Goal: Task Accomplishment & Management: Complete application form

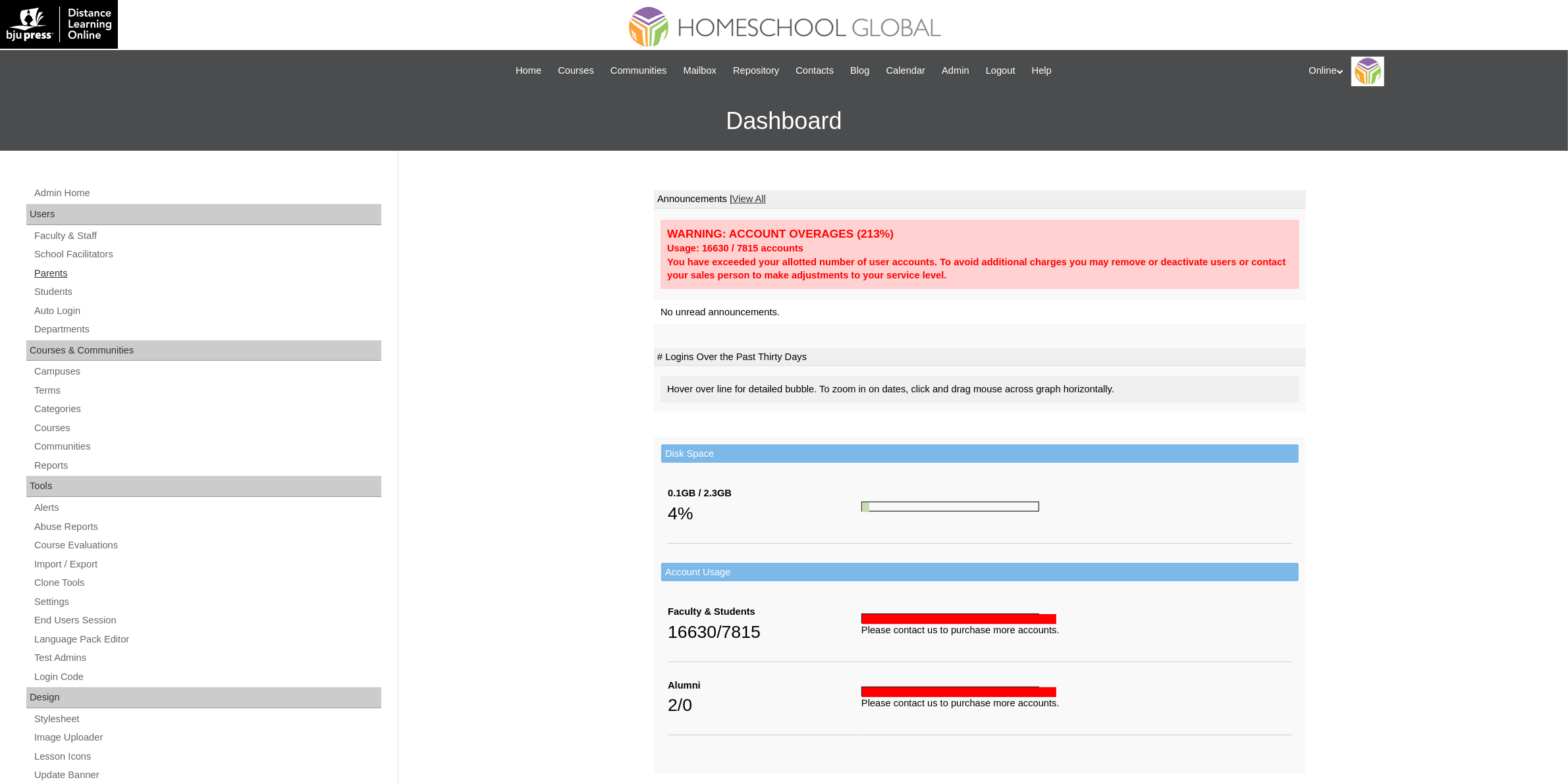
click at [56, 270] on link "Parents" at bounding box center [207, 273] width 349 height 16
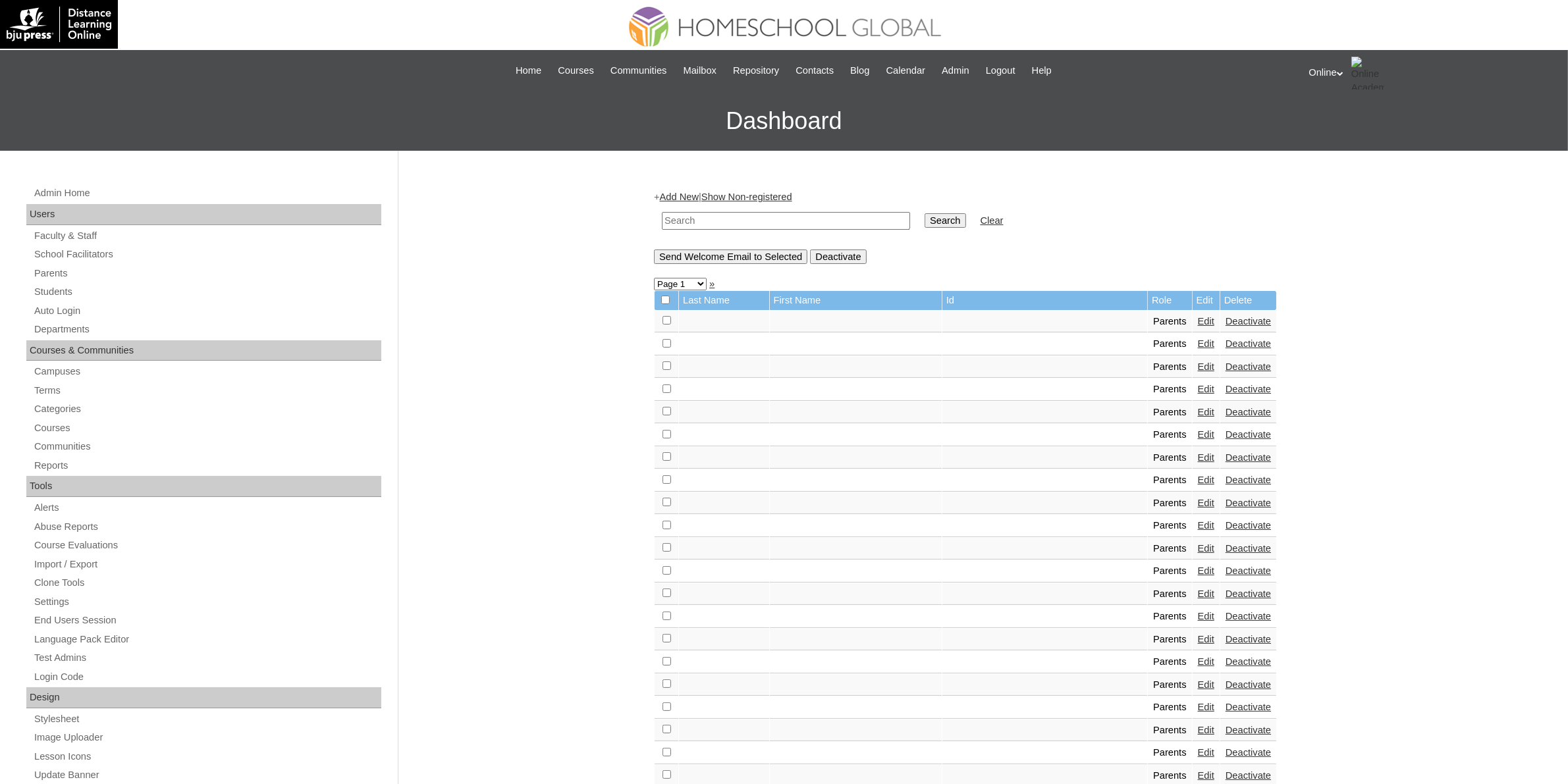
click at [683, 190] on div "+ Add New | Show Non-registered Search Clear Send Welcome Email to Selected Dea…" at bounding box center [980, 227] width 652 height 73
click at [689, 195] on link "Add New" at bounding box center [679, 197] width 39 height 10
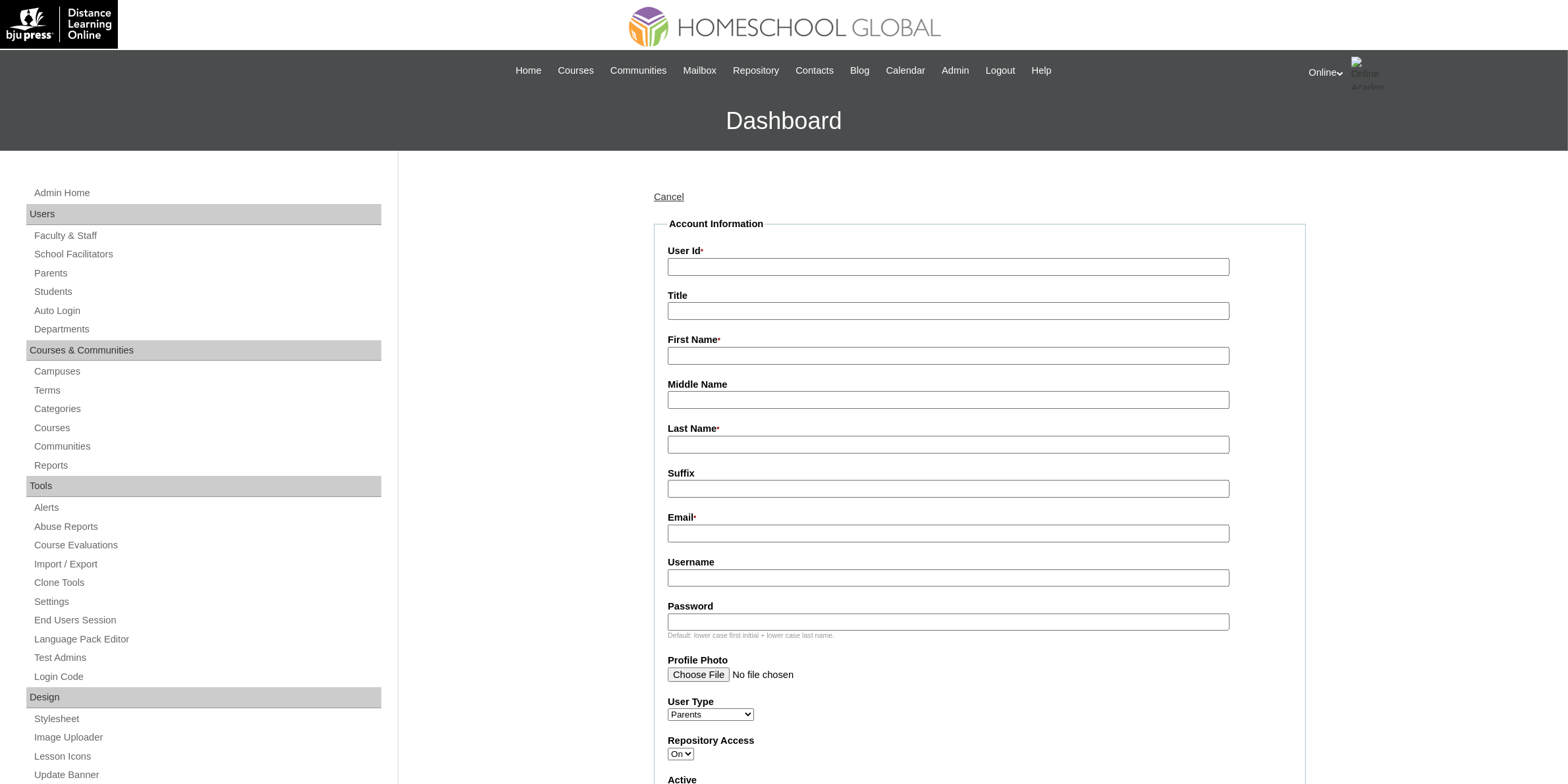
click at [889, 265] on input "User Id *" at bounding box center [948, 267] width 562 height 18
paste input "HGP0195-OACAD2025"
type input "HGP0195-OACAD2025"
click at [788, 352] on input "First Name *" at bounding box center [948, 356] width 562 height 18
paste input "Ma. Gianna Vielka Digao"
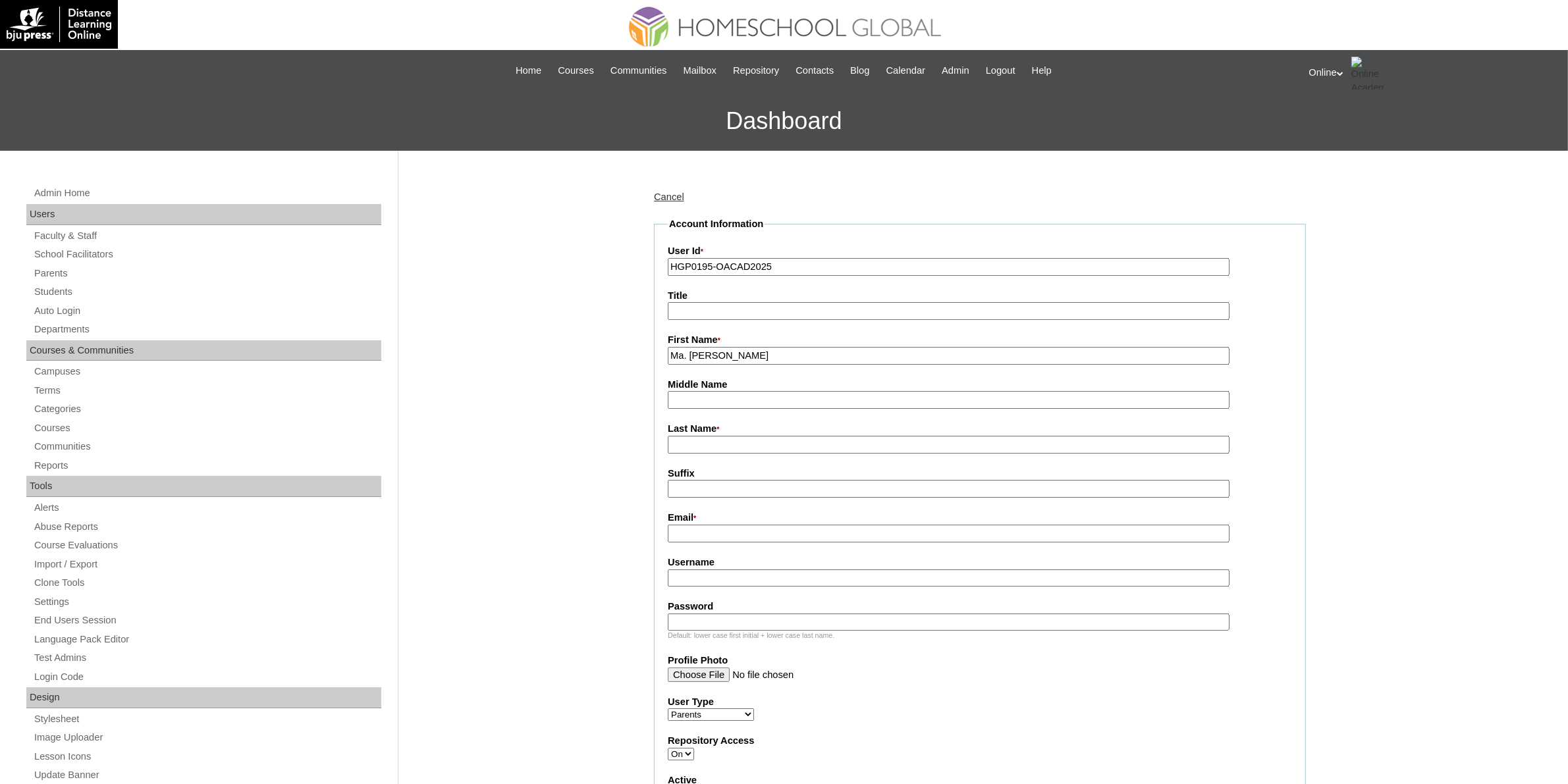
click at [769, 354] on input "Ma. Gianna Vielka Digao" at bounding box center [948, 356] width 562 height 18
type input "Ma. Gianna Vielka"
click at [753, 438] on input "Last Name *" at bounding box center [948, 444] width 562 height 18
paste input "Digao"
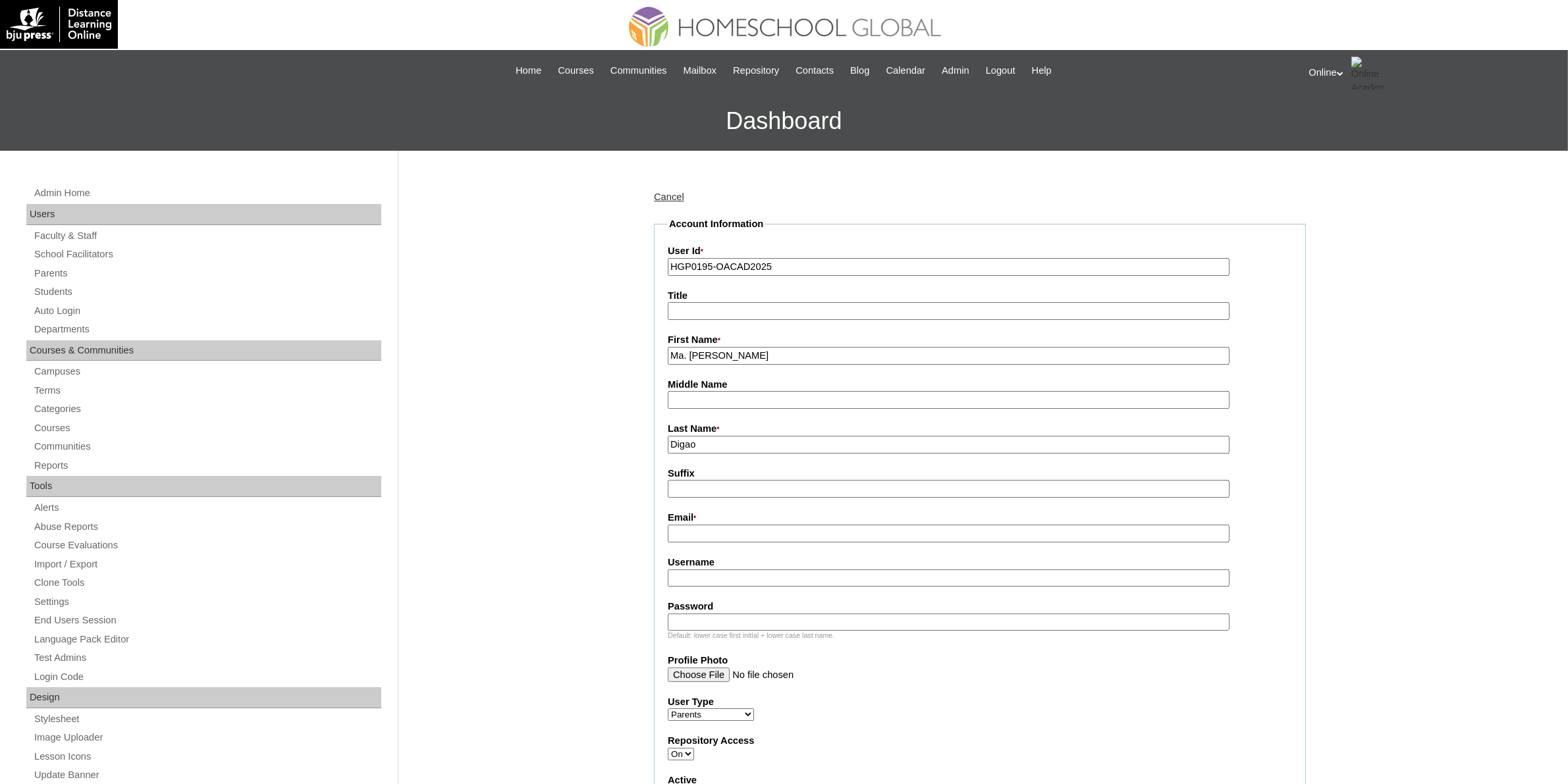
type input "Digao"
click at [733, 530] on input "Email *" at bounding box center [948, 534] width 562 height 18
paste input "gianna.fdigao@gmail.com"
type input "gianna.fdigao@gmail.com"
click at [705, 572] on input "Username" at bounding box center [948, 578] width 562 height 18
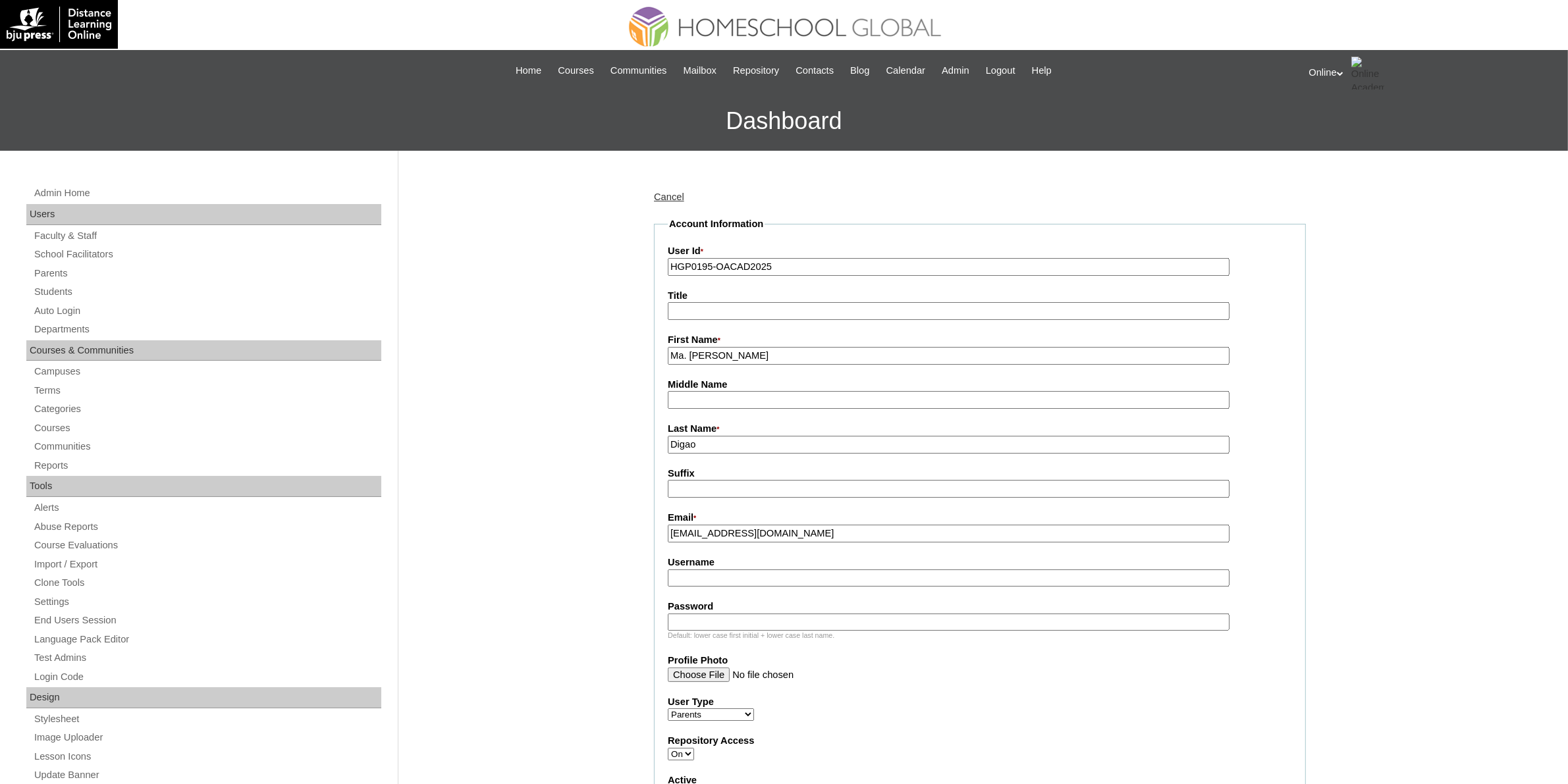
paste input "g.digao2025"
type input "g.digao2025"
click at [782, 616] on input "Password" at bounding box center [948, 622] width 562 height 18
paste input "jUgya"
type input "jUgya"
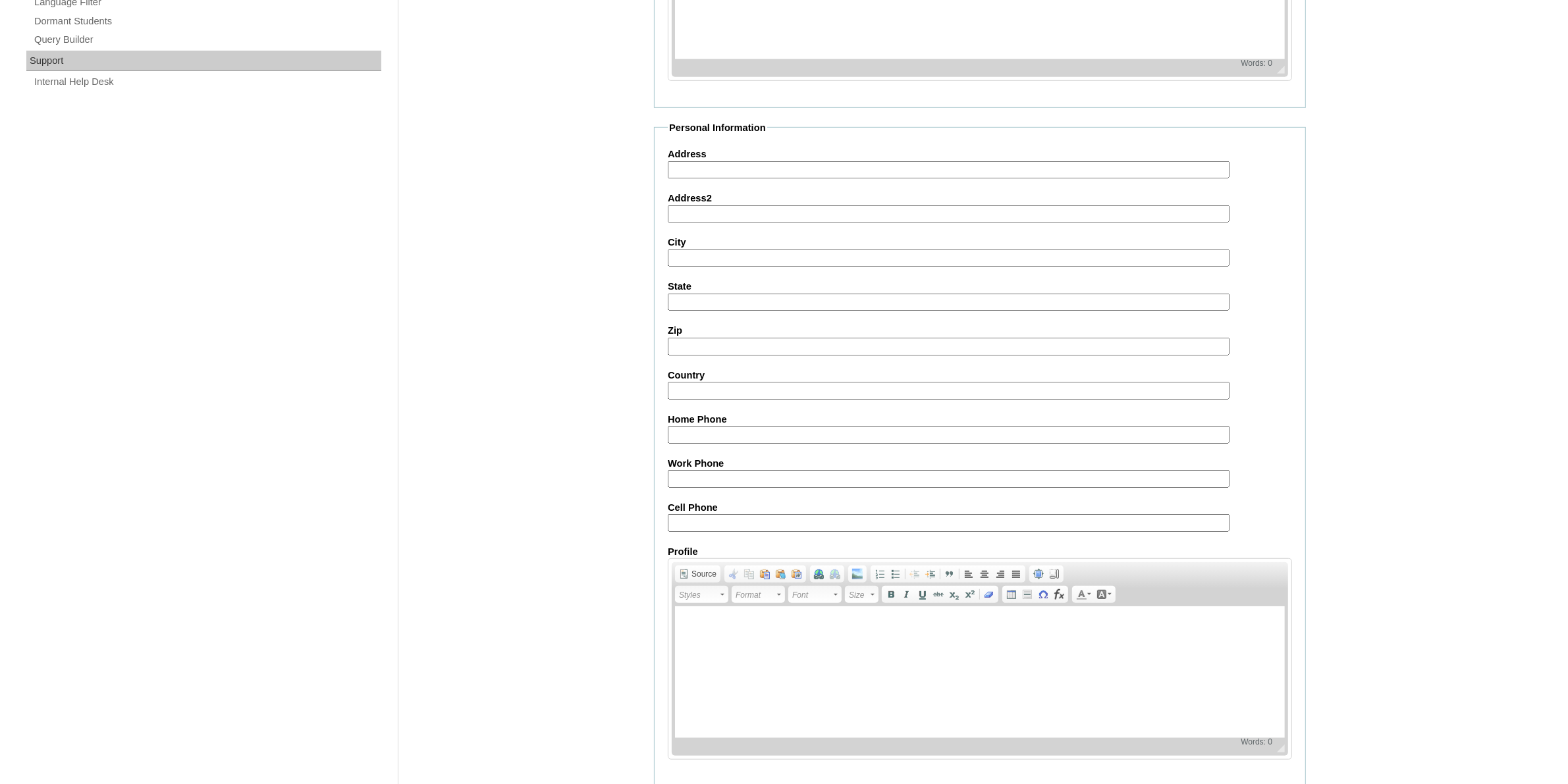
scroll to position [968, 0]
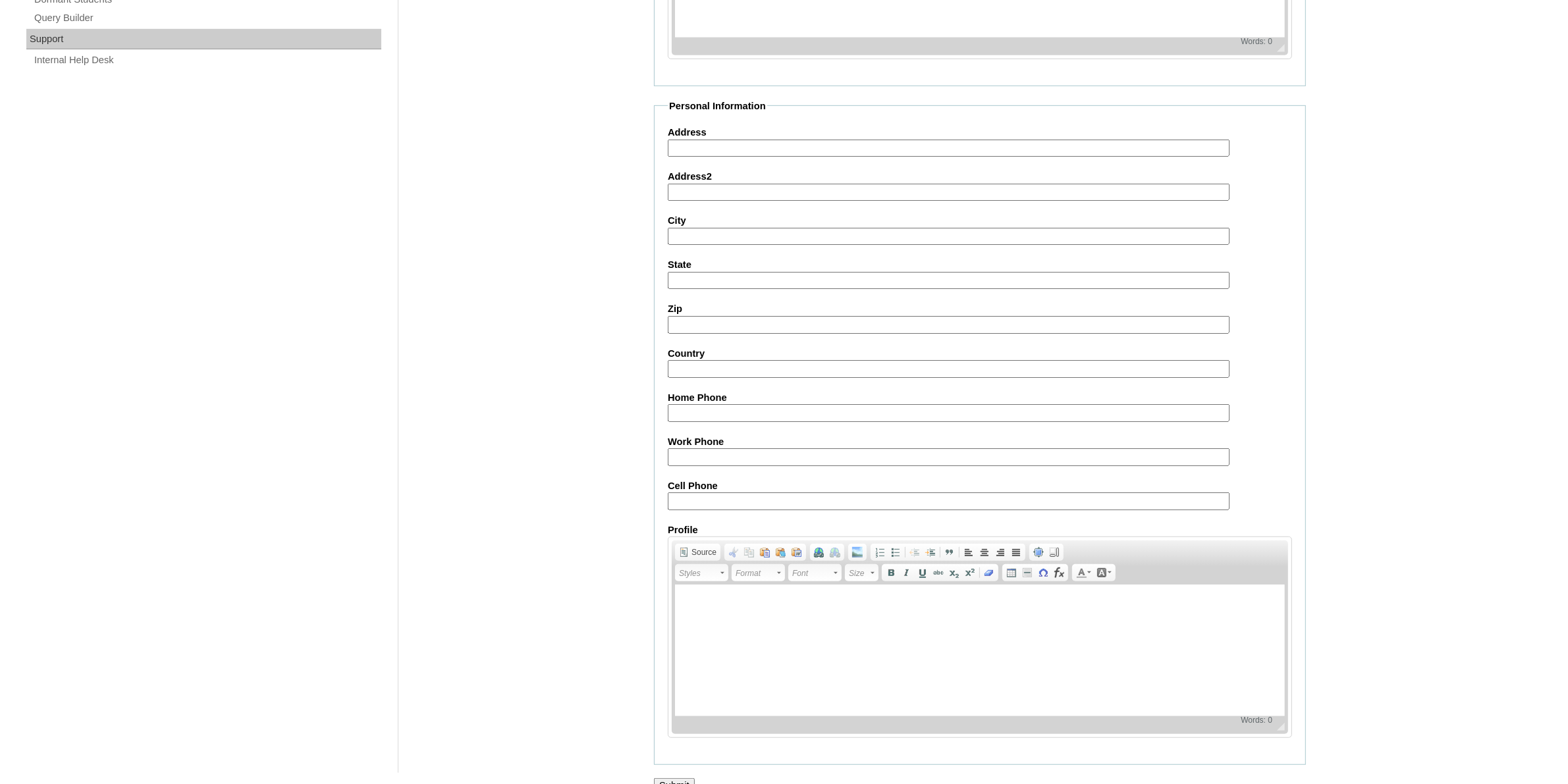
click at [683, 778] on input "Submit" at bounding box center [675, 785] width 41 height 15
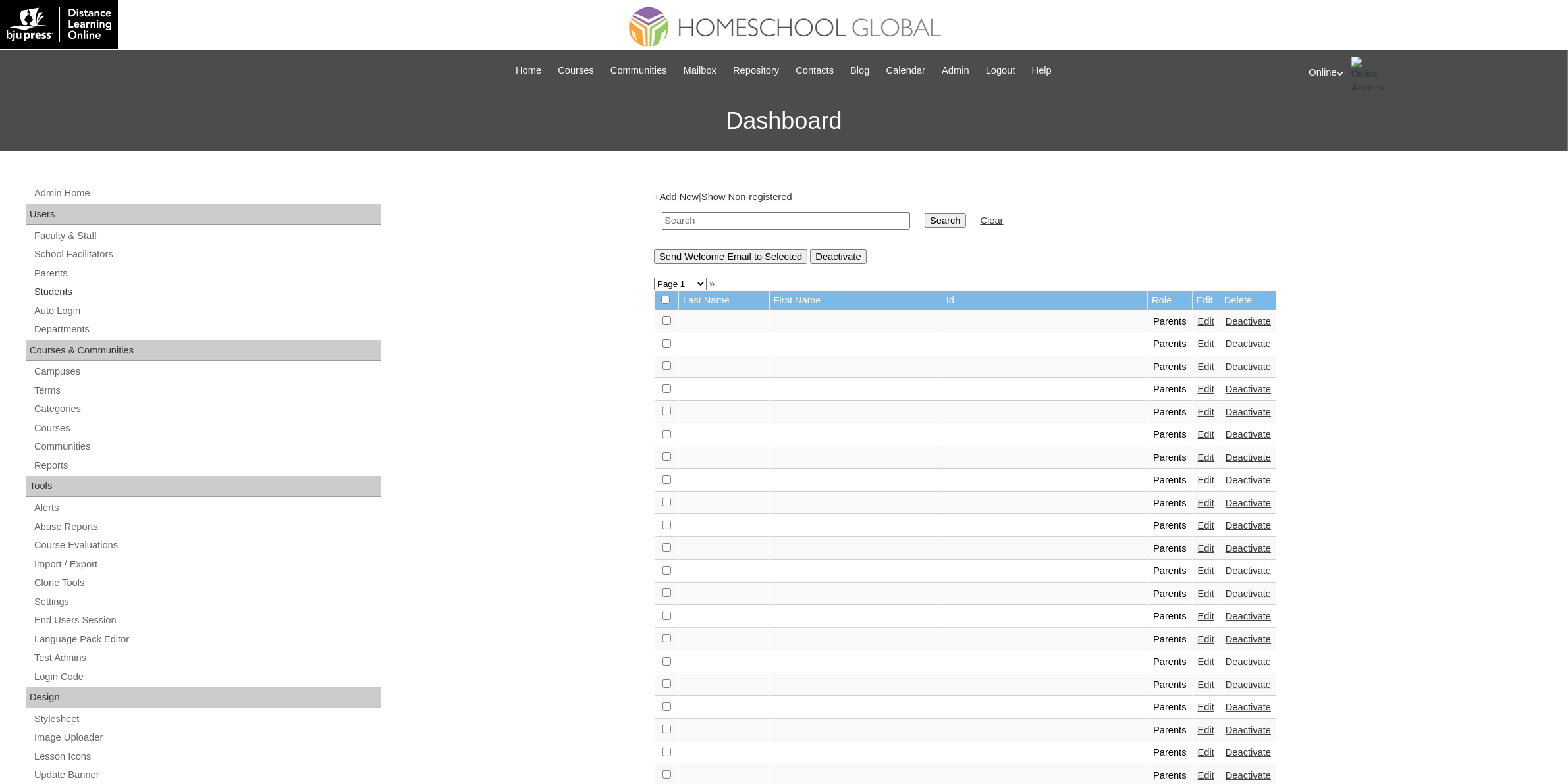
click at [64, 294] on link "Students" at bounding box center [207, 292] width 349 height 16
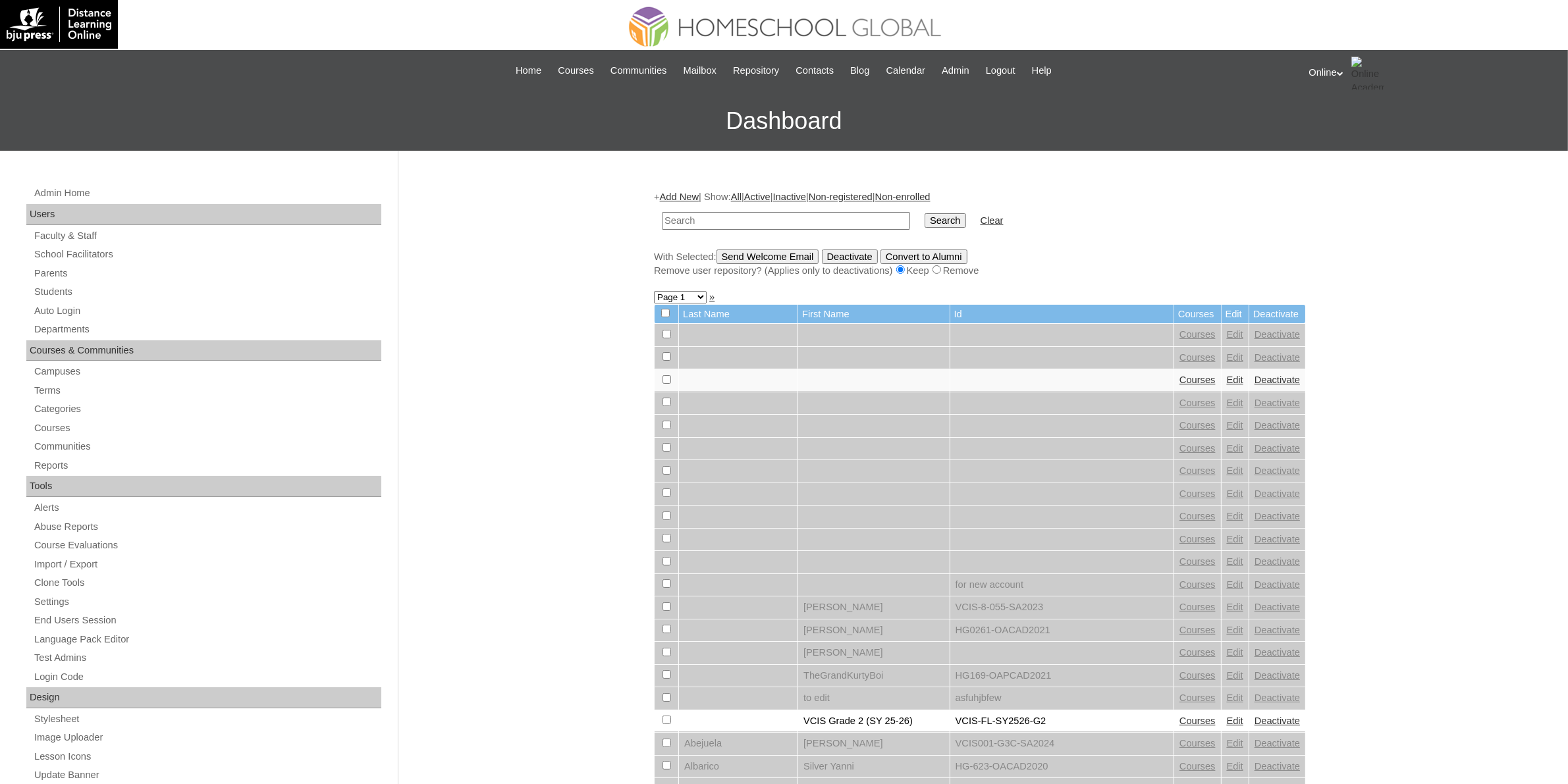
click at [694, 198] on link "Add New" at bounding box center [679, 197] width 39 height 10
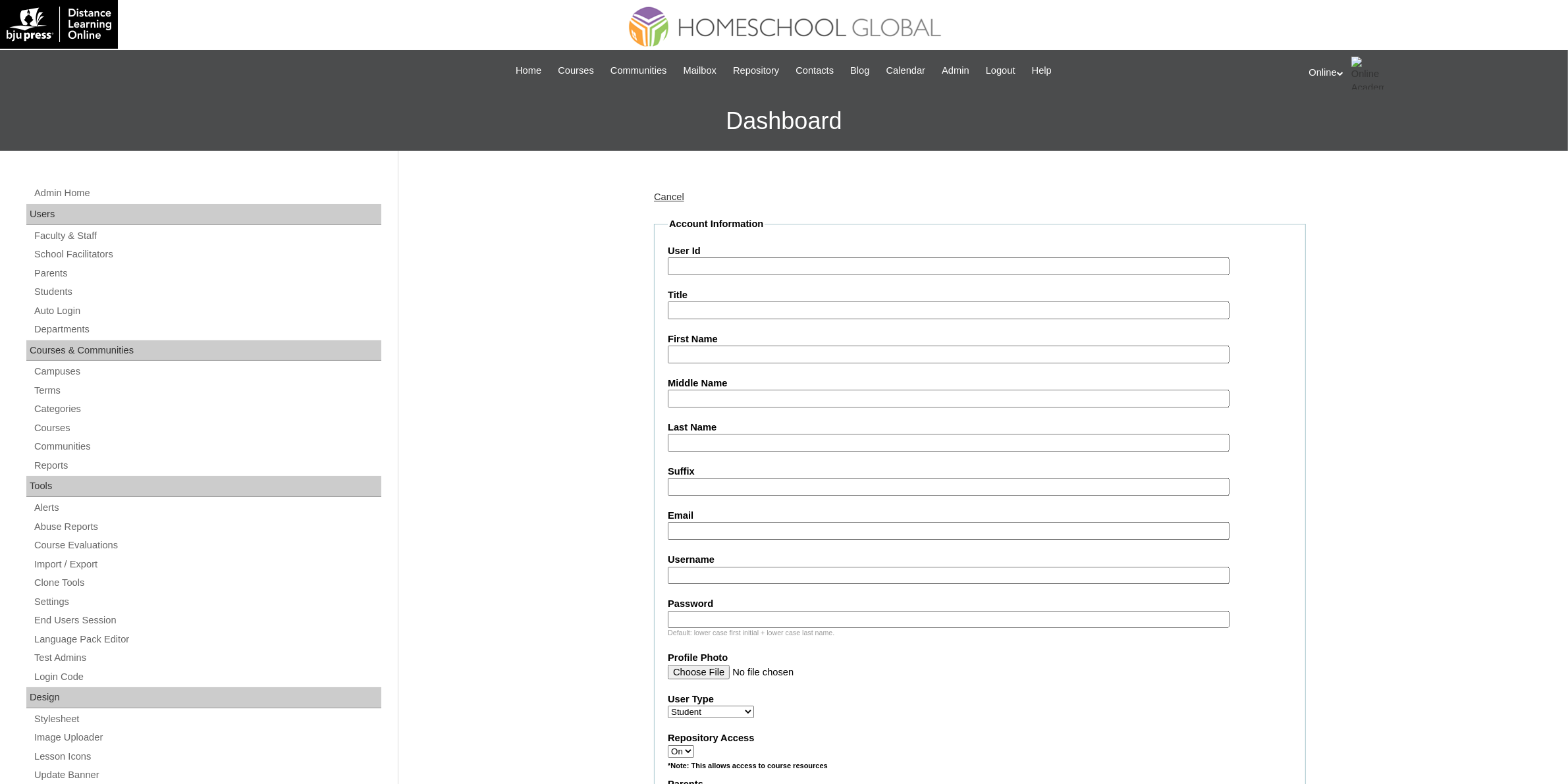
click at [722, 265] on input "User Id" at bounding box center [948, 266] width 562 height 18
paste input "HG239OACAD2025"
type input "HG239OACAD2025"
click at [736, 349] on input "First Name" at bounding box center [948, 354] width 562 height 18
paste input "Adriana Vielka Digao Ang _250006626"
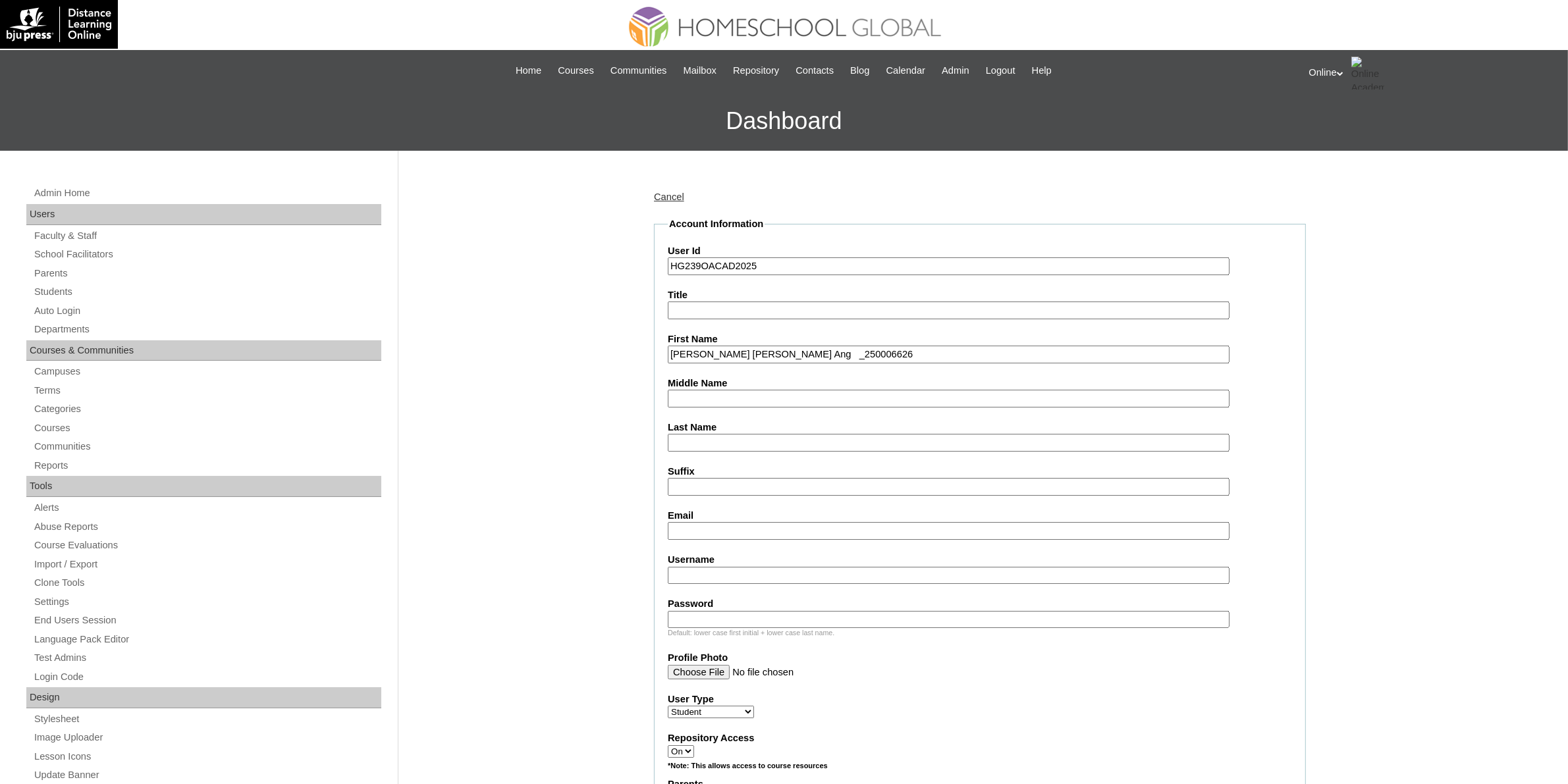
click at [792, 347] on input "Adriana Vielka Digao Ang _250006626" at bounding box center [948, 354] width 562 height 18
click at [788, 353] on input "Adriana Vielka Digao Ang" at bounding box center [948, 354] width 562 height 18
type input "Adriana Vielka Digao"
click at [737, 435] on input "Last Name" at bounding box center [948, 443] width 562 height 18
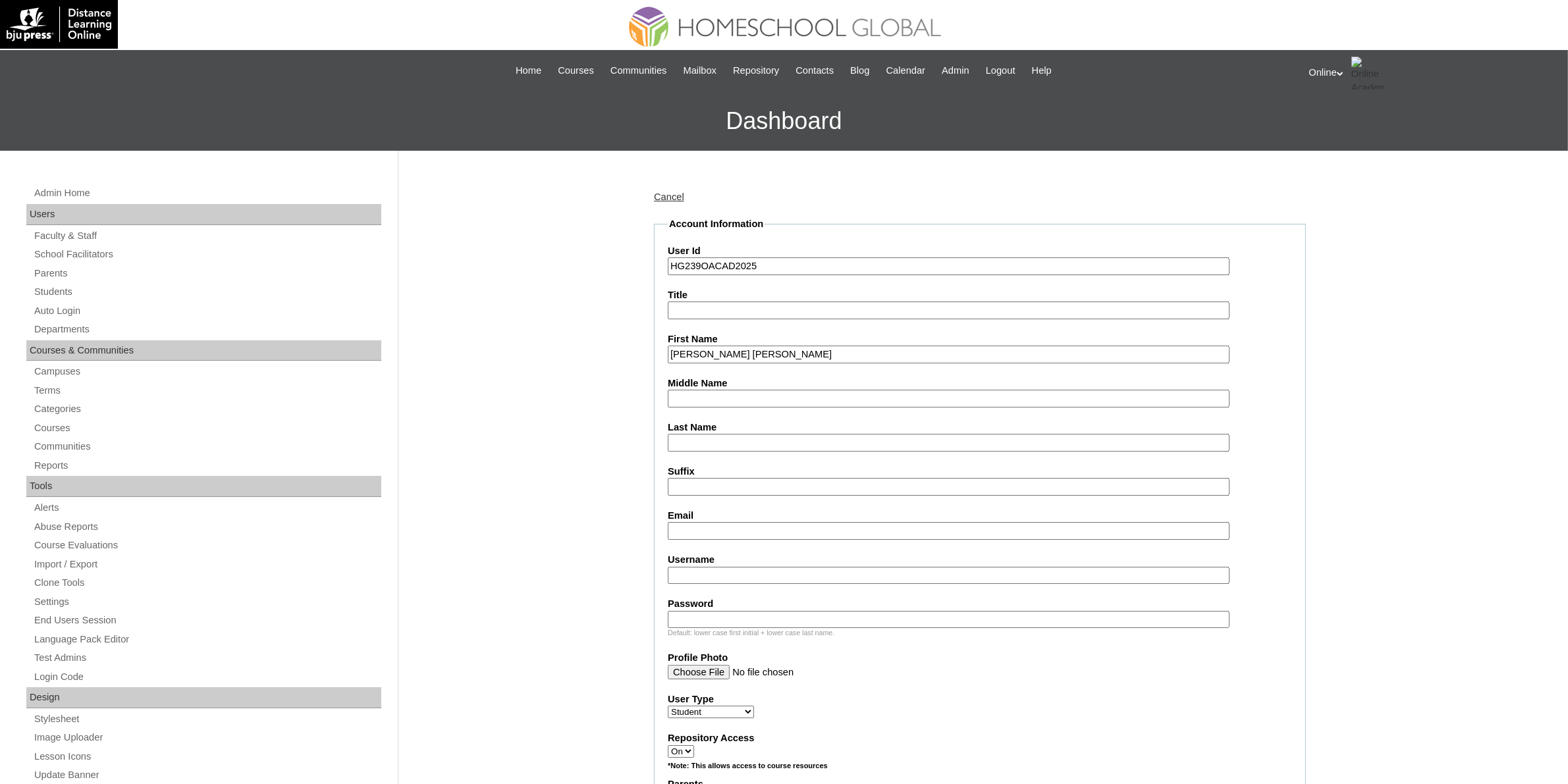
paste input "Ang"
type input "Ang"
click at [754, 354] on input "Adriana Vielka Digao" at bounding box center [948, 354] width 562 height 18
type input "Adriana Vielka"
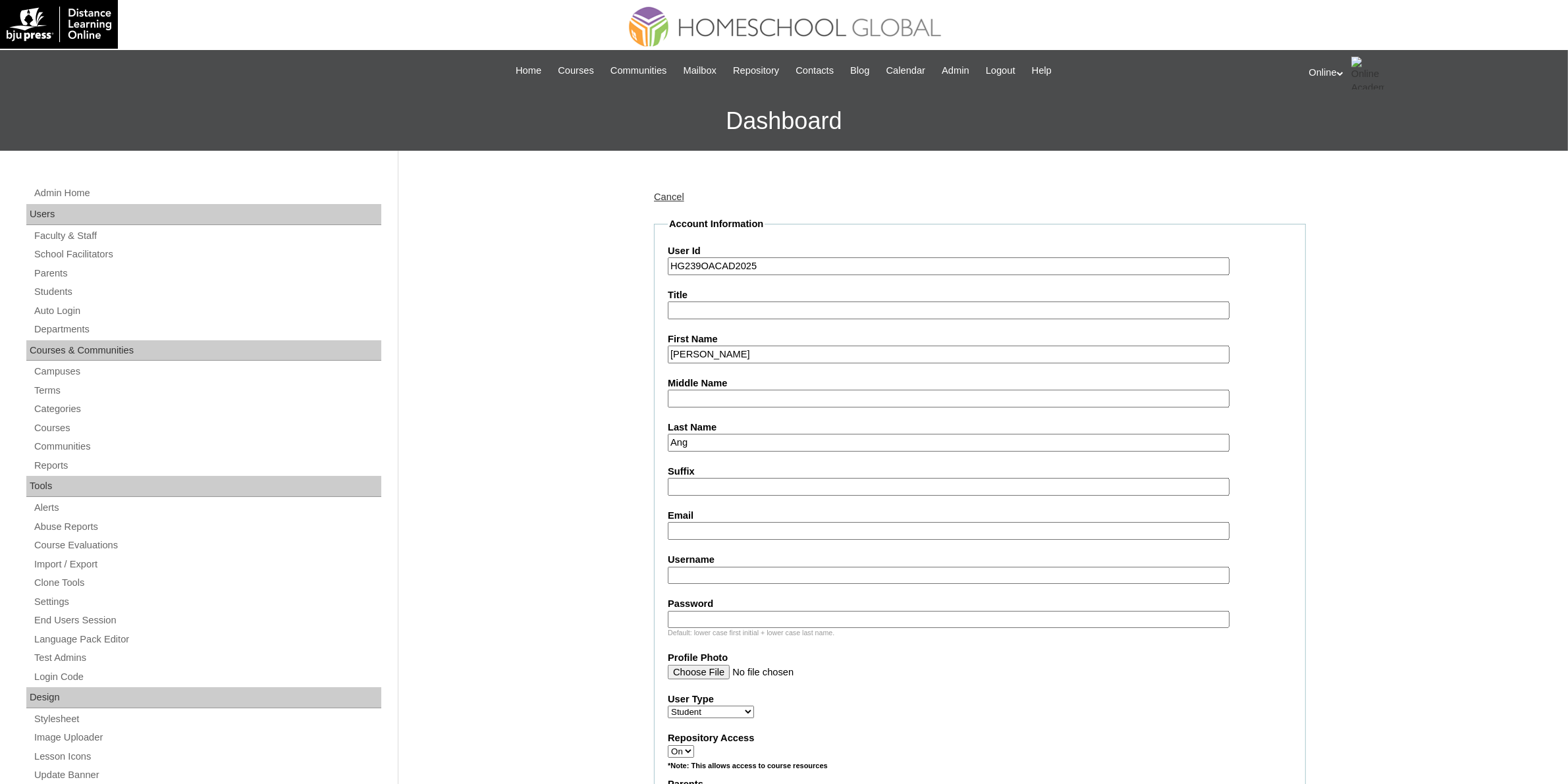
click at [736, 402] on input "Middle Name" at bounding box center [948, 398] width 562 height 18
paste input "Digao"
type input "Digao"
click at [761, 349] on input "Adriana Vielka" at bounding box center [948, 354] width 562 height 18
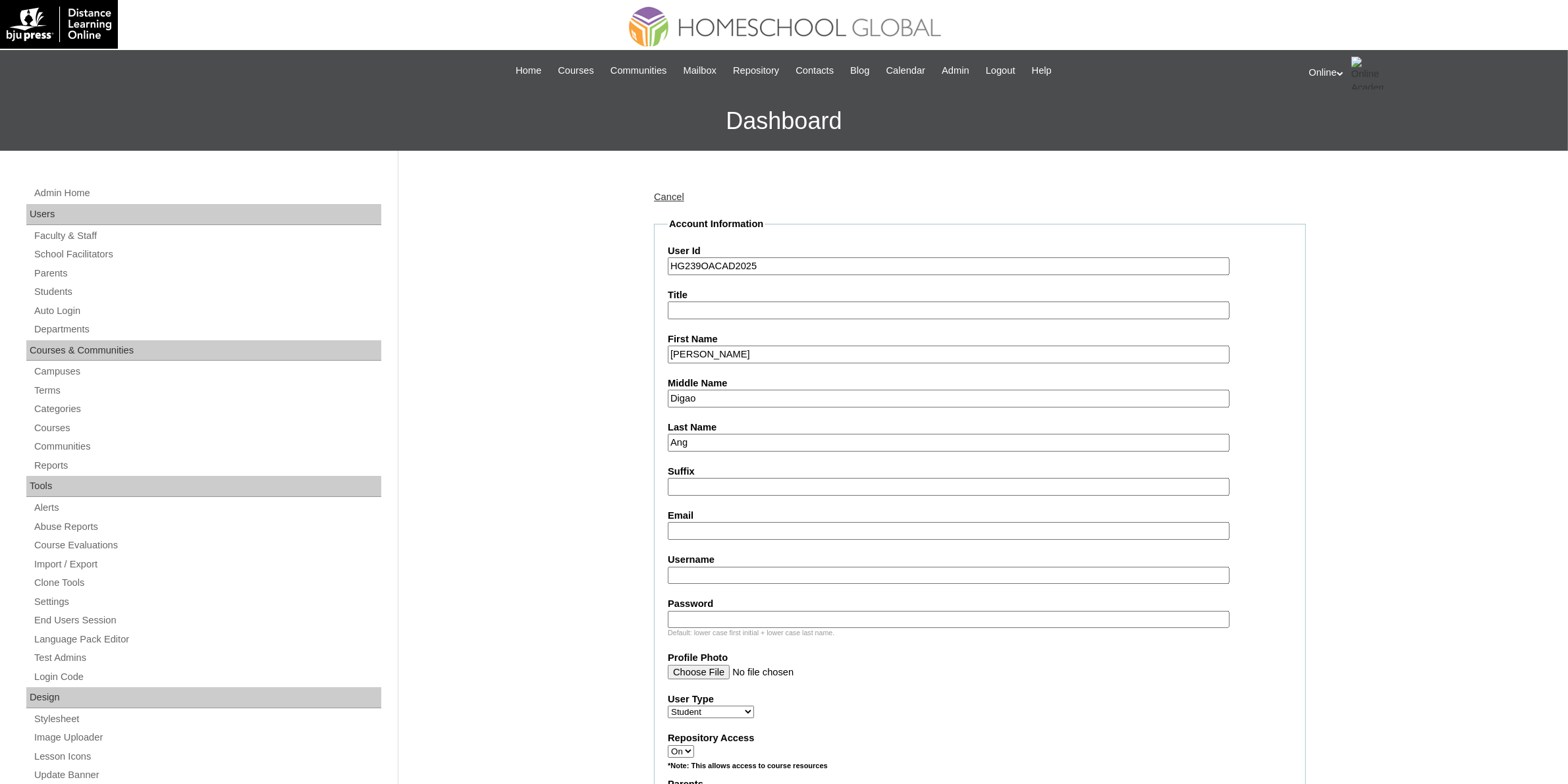
type input "Adriana Vielka"
click at [703, 522] on input "Email" at bounding box center [948, 531] width 562 height 18
paste input "gianna.fdigao@gmail.com"
type input "gianna.fdigao@gmail.com"
click at [749, 567] on input "Username" at bounding box center [948, 575] width 562 height 18
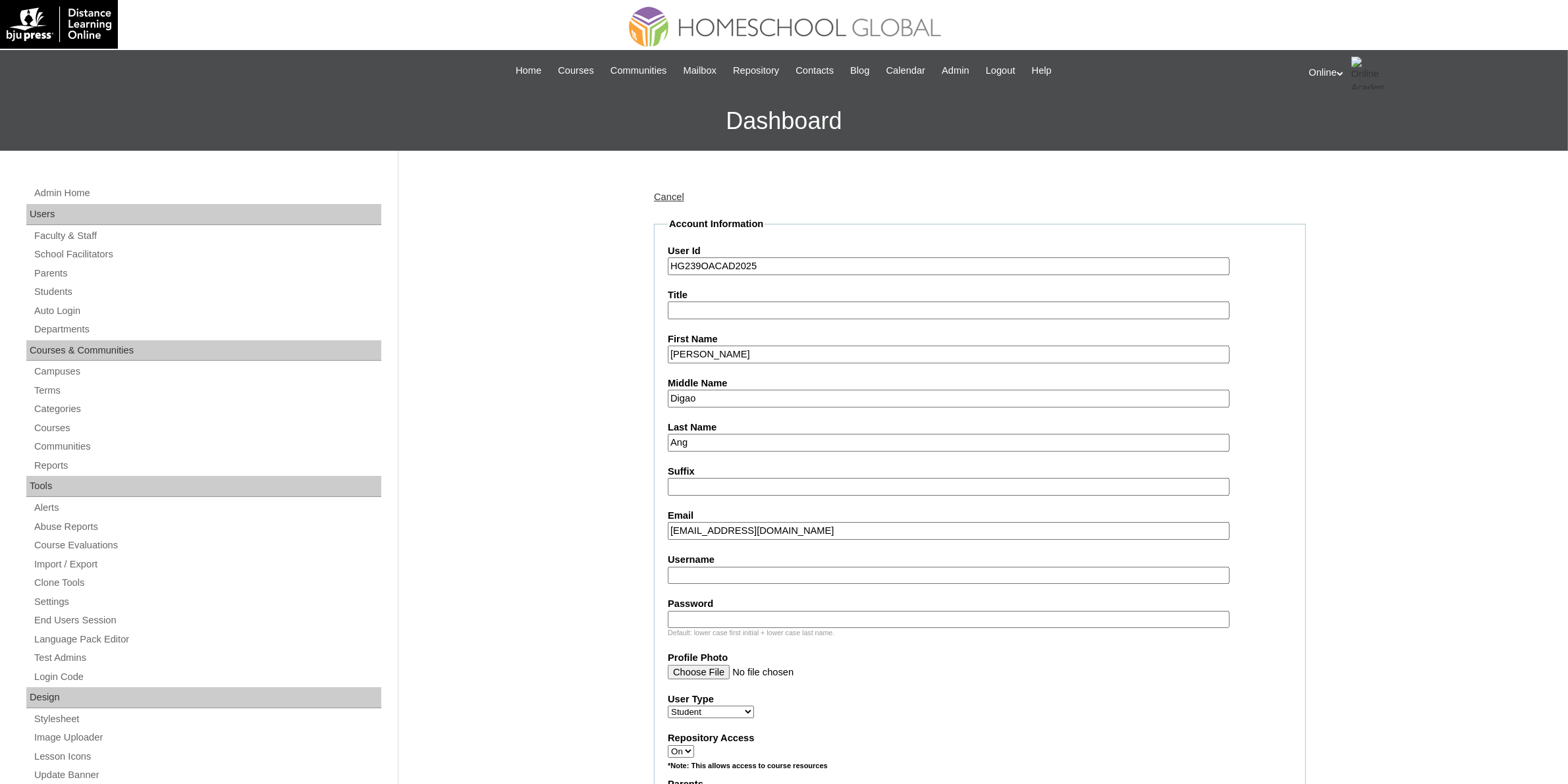
paste input "adriana.ang2025"
type input "adriana.ang2025"
click at [808, 611] on input "Password" at bounding box center [948, 620] width 562 height 18
paste input "GfbVa"
type input "GfbVa"
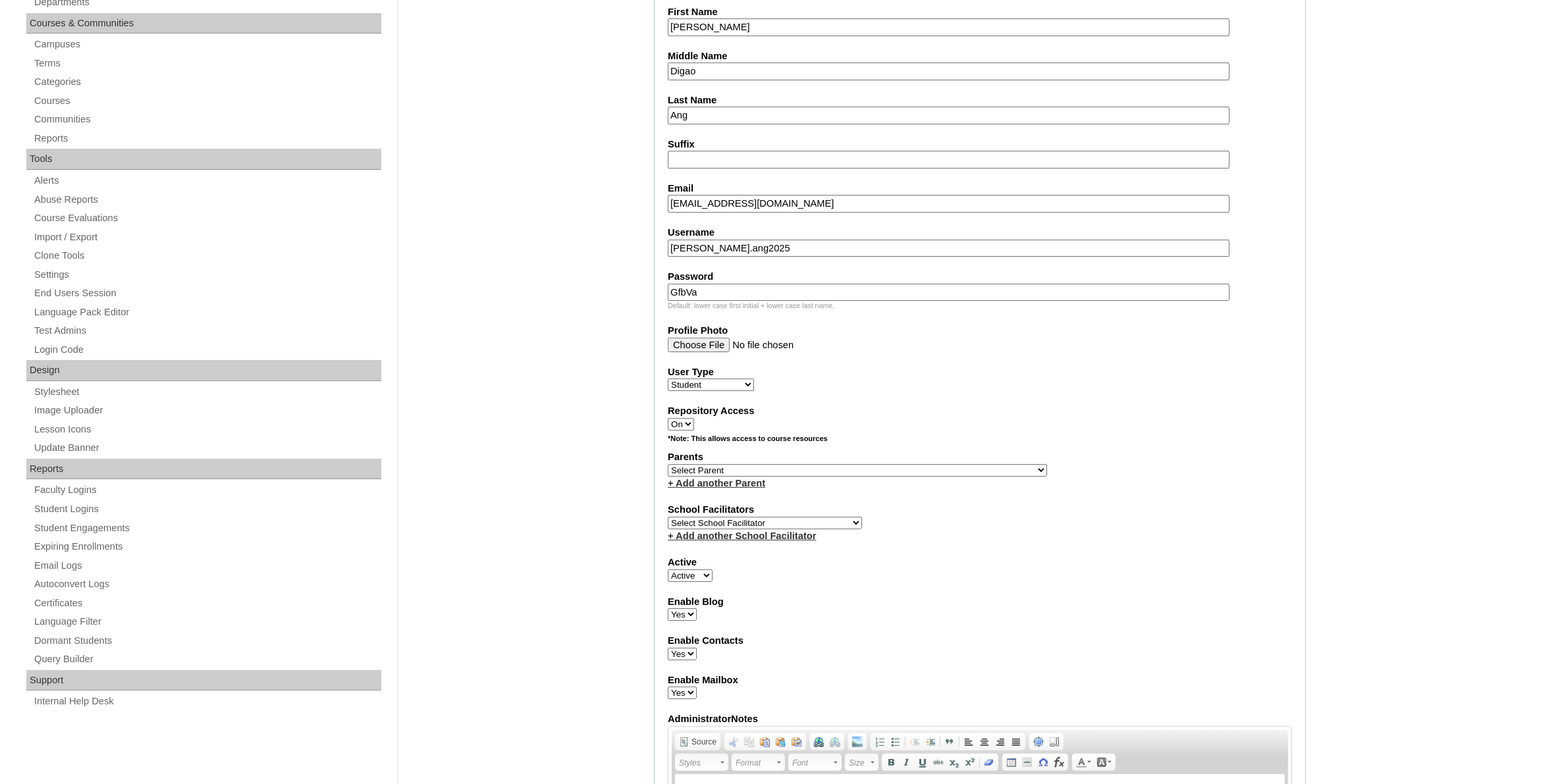
scroll to position [329, 0]
click at [795, 462] on select "Select Parent , , , , , , , , , , , , , , , , , , , , , , , , , , , , , , , , ,…" at bounding box center [858, 468] width 379 height 12
select select "43767"
click at [668, 462] on select "Select Parent , , , , , , , , , , , , , , , , , , , , , , , , , , , , , , , , ,…" at bounding box center [858, 468] width 379 height 12
click at [776, 515] on select "Select School Facilitator Norman Añain Ruffa Abadijas Mary Abella Gloryfe Abion…" at bounding box center [765, 520] width 194 height 12
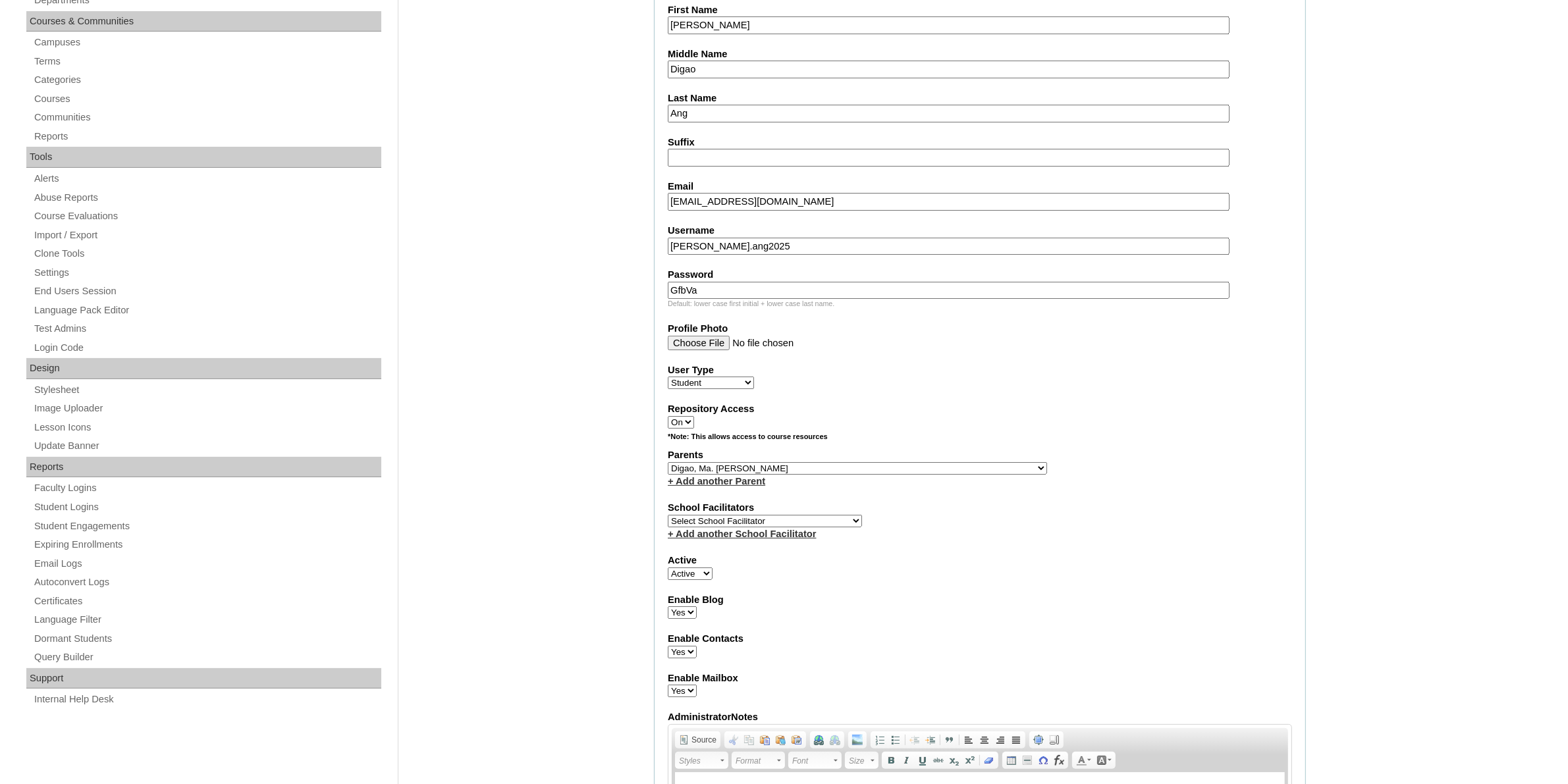
select select "35971"
click at [668, 515] on select "Select School Facilitator Norman Añain Ruffa Abadijas Mary Abella Gloryfe Abion…" at bounding box center [765, 520] width 194 height 12
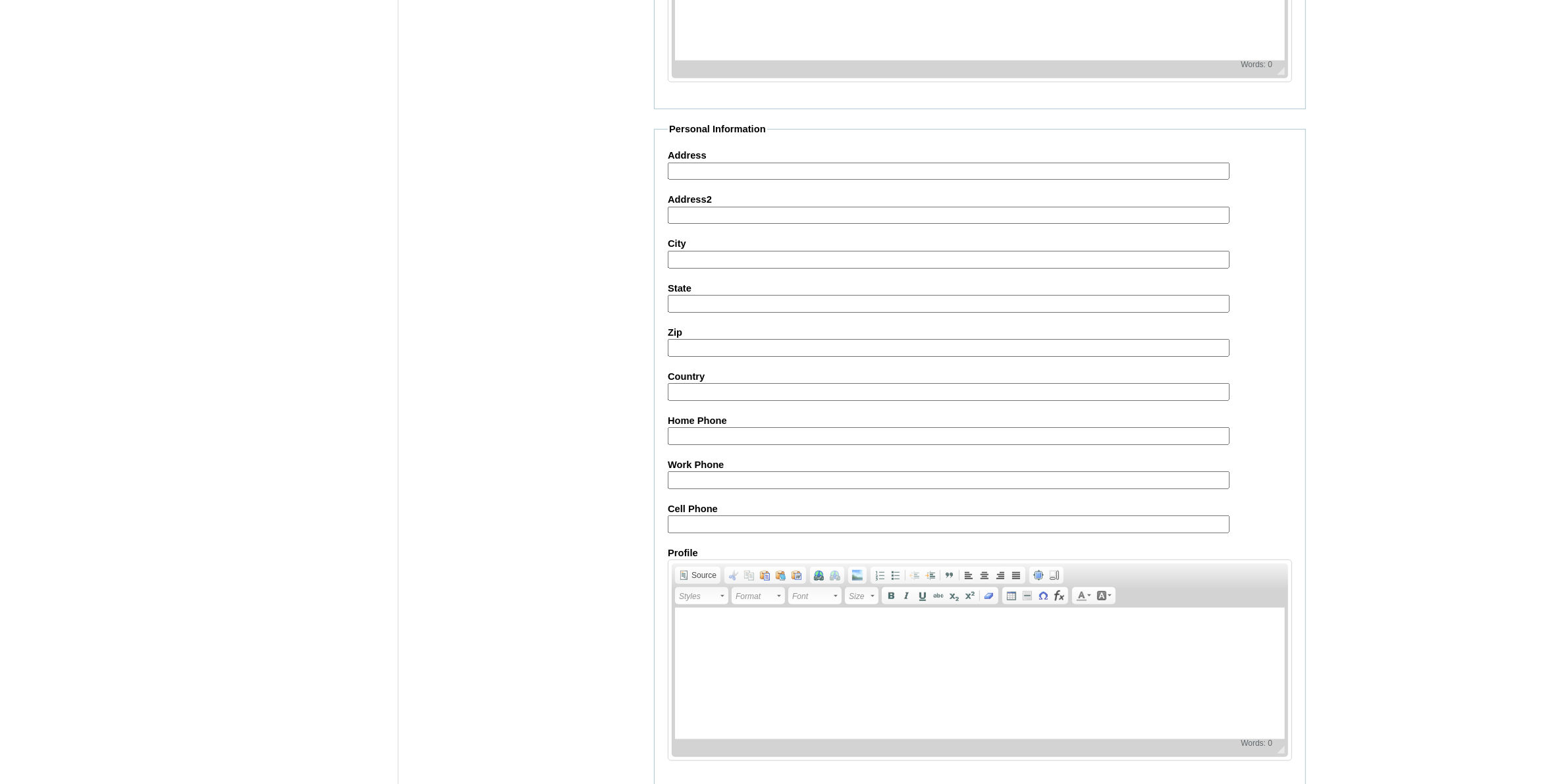
scroll to position [1190, 0]
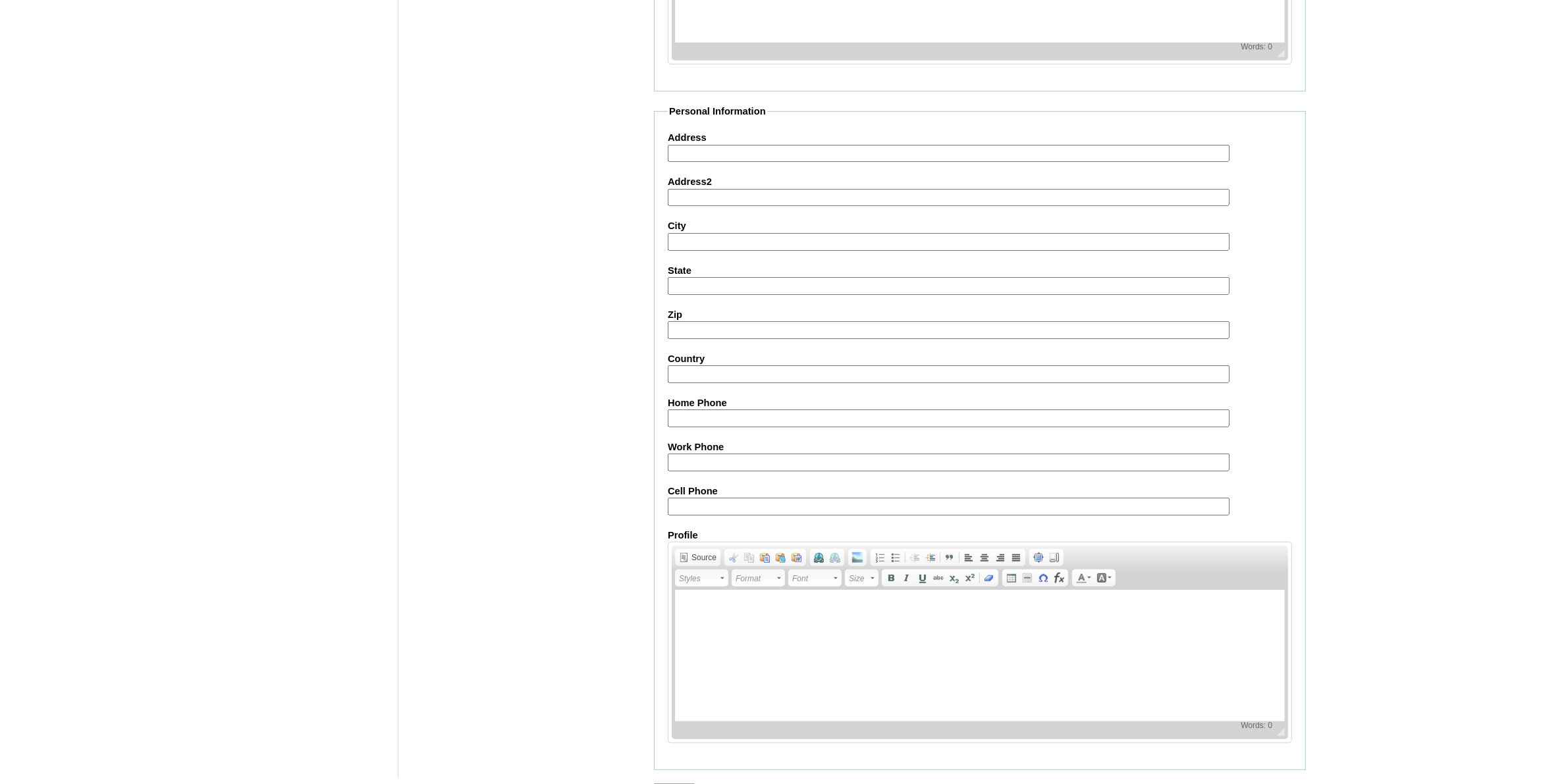
click at [685, 783] on input "Submit" at bounding box center [675, 791] width 41 height 15
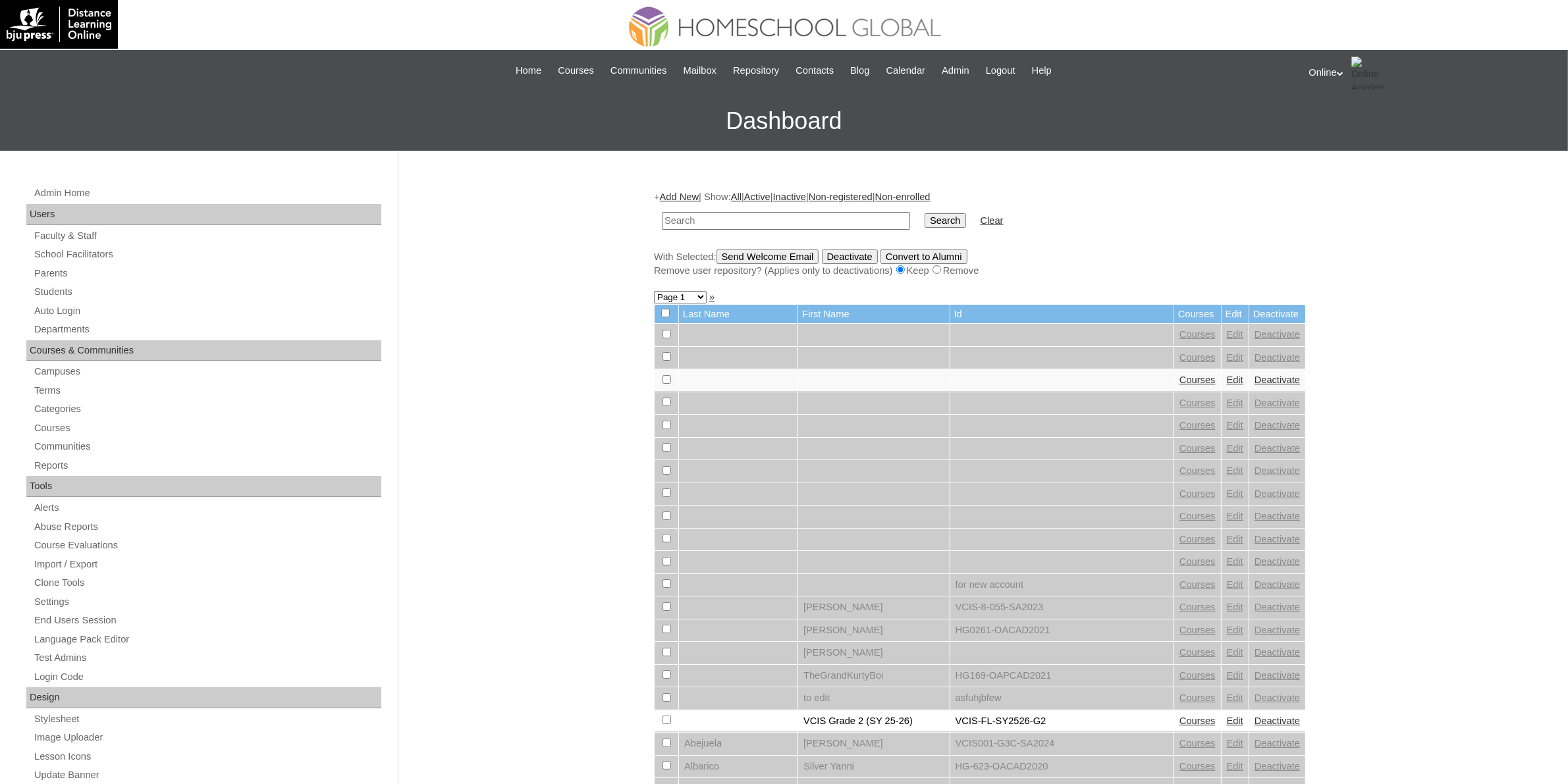
click at [746, 225] on input "text" at bounding box center [786, 221] width 248 height 18
paste input "HG239OACAD2025"
type input "HG239OACAD2025"
click at [925, 221] on input "Search" at bounding box center [945, 220] width 41 height 15
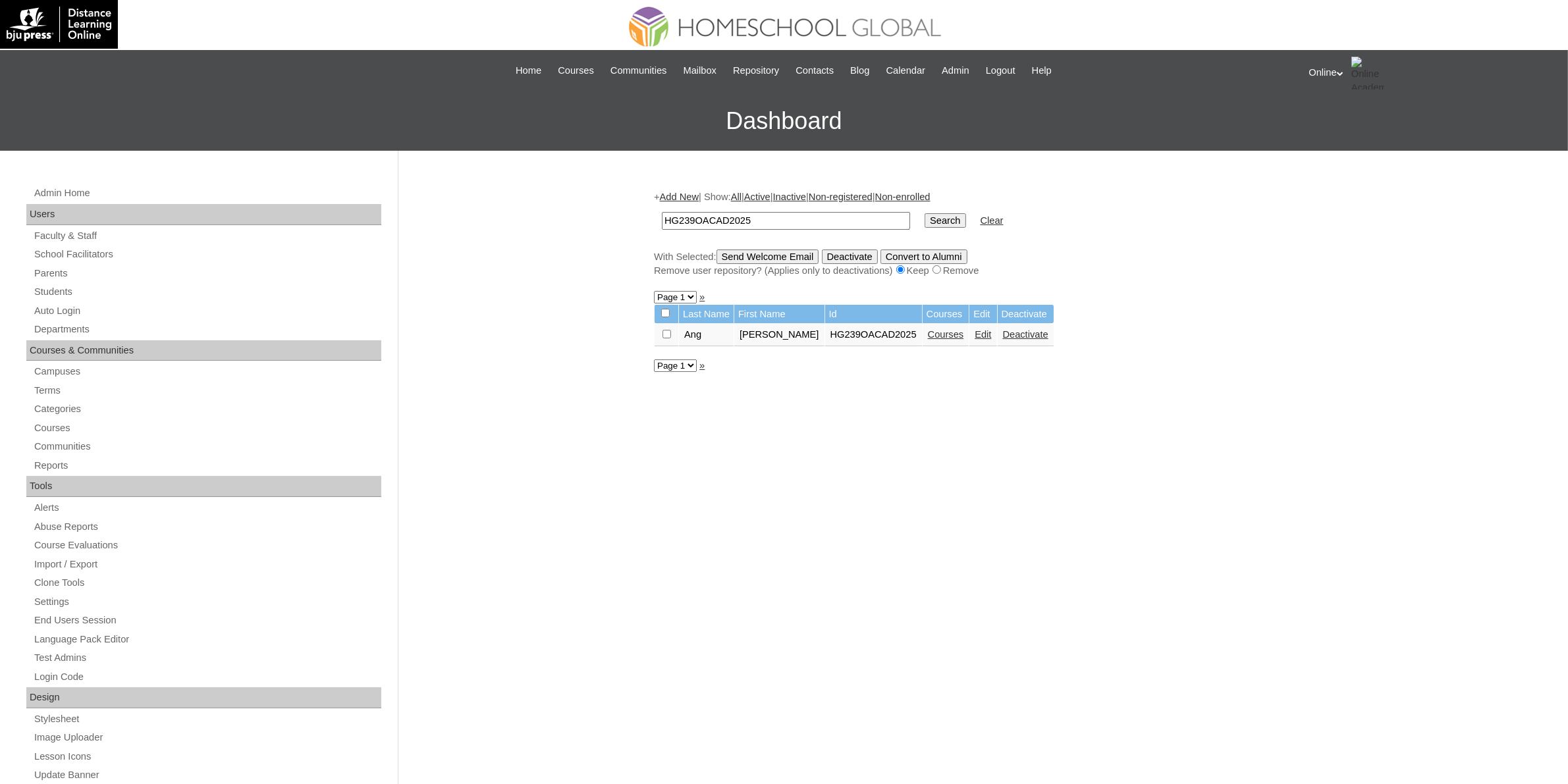
click at [943, 330] on link "Courses" at bounding box center [945, 335] width 36 height 10
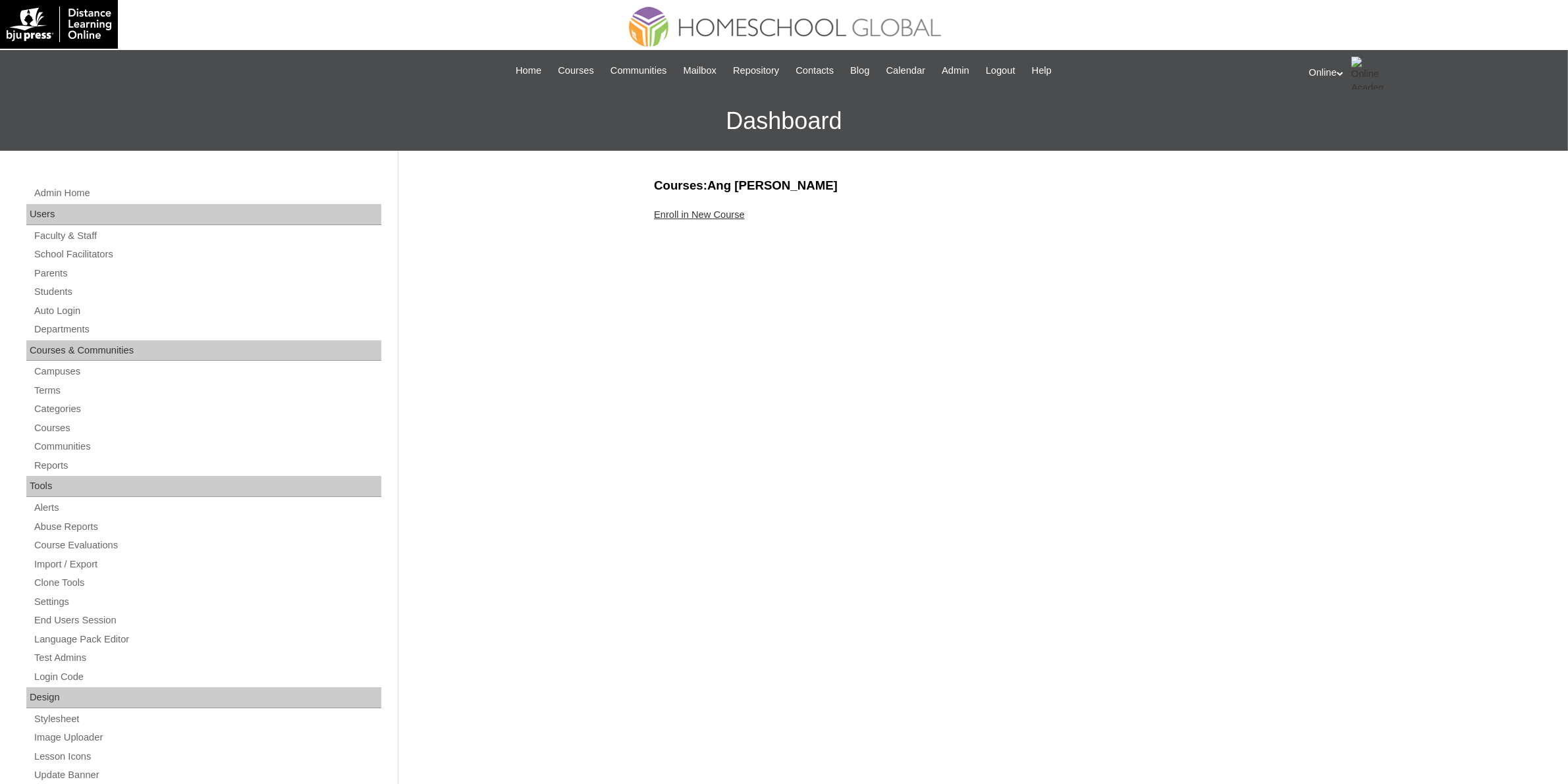
click at [723, 217] on link "Enroll in New Course" at bounding box center [699, 214] width 91 height 10
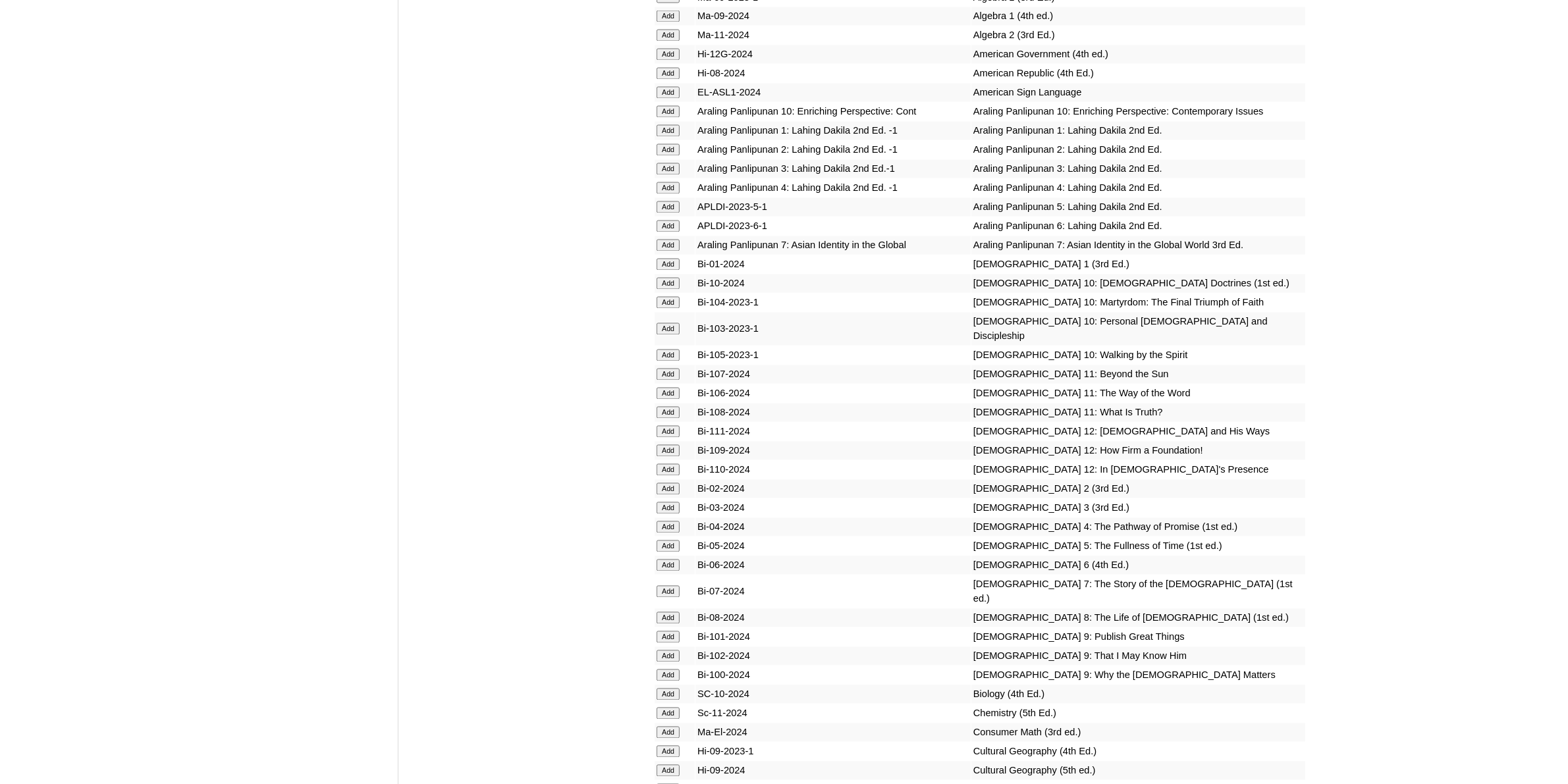
scroll to position [3127, 0]
click at [674, 540] on input "Add" at bounding box center [668, 545] width 23 height 12
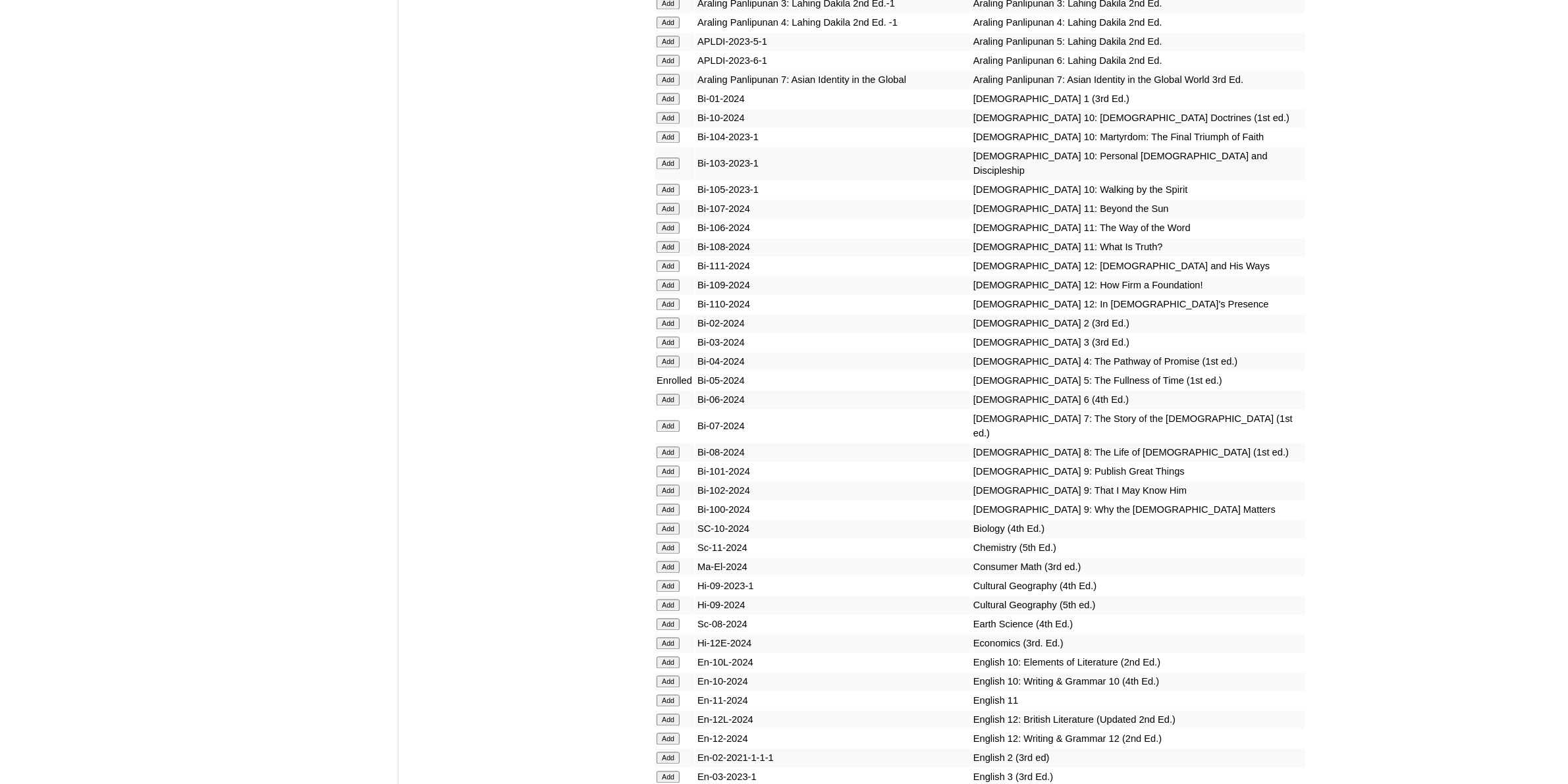
scroll to position [3456, 0]
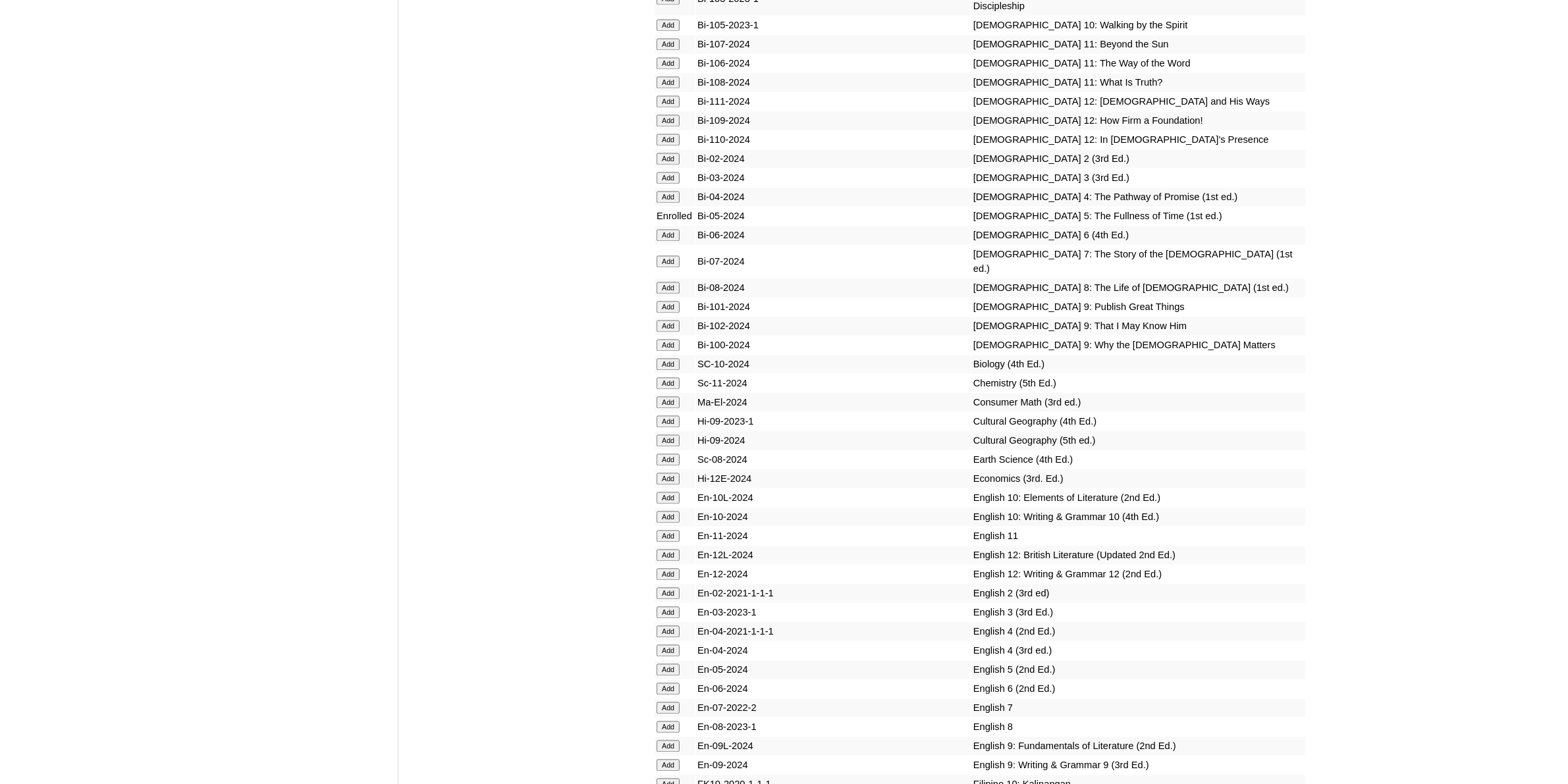
click at [672, 664] on input "Add" at bounding box center [668, 670] width 23 height 12
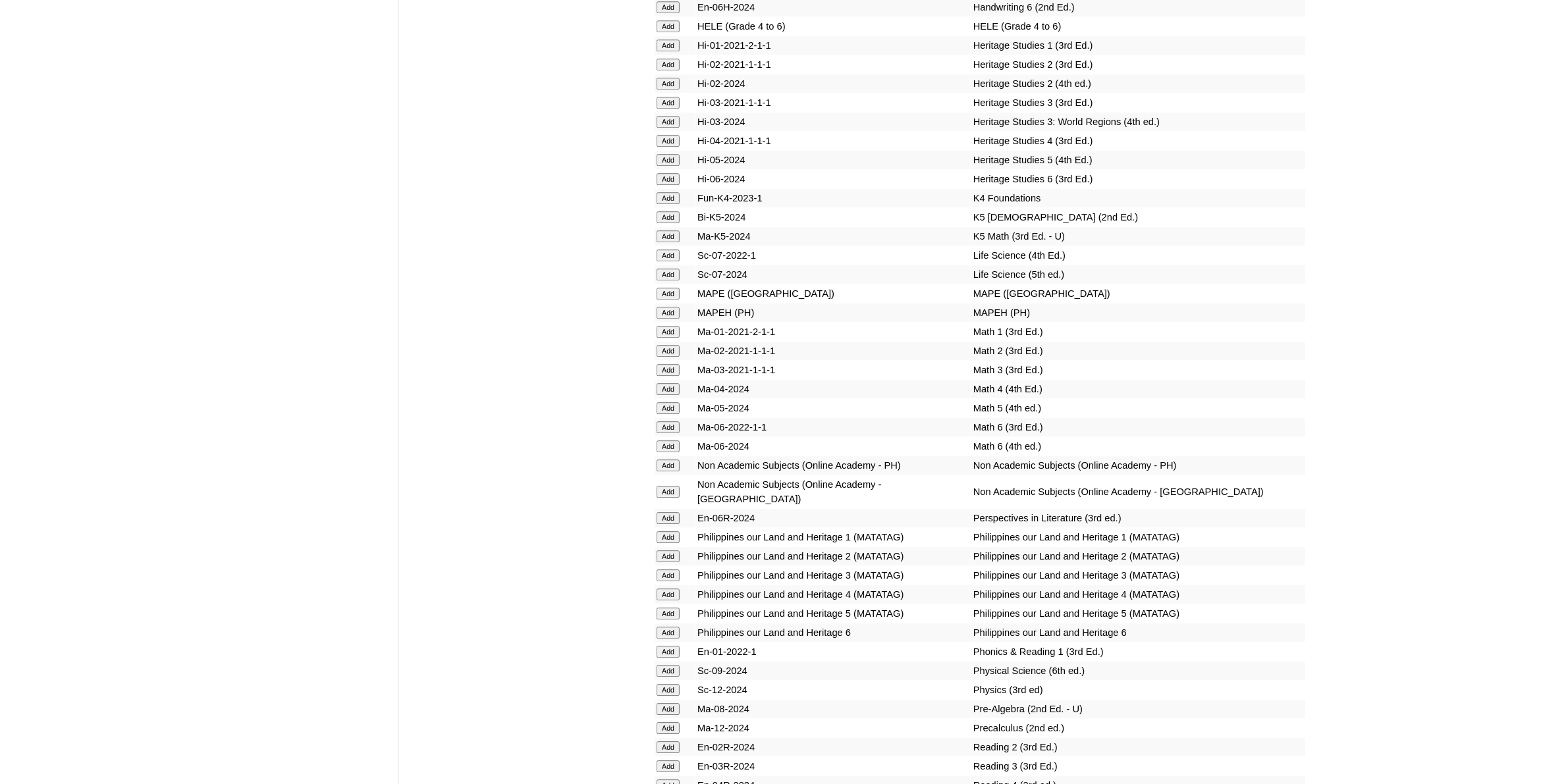
scroll to position [4856, 0]
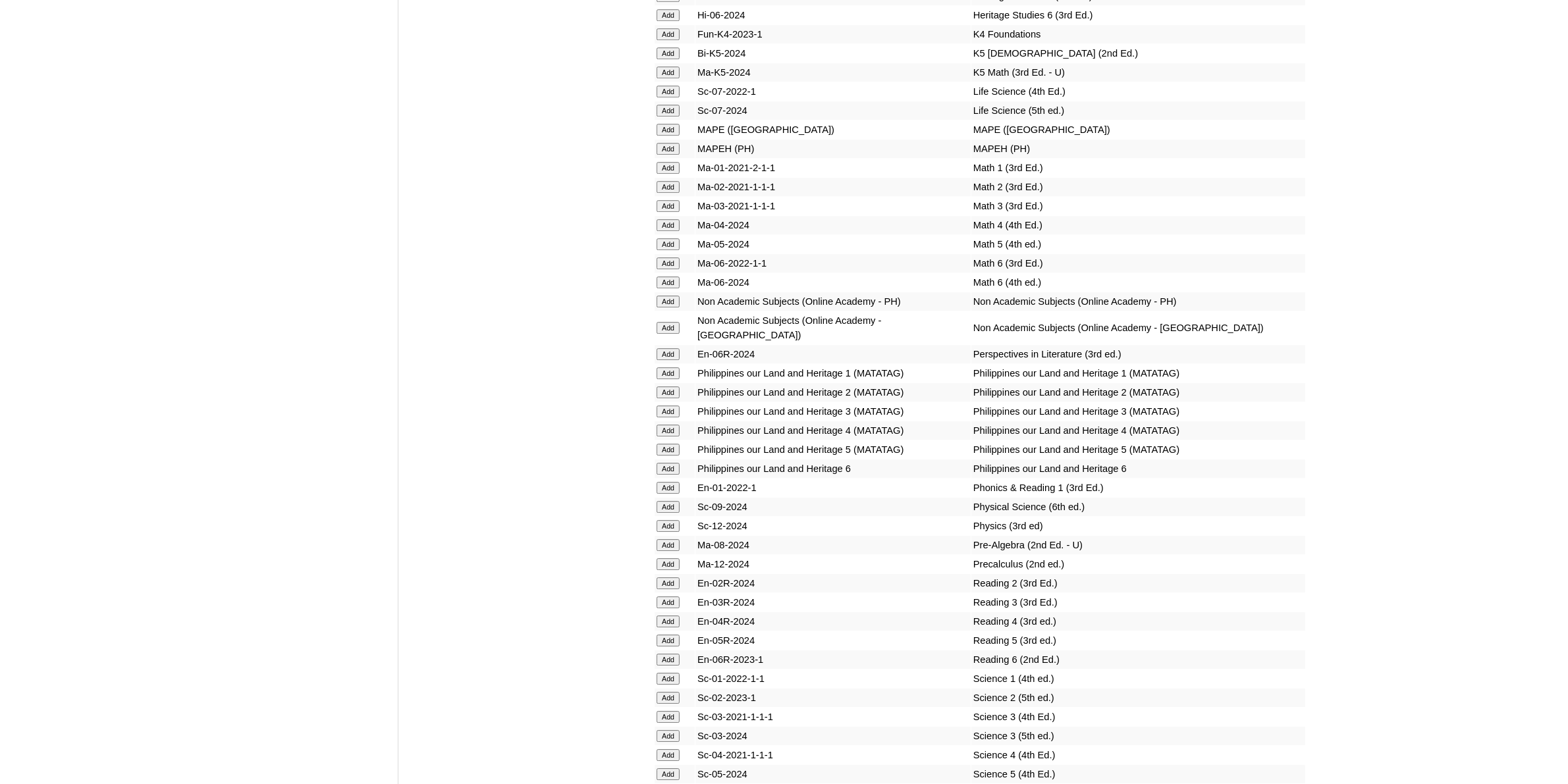
click at [672, 635] on input "Add" at bounding box center [668, 641] width 23 height 12
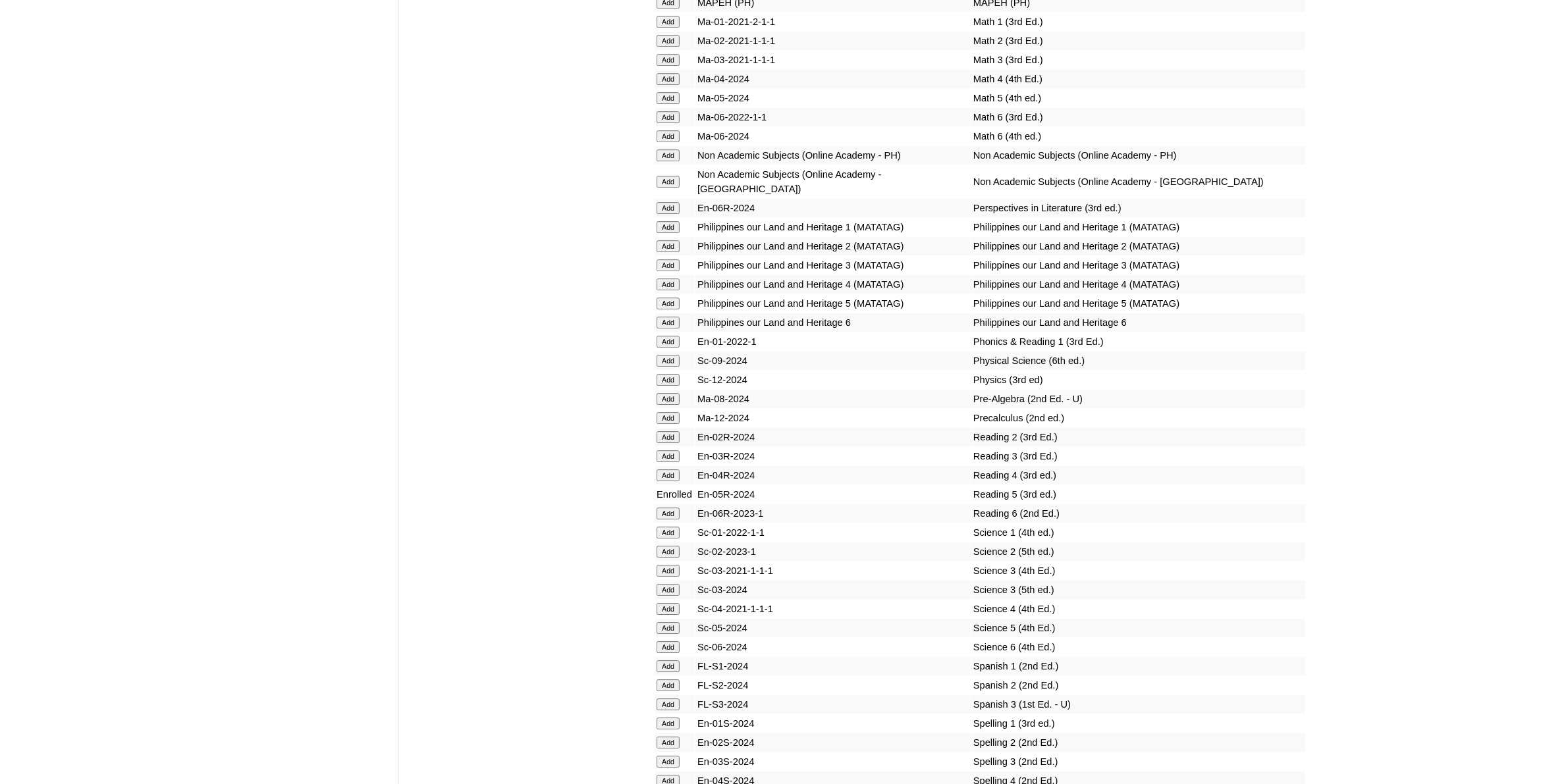
scroll to position [5020, 0]
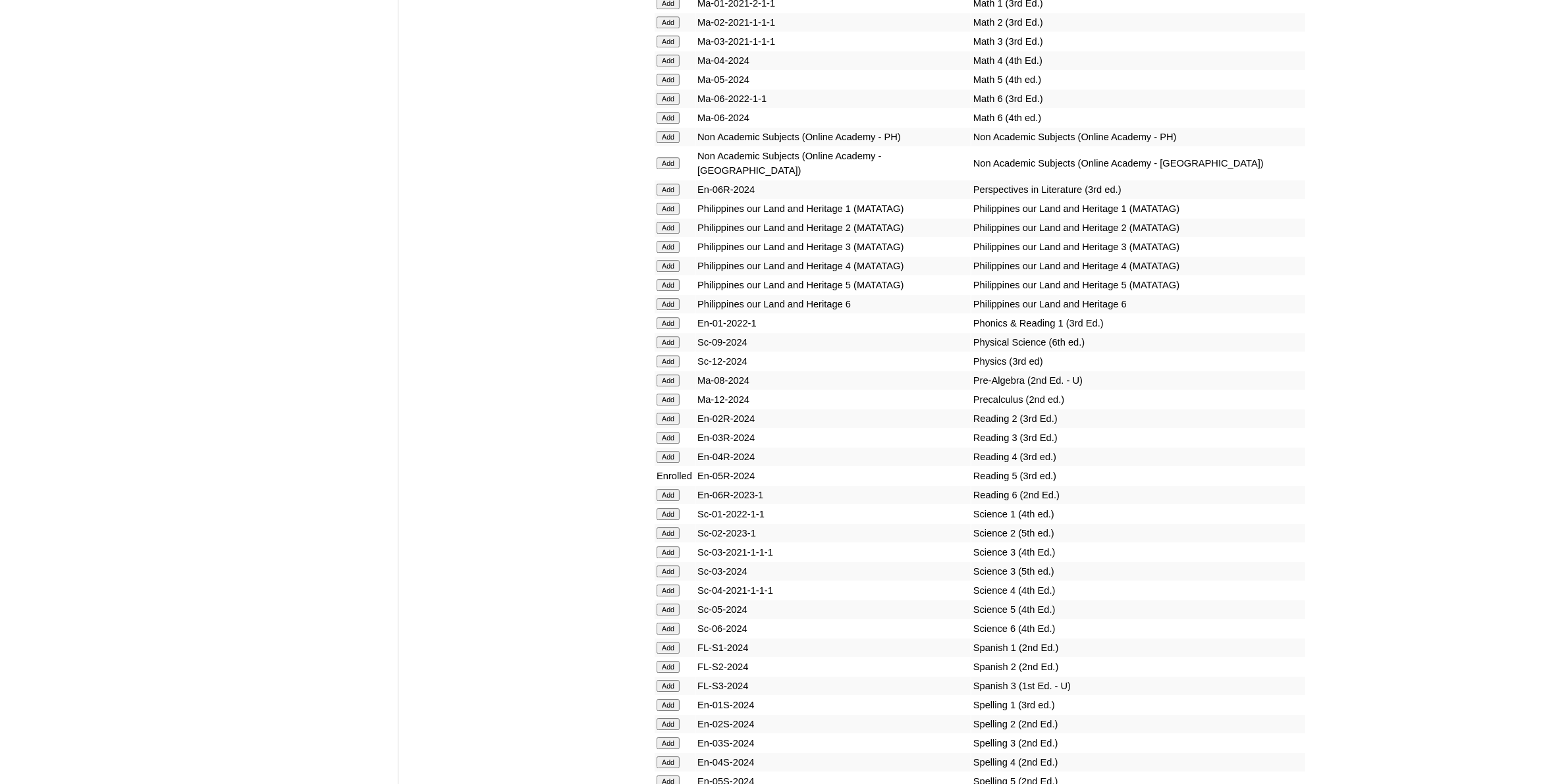
click at [666, 775] on input "Add" at bounding box center [668, 781] width 23 height 12
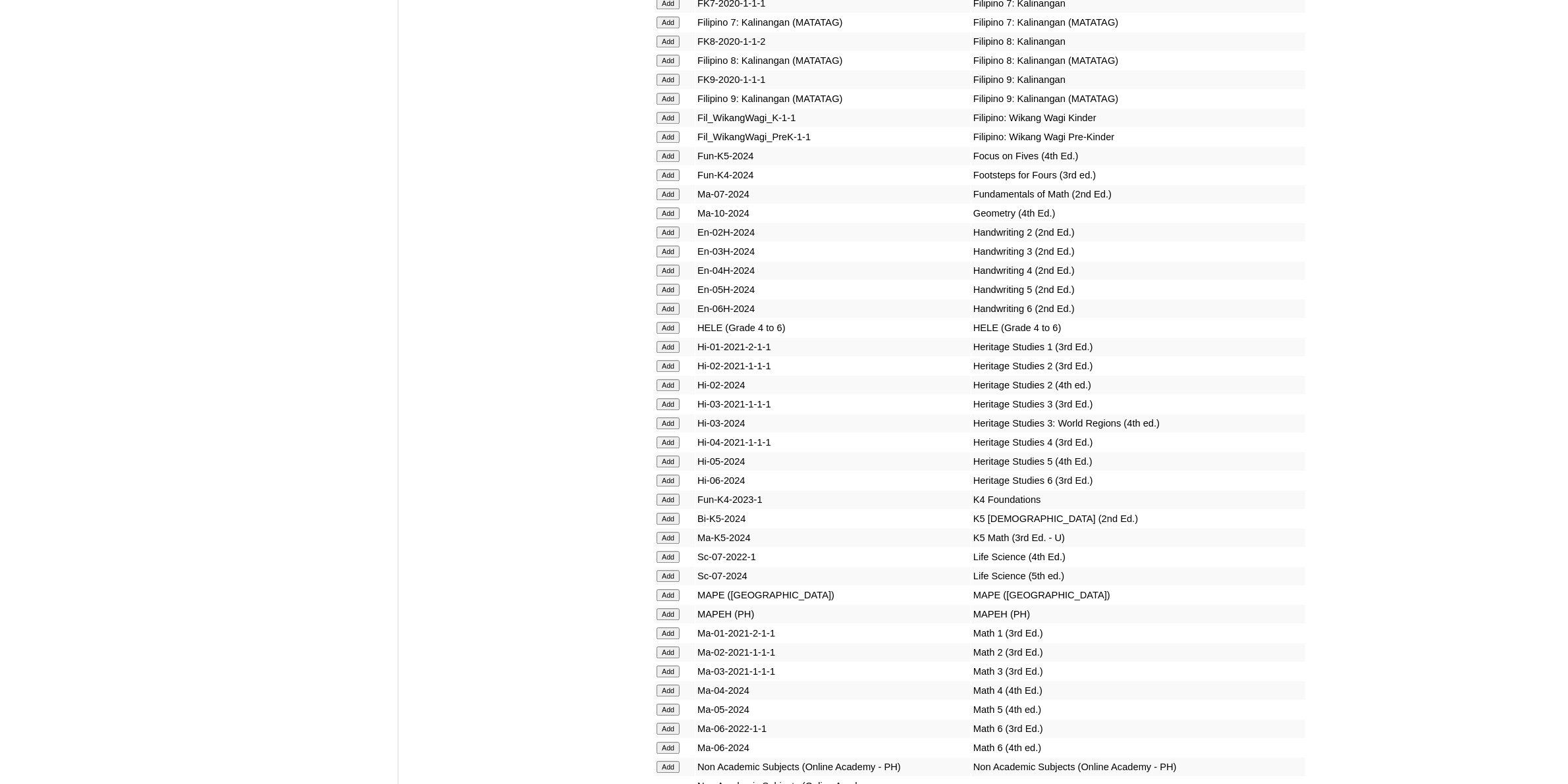
scroll to position [4443, 0]
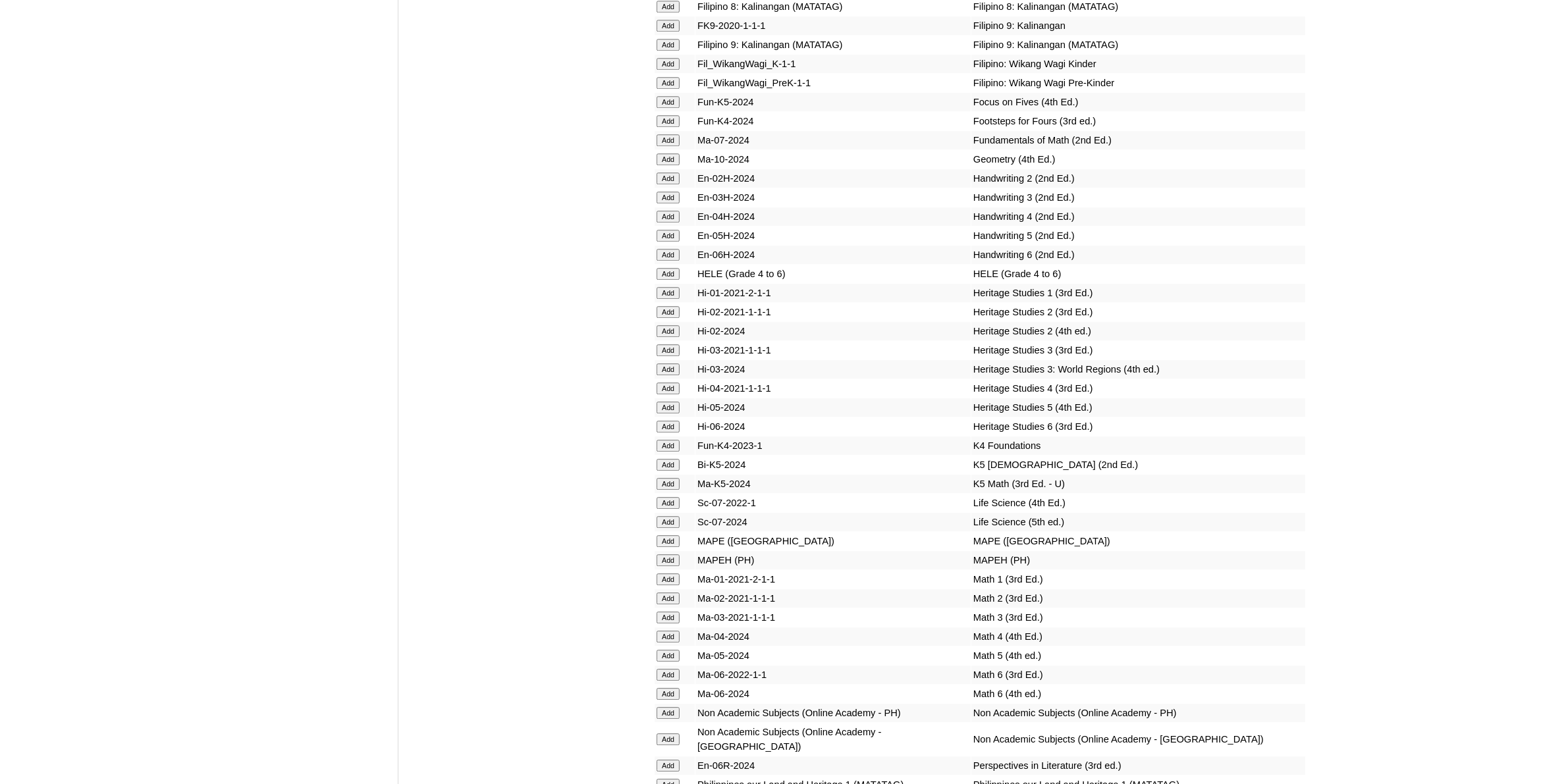
click at [680, 650] on input "Add" at bounding box center [668, 656] width 23 height 12
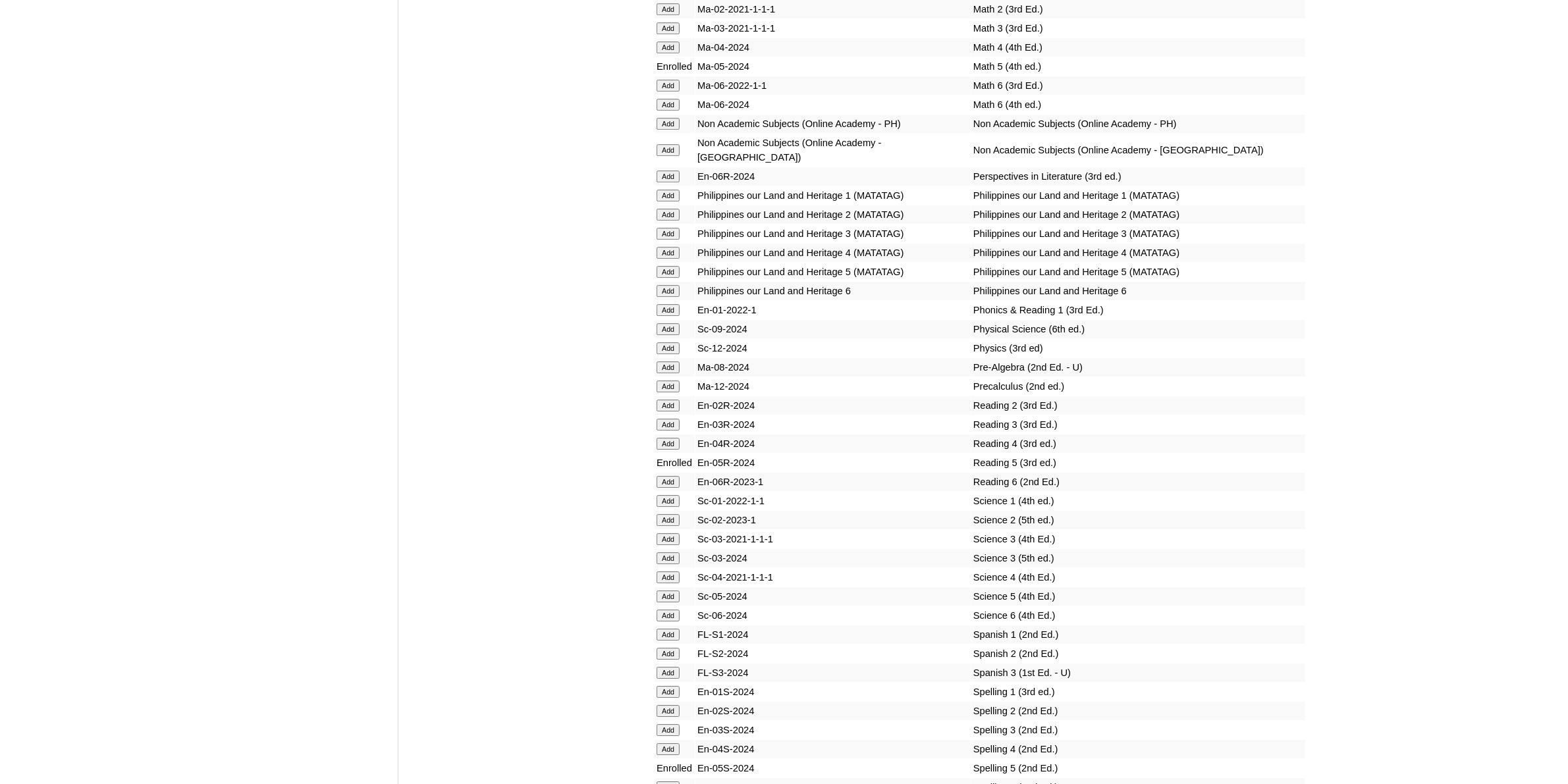
scroll to position [5184, 0]
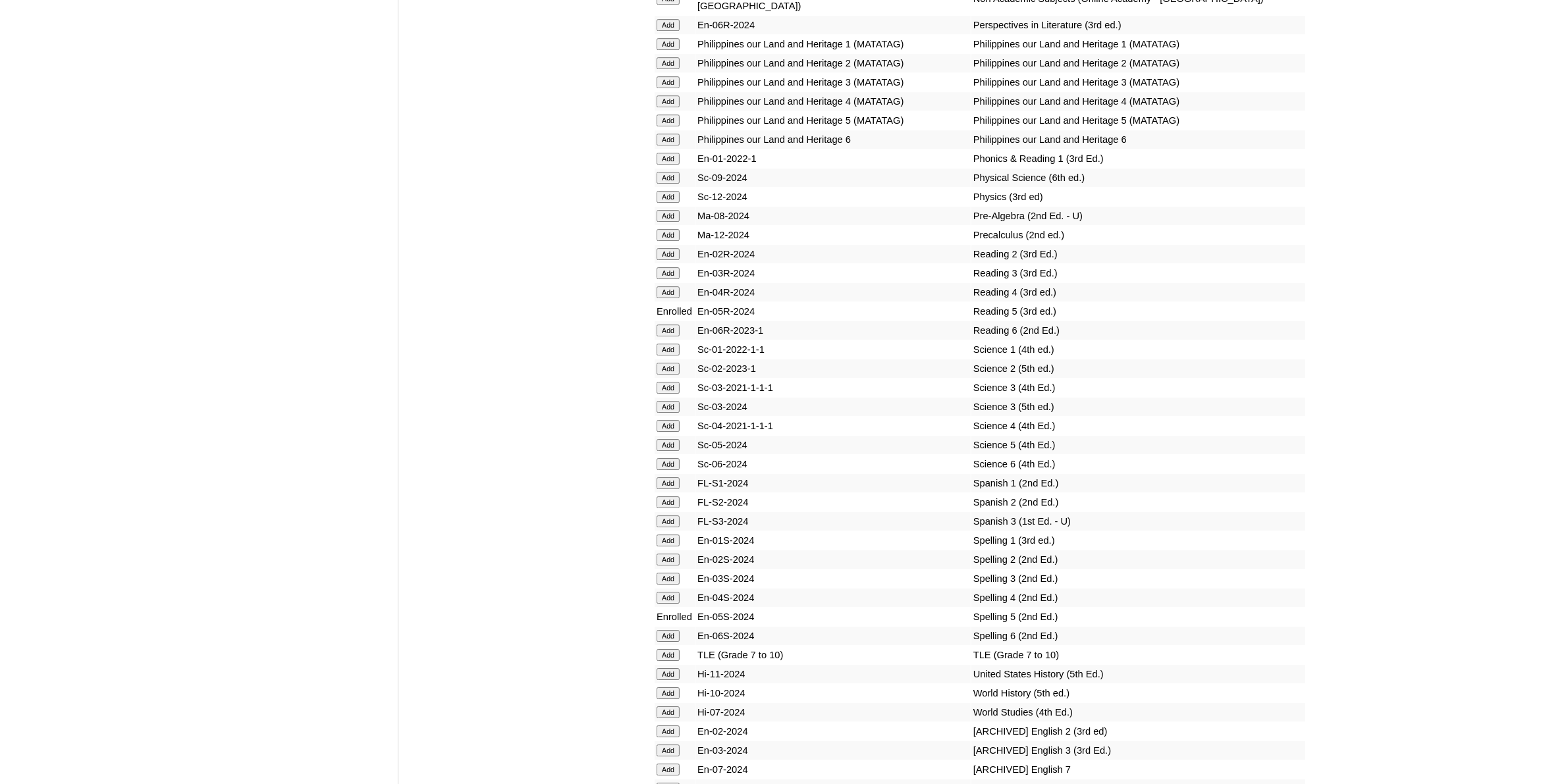
click at [669, 439] on input "Add" at bounding box center [668, 445] width 23 height 12
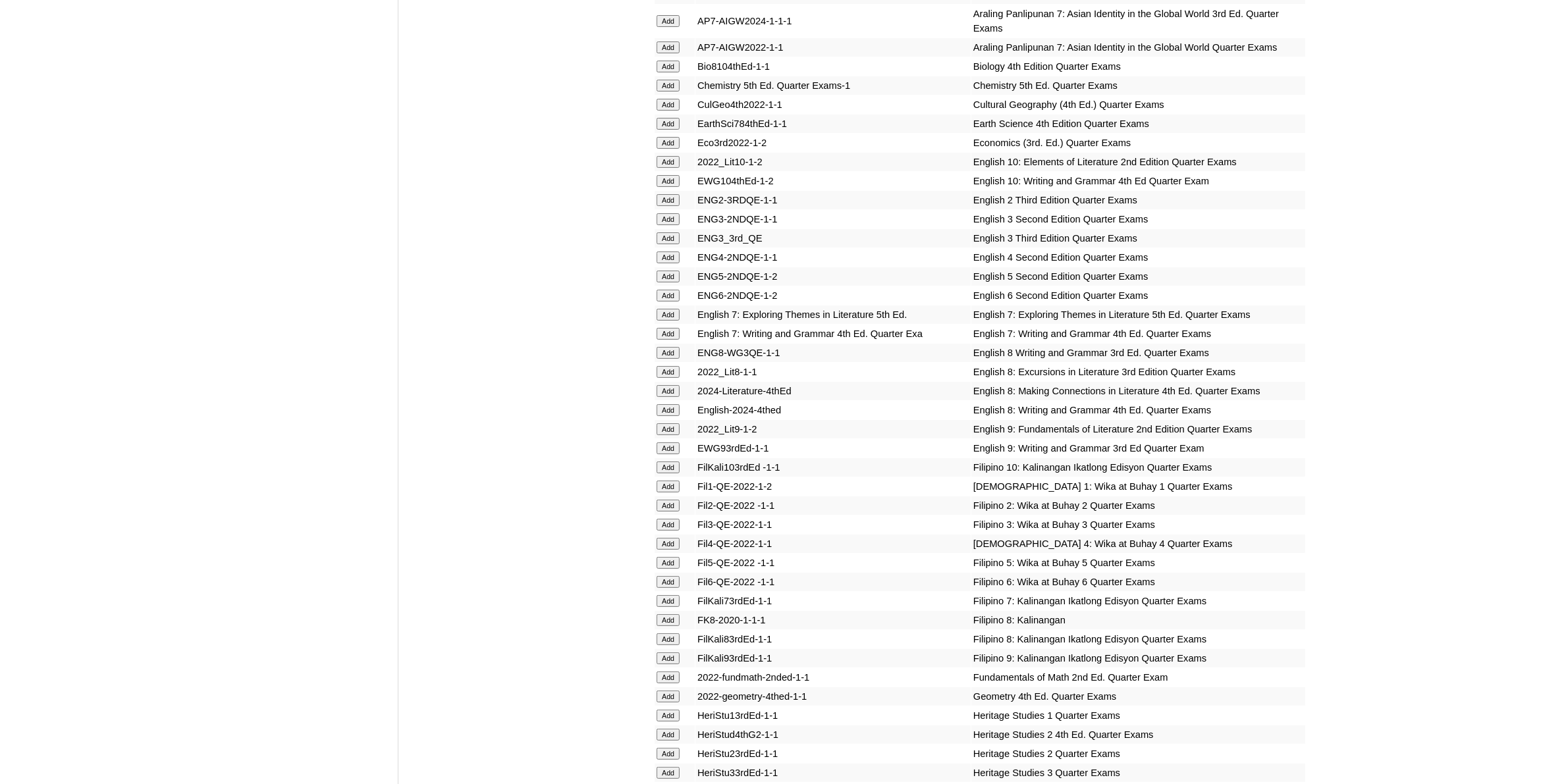
scroll to position [6666, 0]
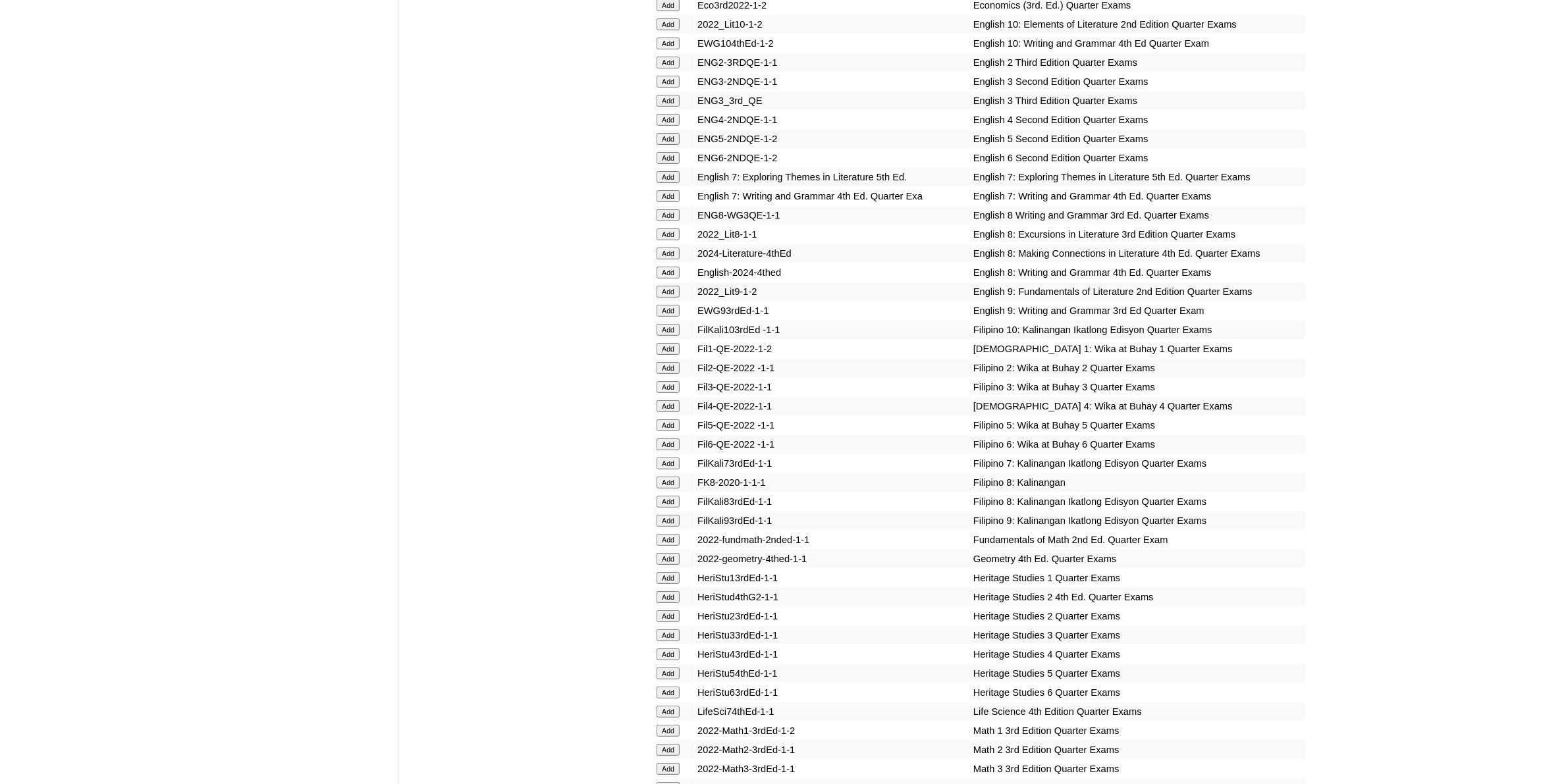
click at [672, 419] on input "Add" at bounding box center [668, 425] width 23 height 12
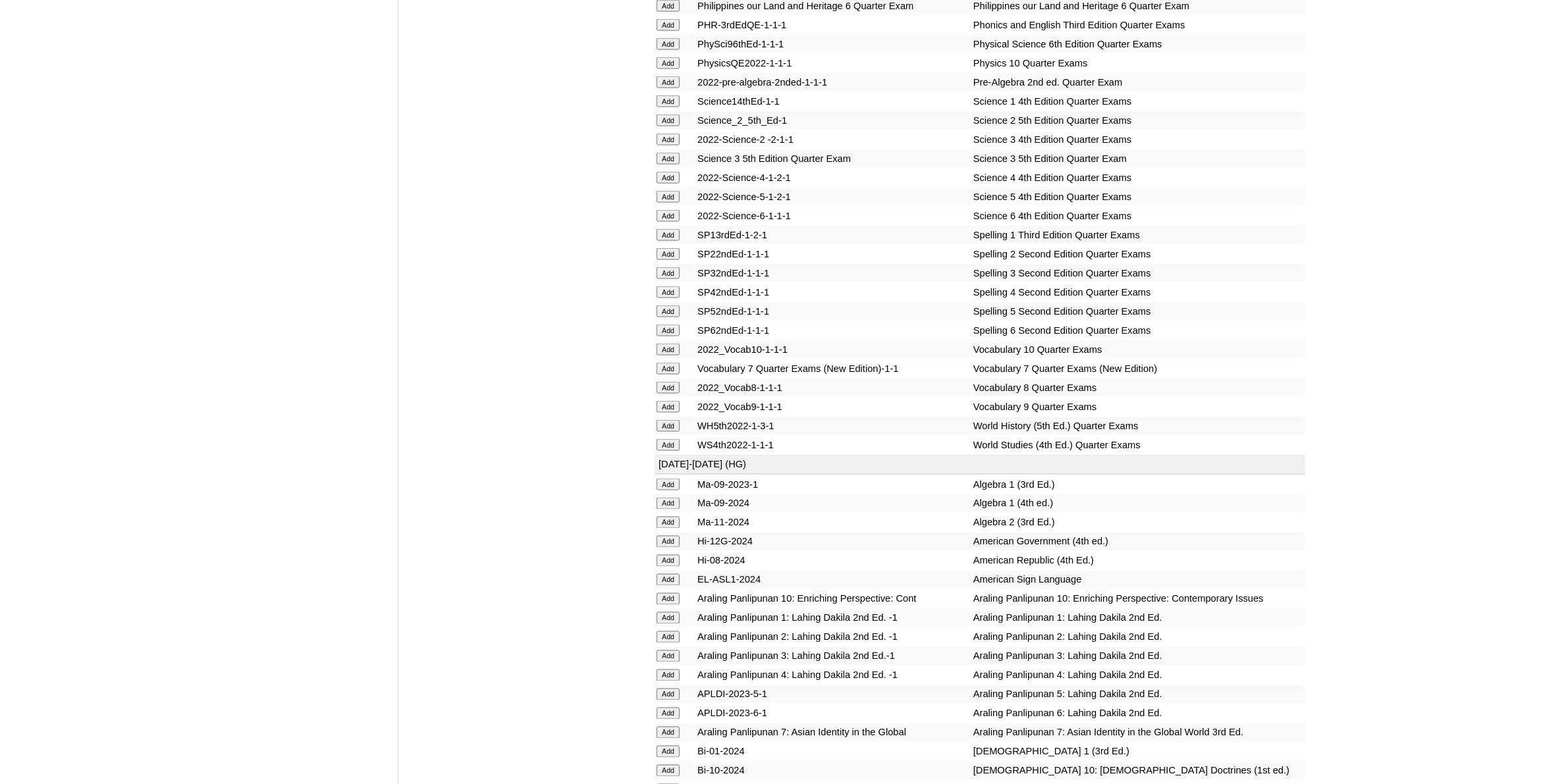
scroll to position [2798, 0]
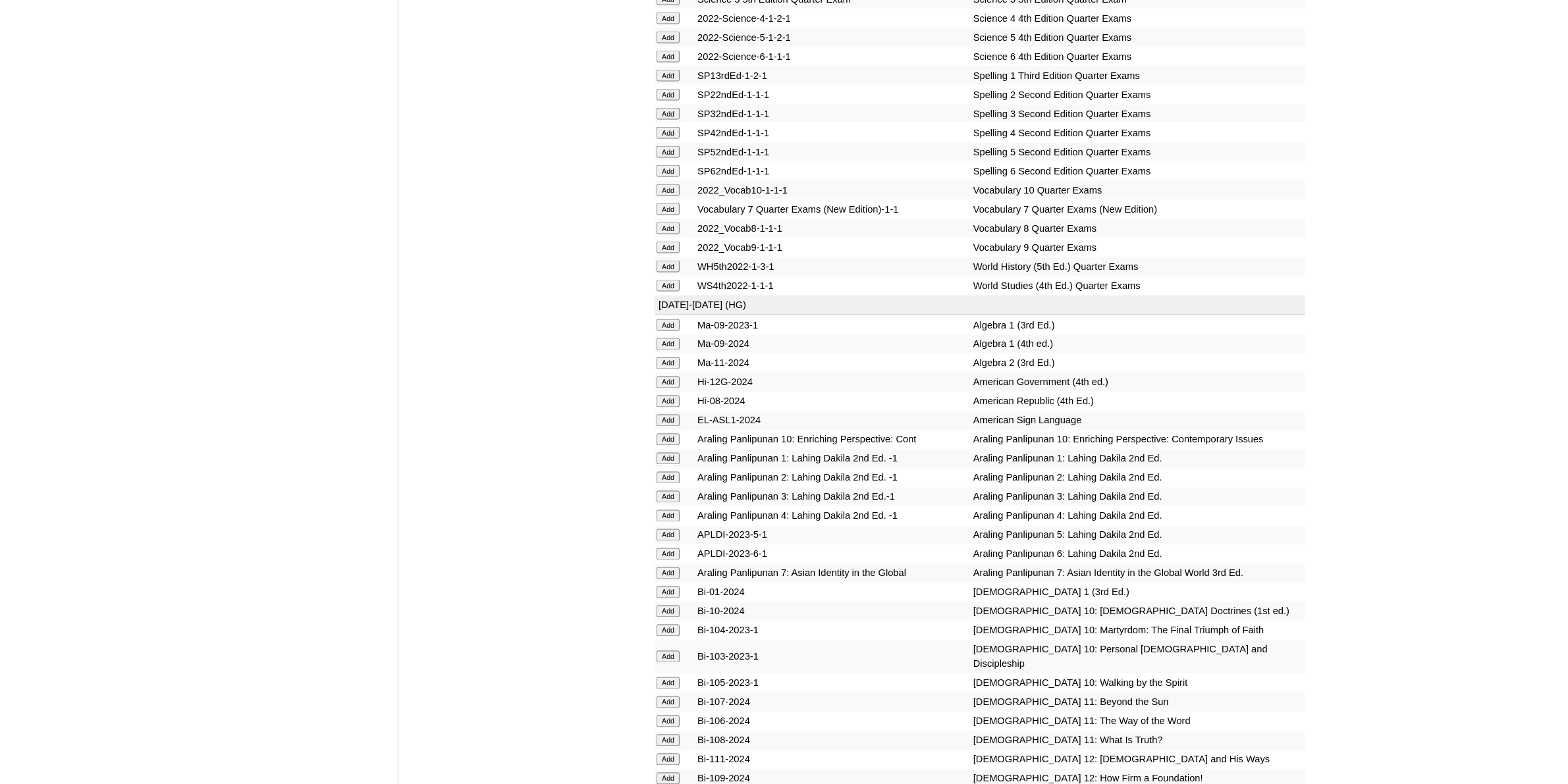
click at [673, 529] on input "Add" at bounding box center [668, 535] width 23 height 12
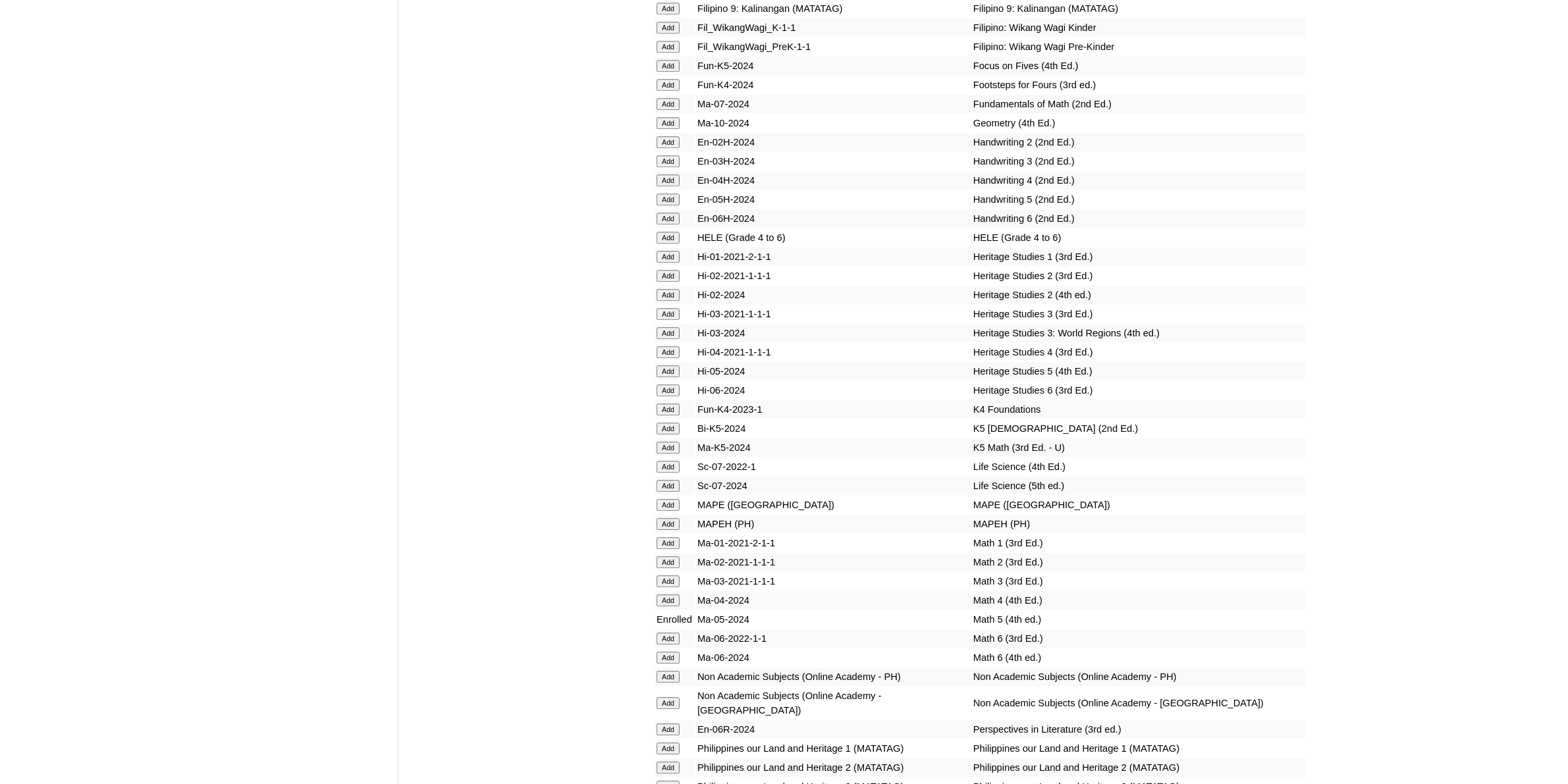
scroll to position [4691, 0]
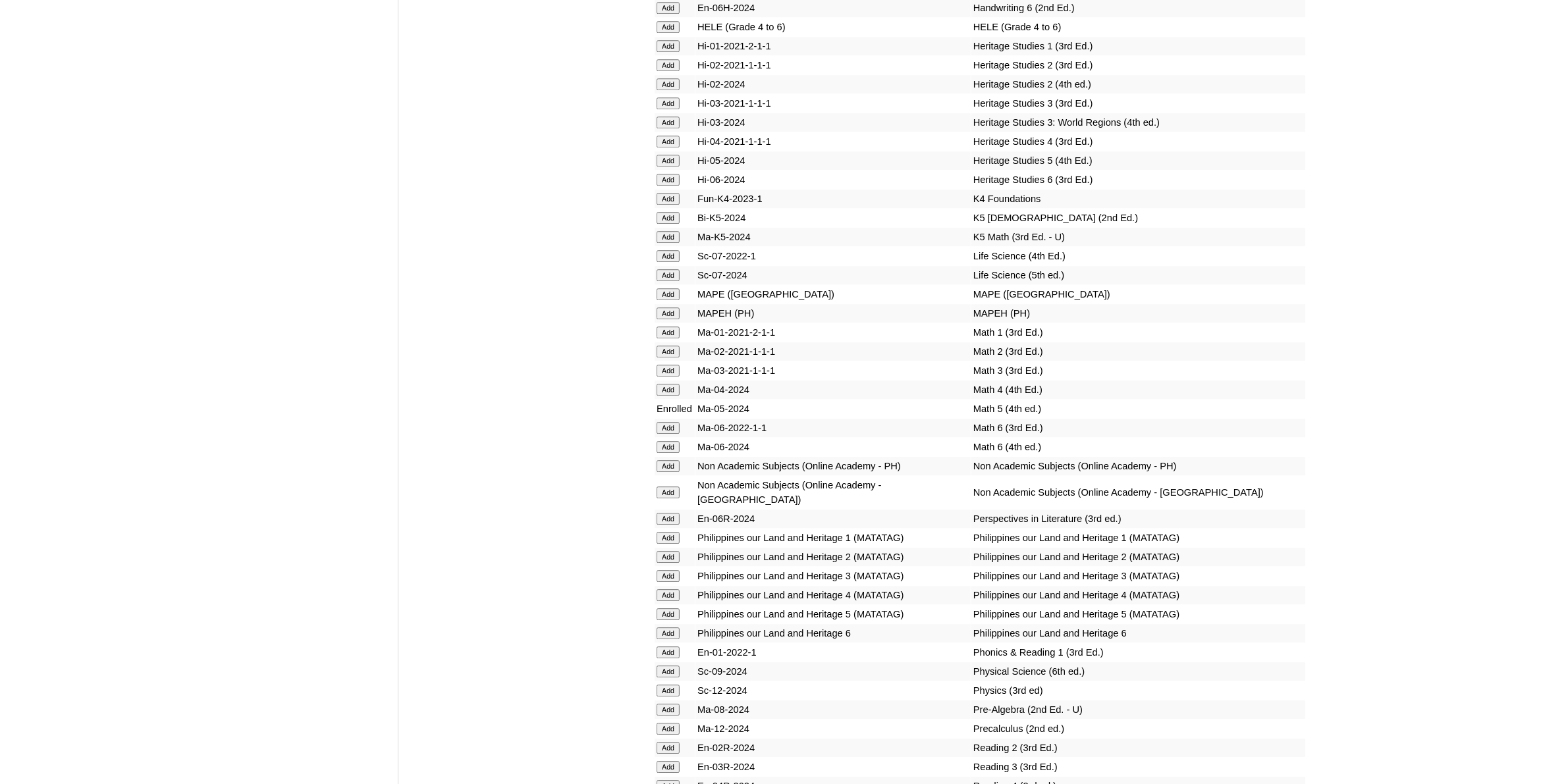
click at [666, 460] on input "Add" at bounding box center [668, 466] width 23 height 12
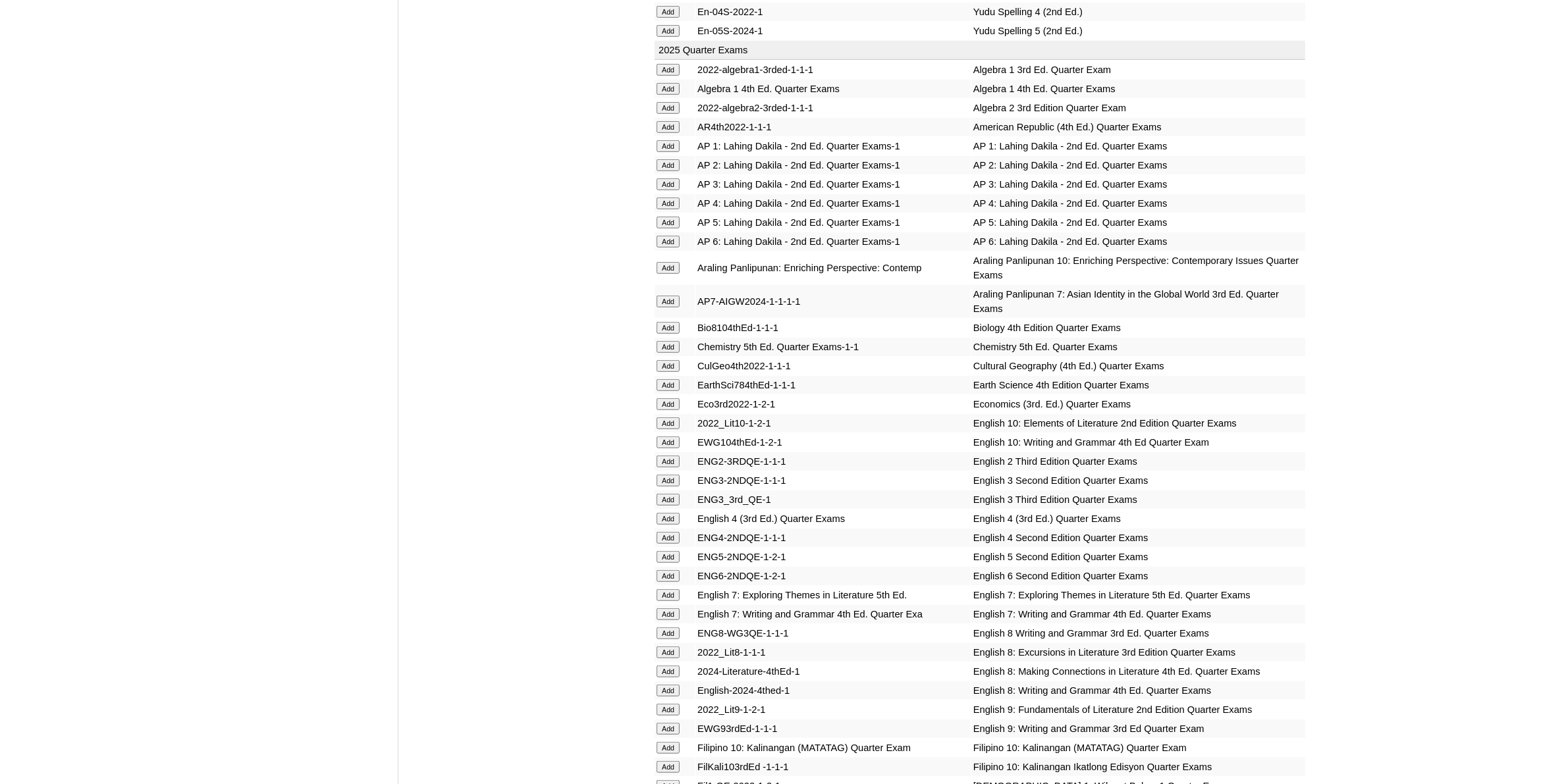
scroll to position [1317, 0]
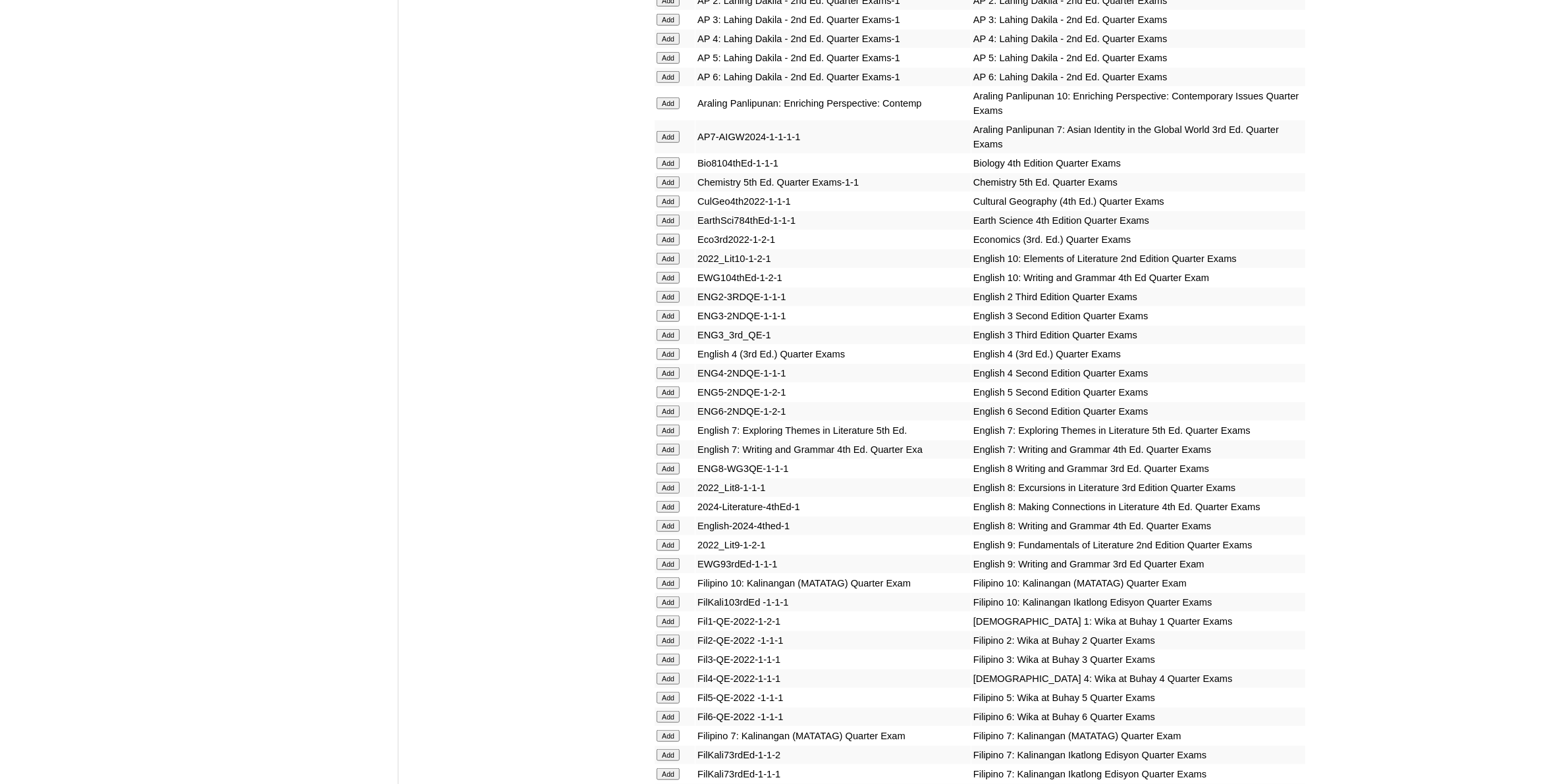
click at [663, 387] on input "Add" at bounding box center [668, 392] width 23 height 12
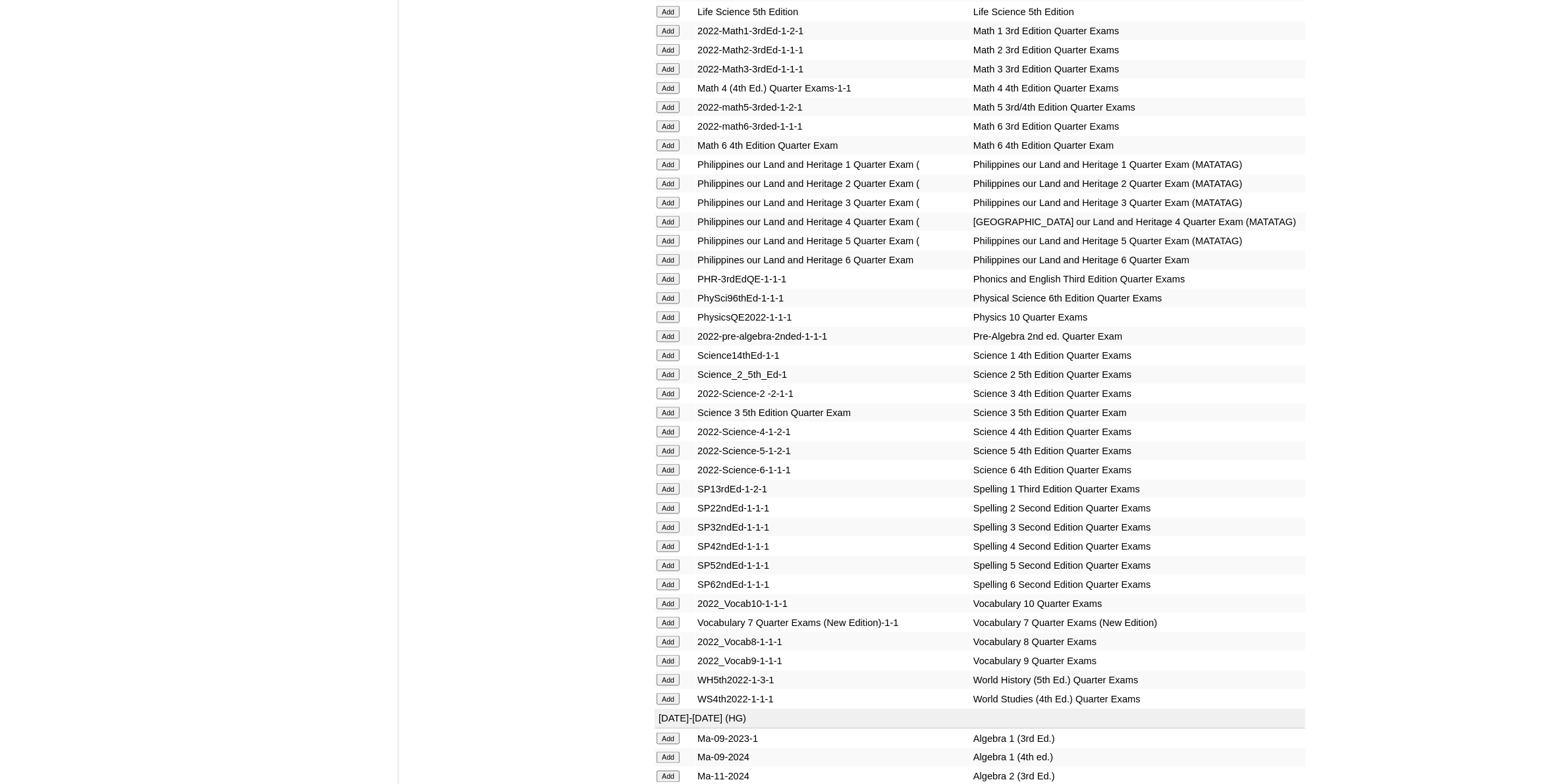
scroll to position [2386, 0]
click at [672, 558] on input "Add" at bounding box center [668, 564] width 23 height 12
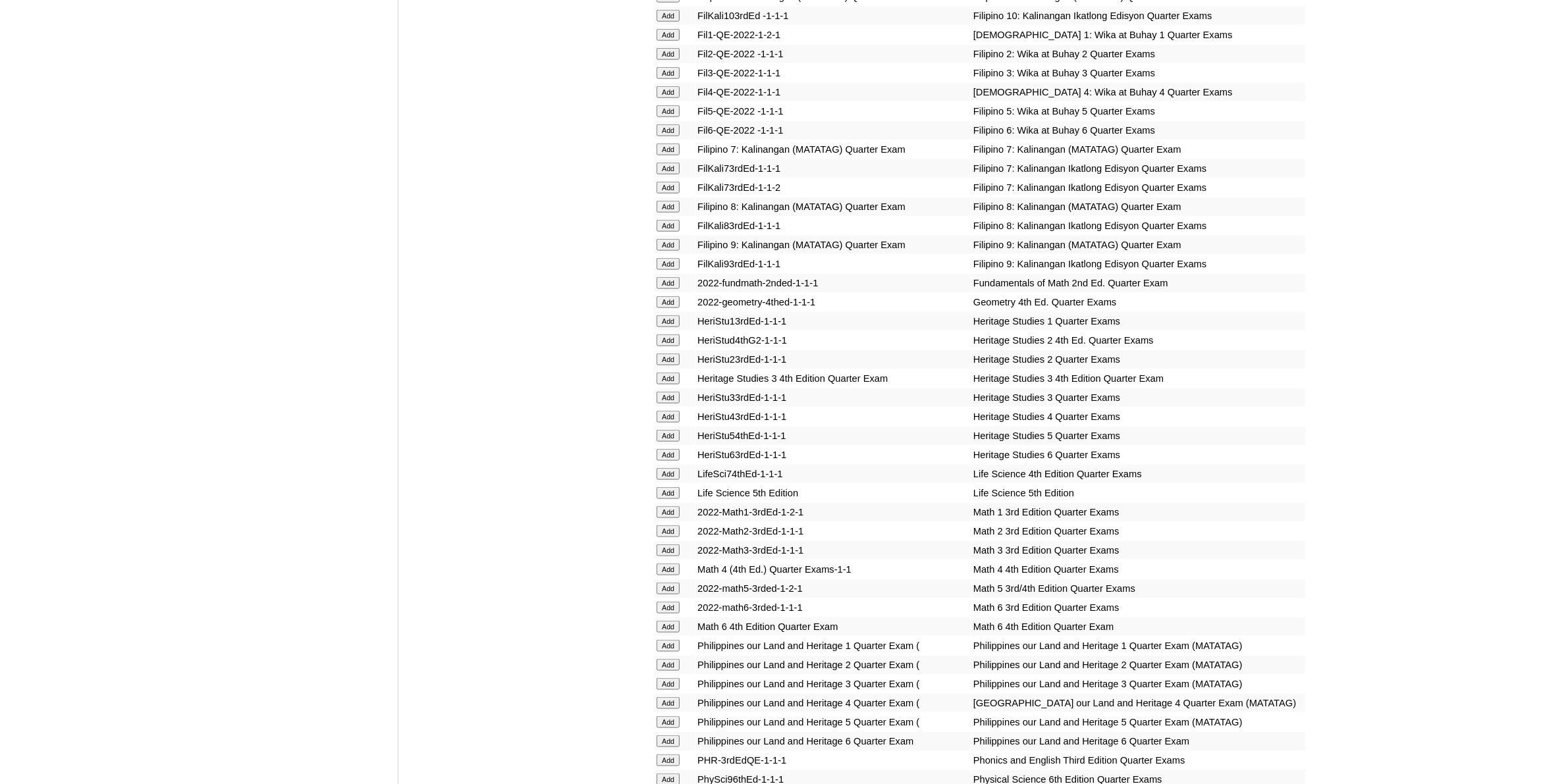
scroll to position [2057, 0]
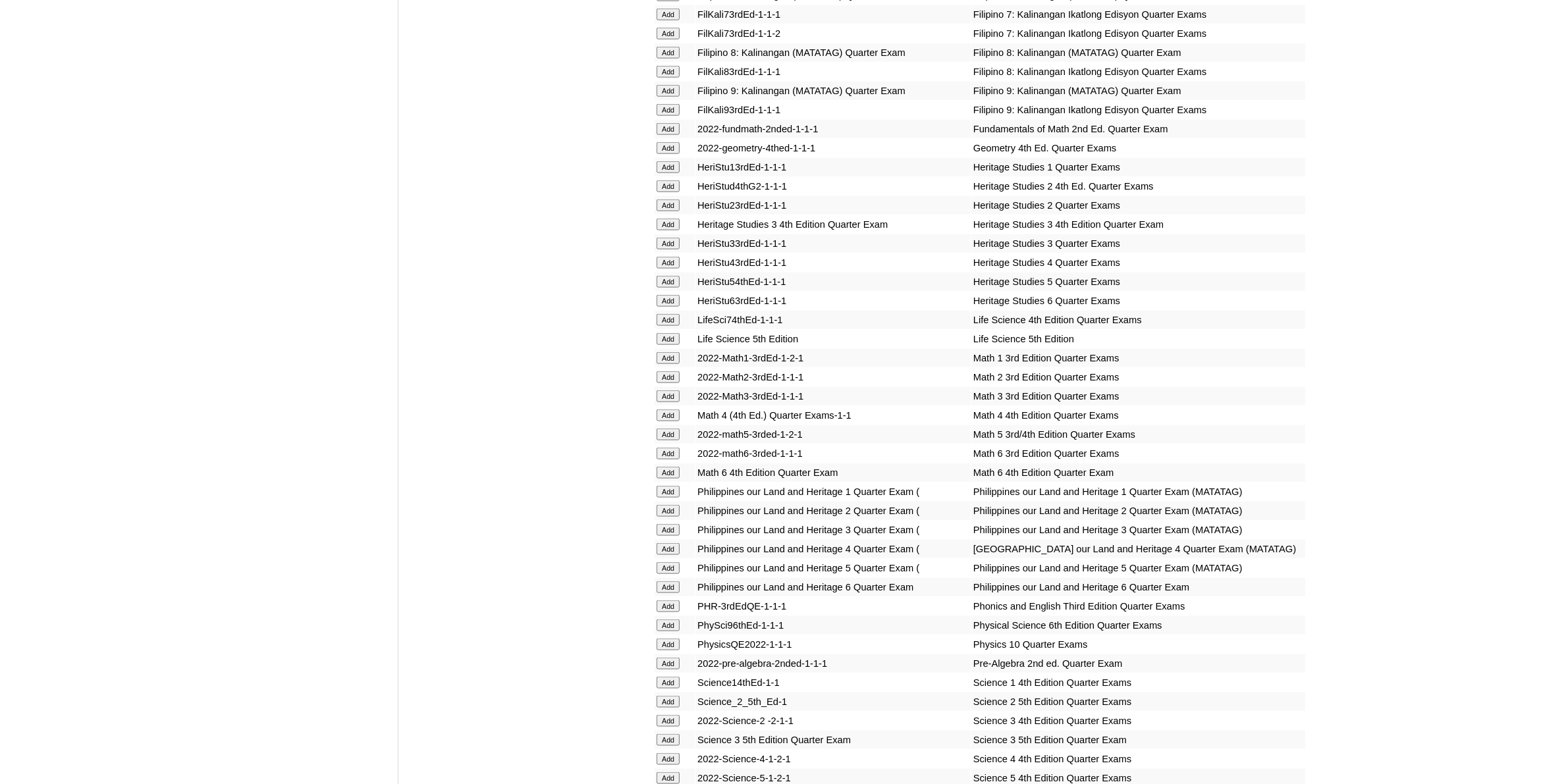
click at [669, 428] on input "Add" at bounding box center [668, 434] width 23 height 12
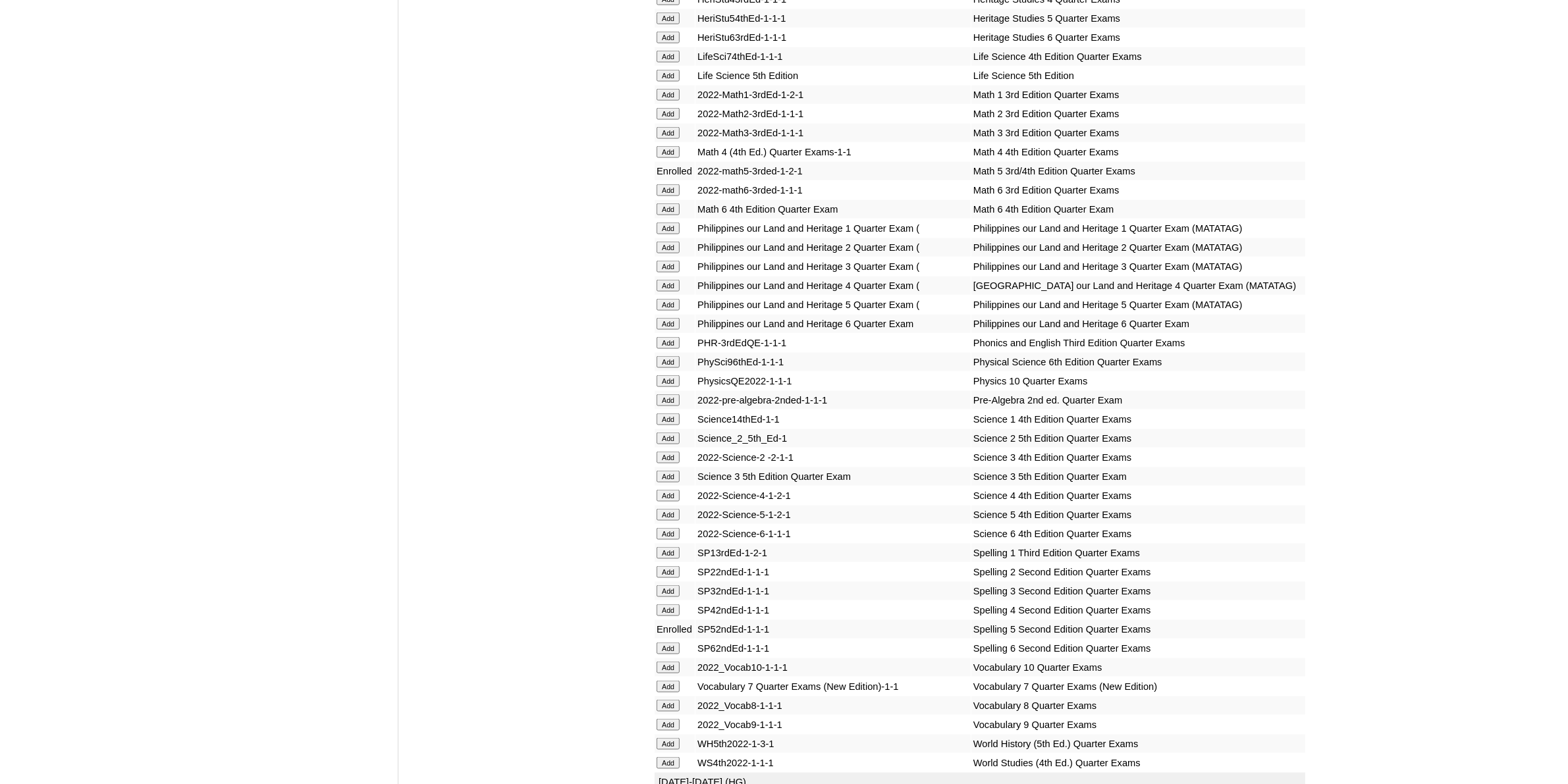
scroll to position [2468, 0]
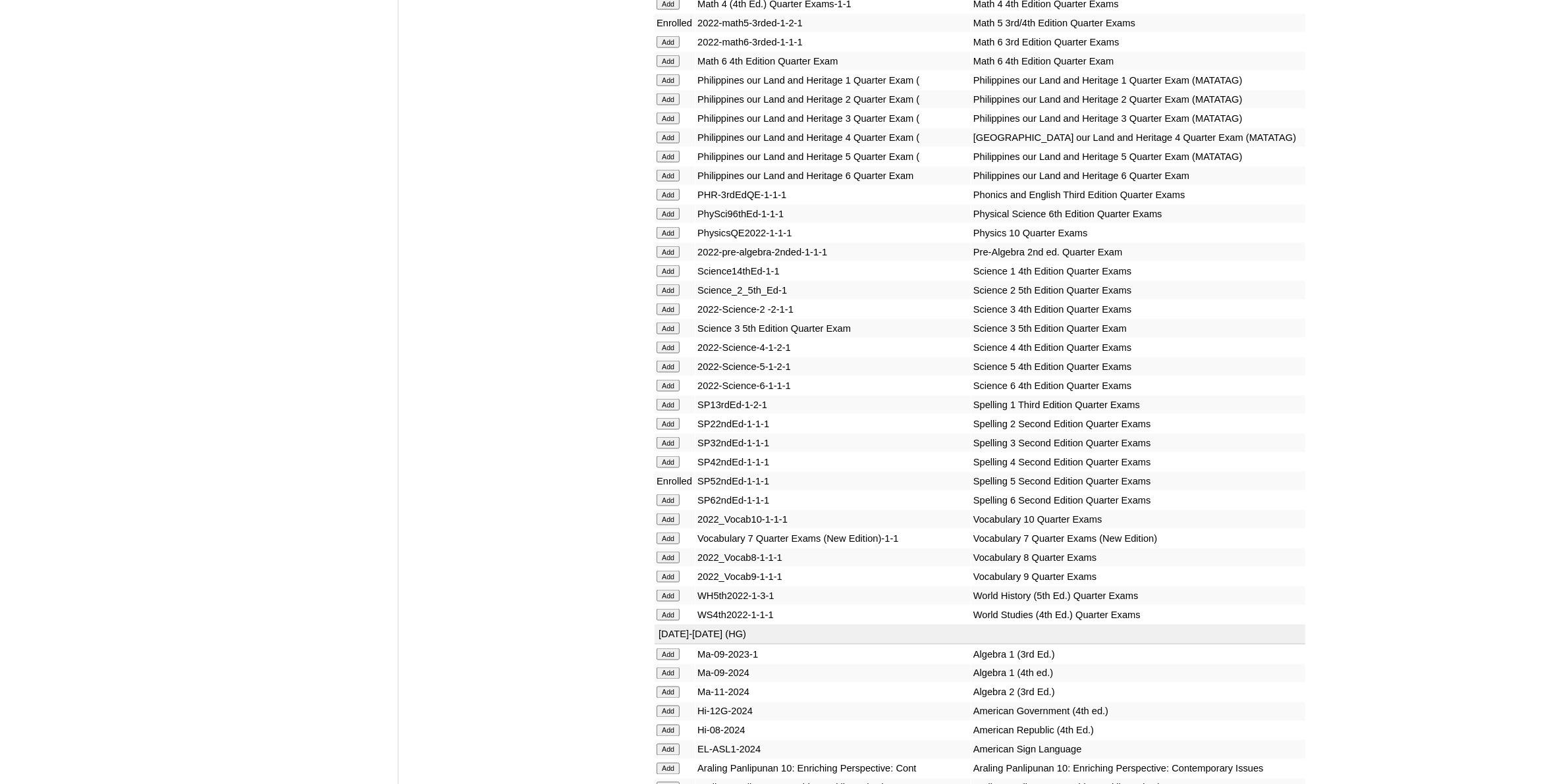
click at [666, 361] on input "Add" at bounding box center [668, 367] width 23 height 12
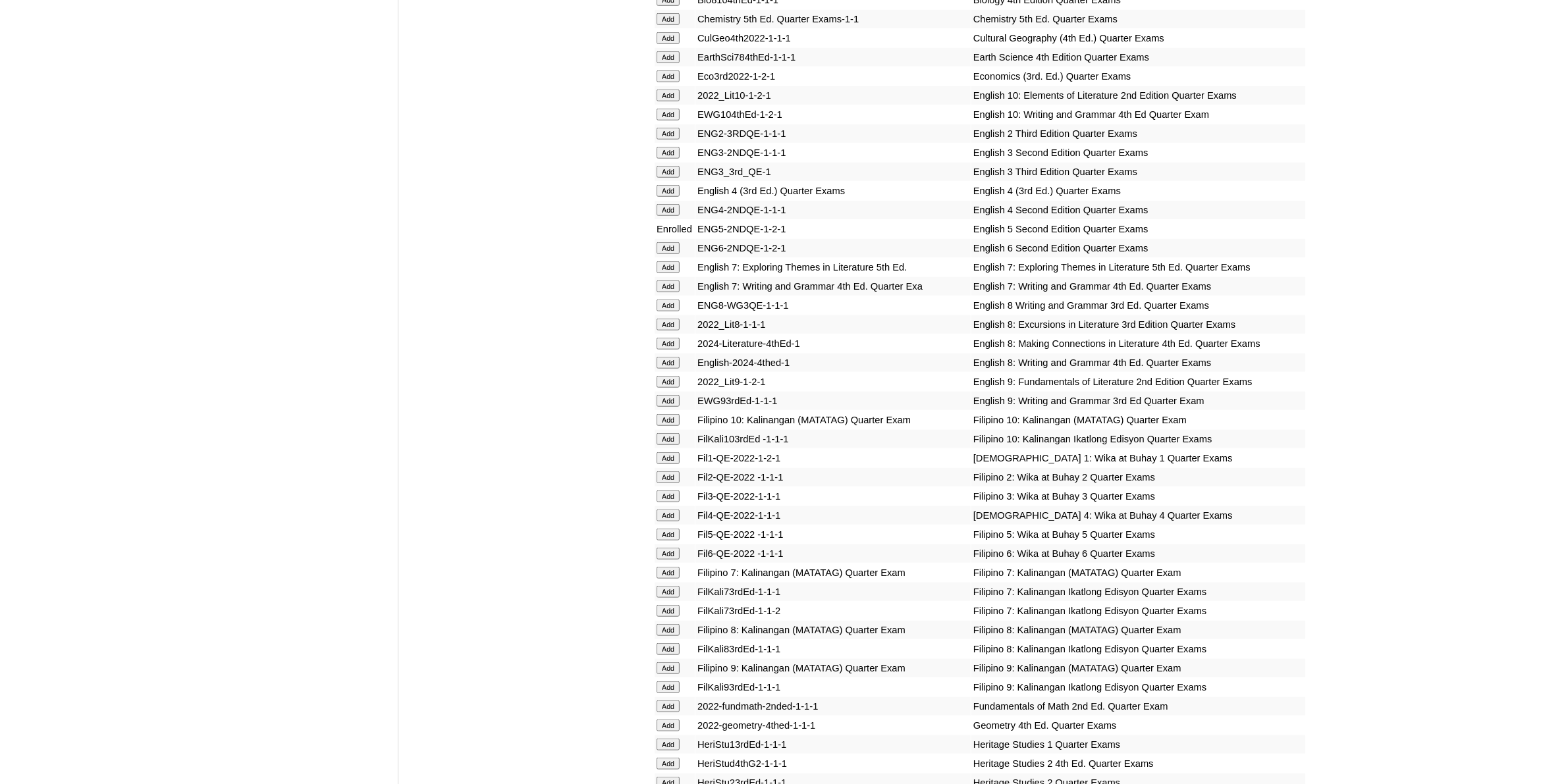
scroll to position [1481, 0]
click at [657, 527] on input "Add" at bounding box center [668, 533] width 23 height 12
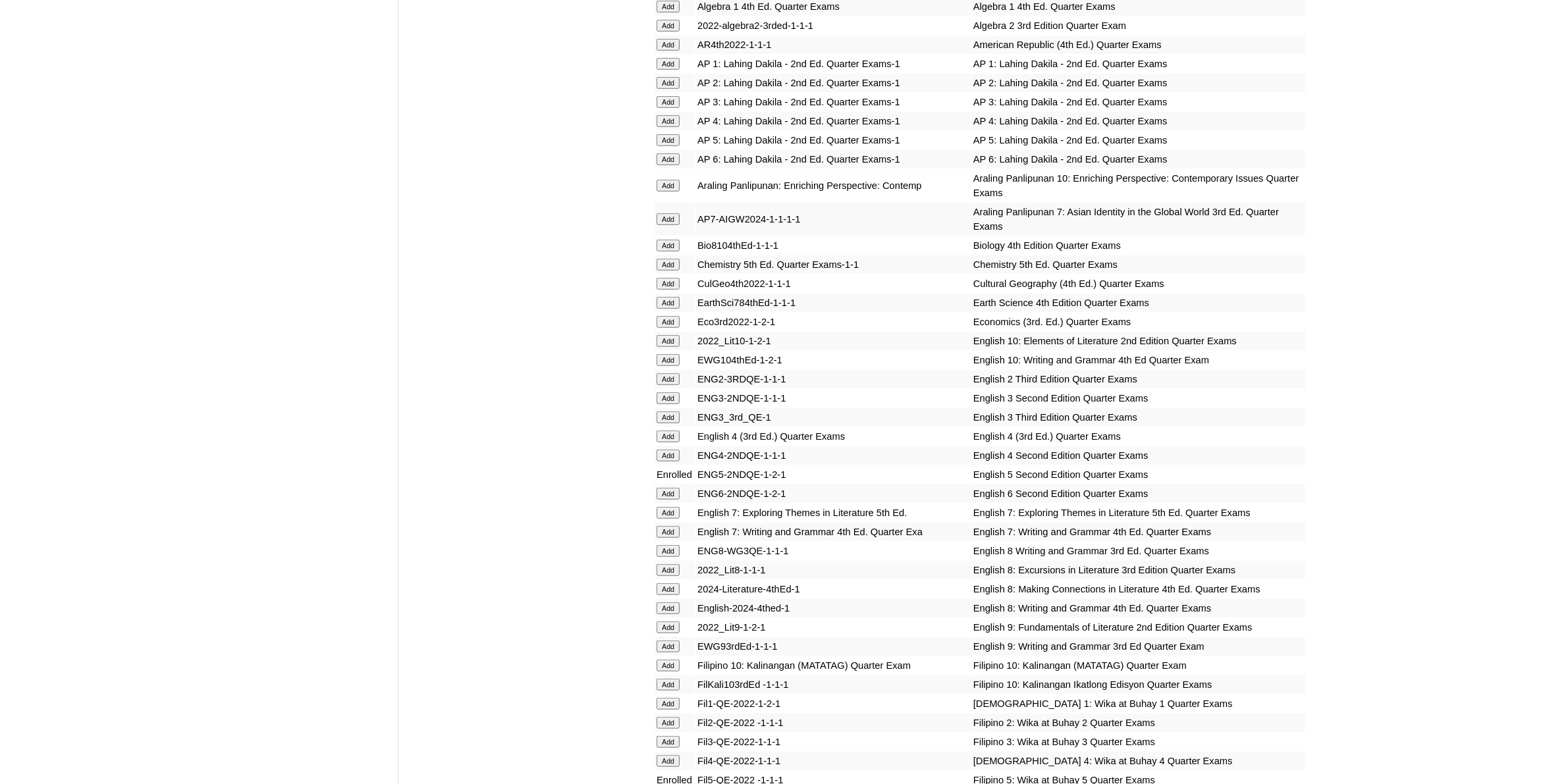
scroll to position [1152, 0]
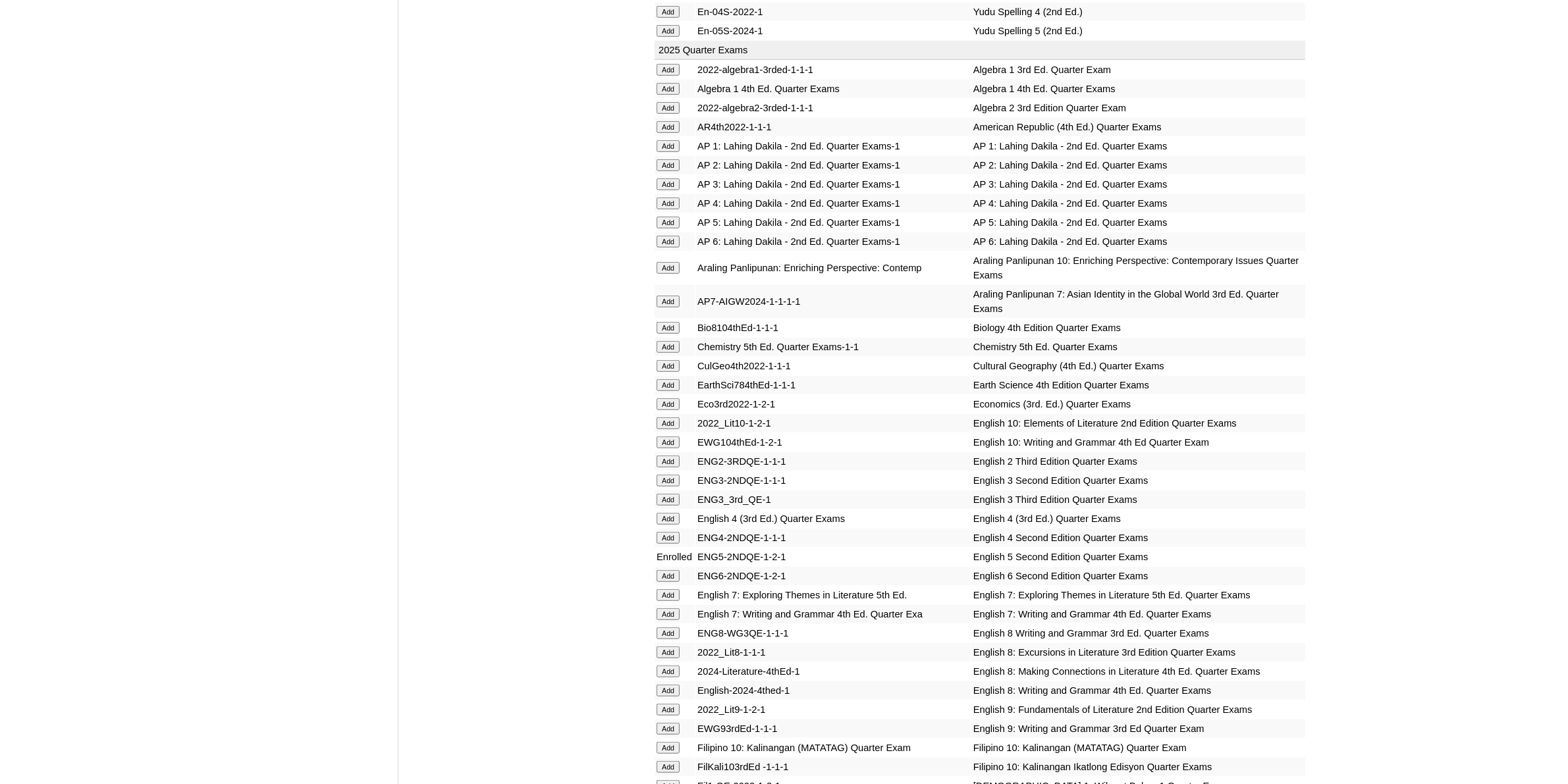
click at [659, 217] on input "Add" at bounding box center [668, 223] width 23 height 12
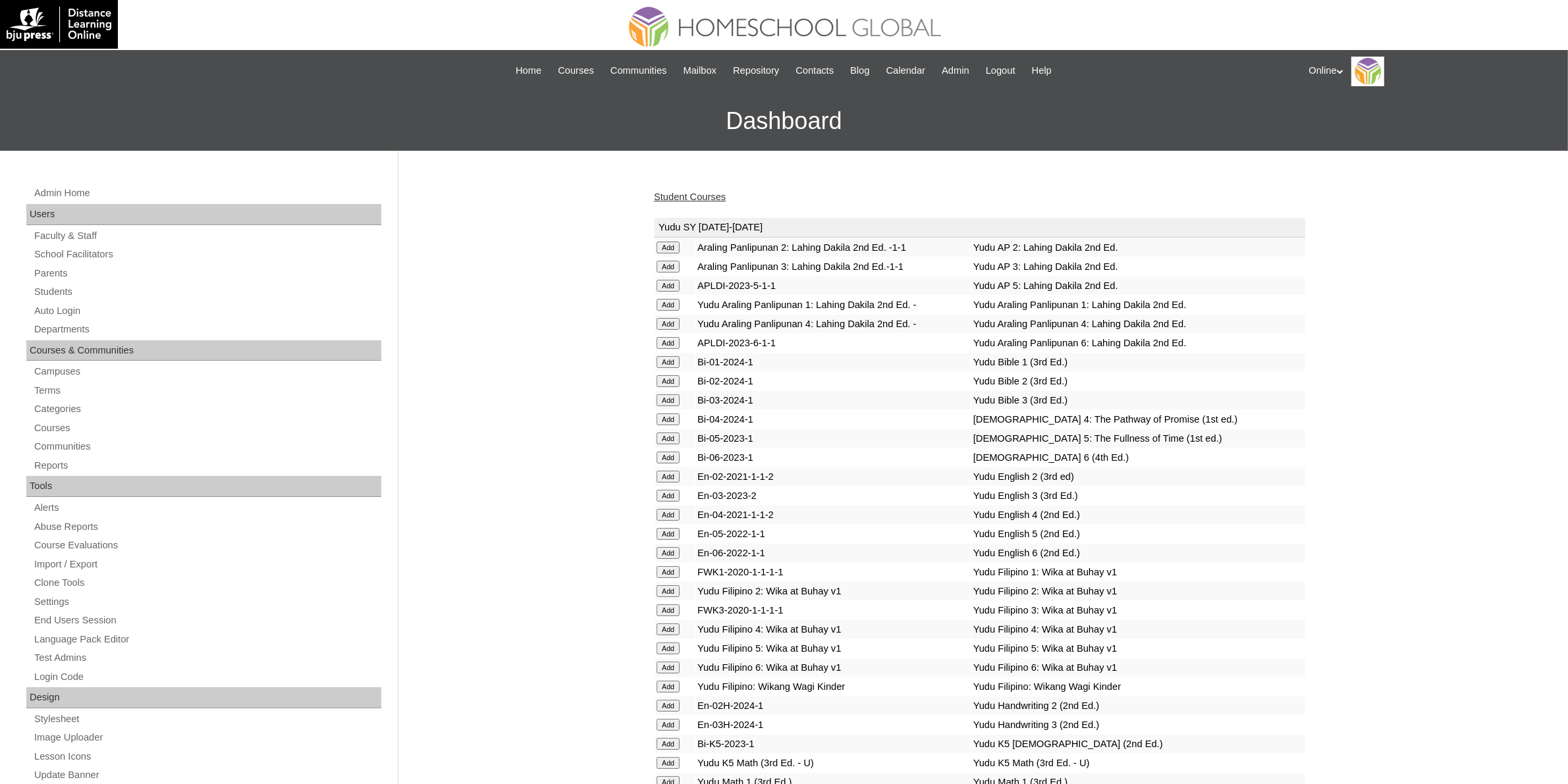
click at [708, 198] on link "Student Courses" at bounding box center [690, 197] width 72 height 10
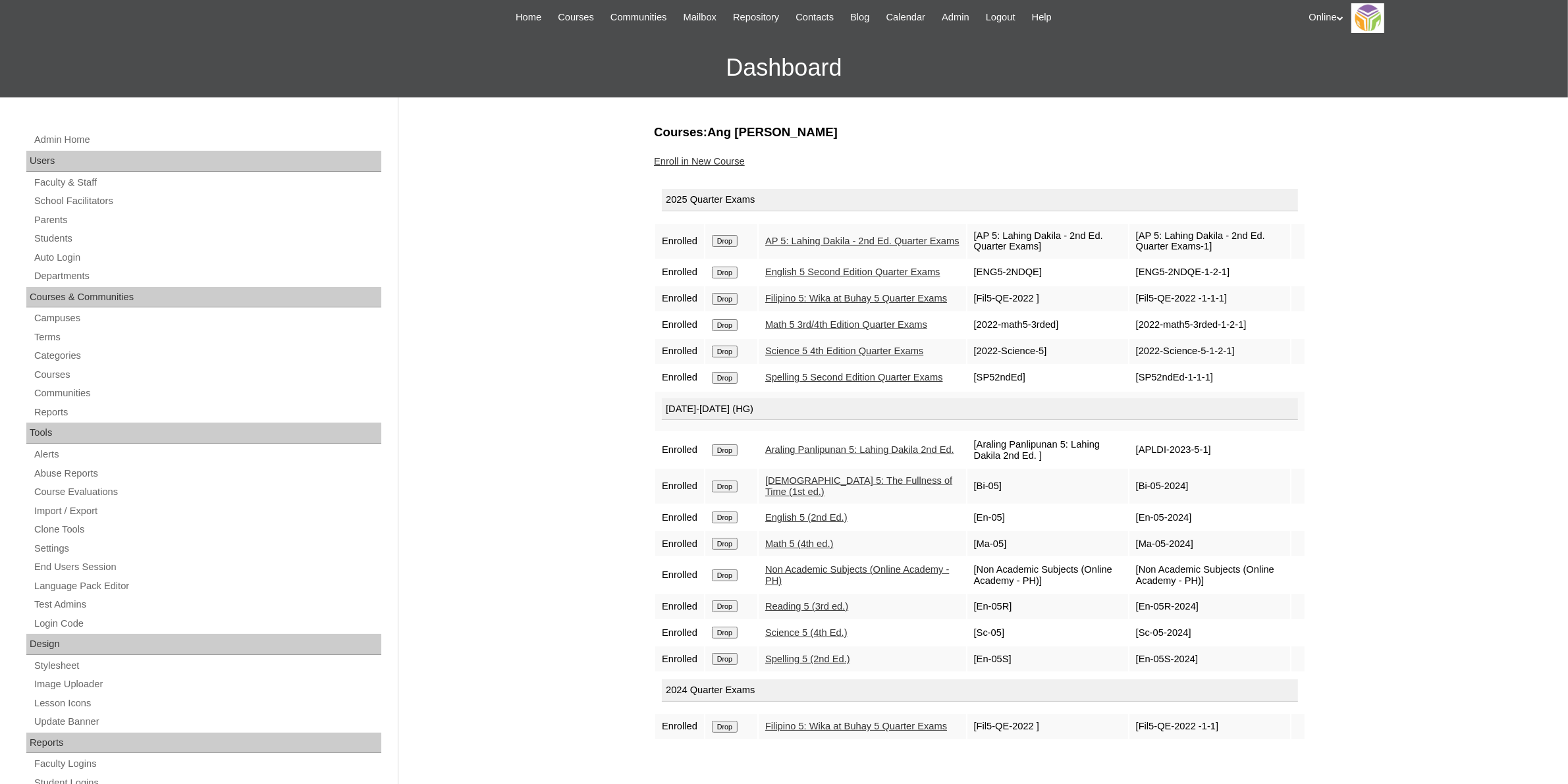
scroll to position [82, 0]
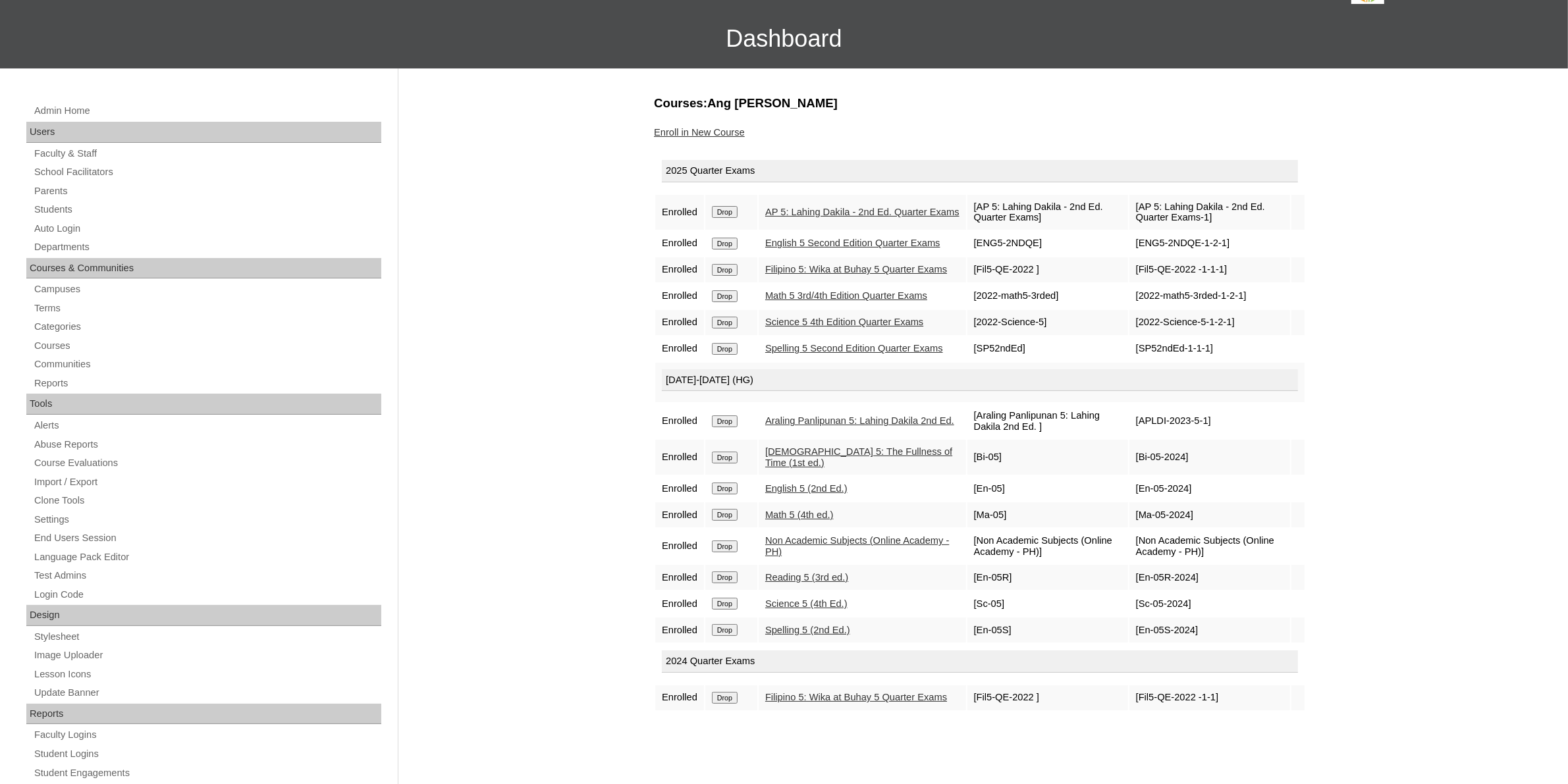
click at [728, 703] on input "Drop" at bounding box center [724, 698] width 26 height 12
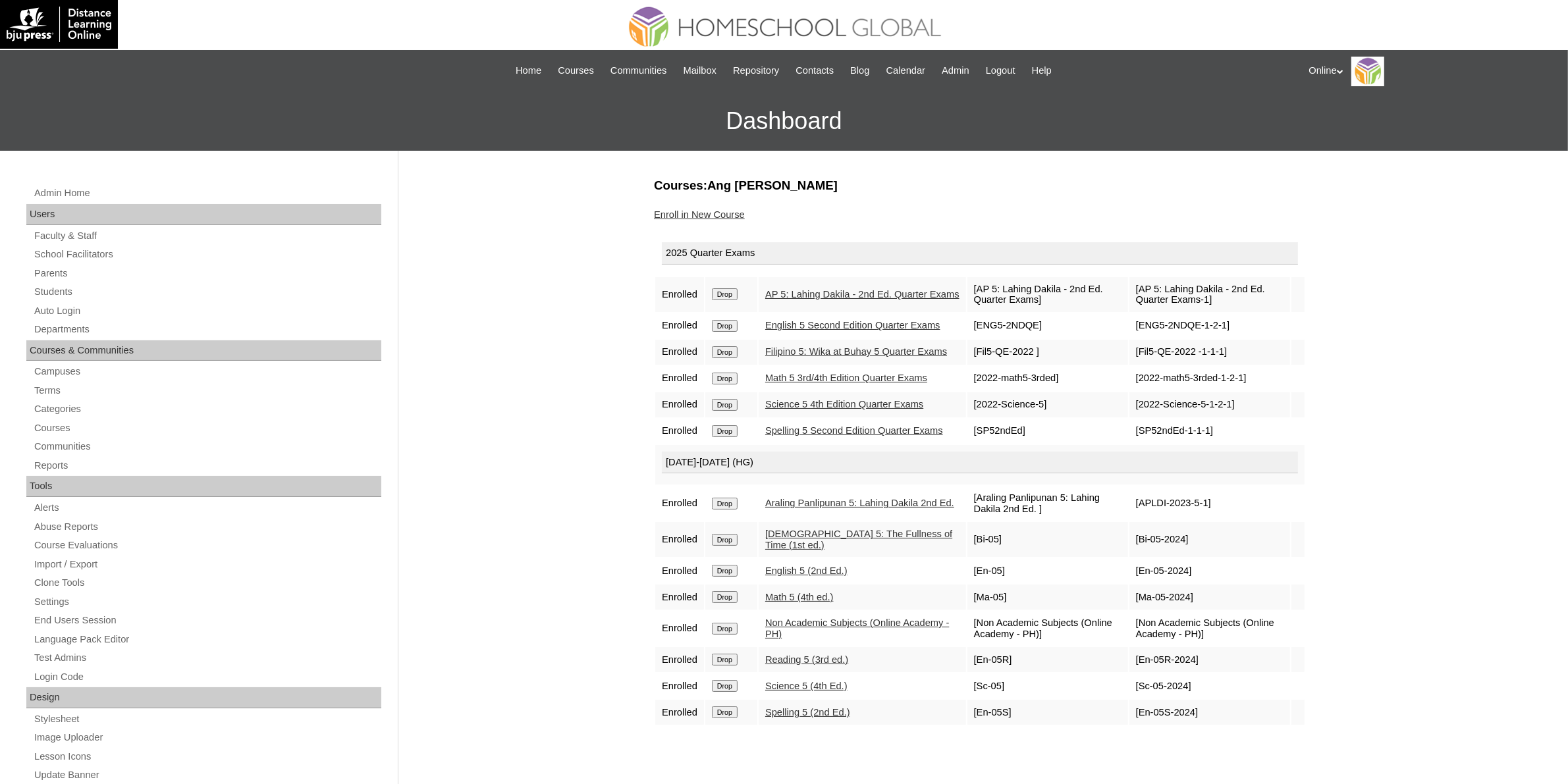
click at [735, 214] on link "Enroll in New Course" at bounding box center [699, 214] width 91 height 10
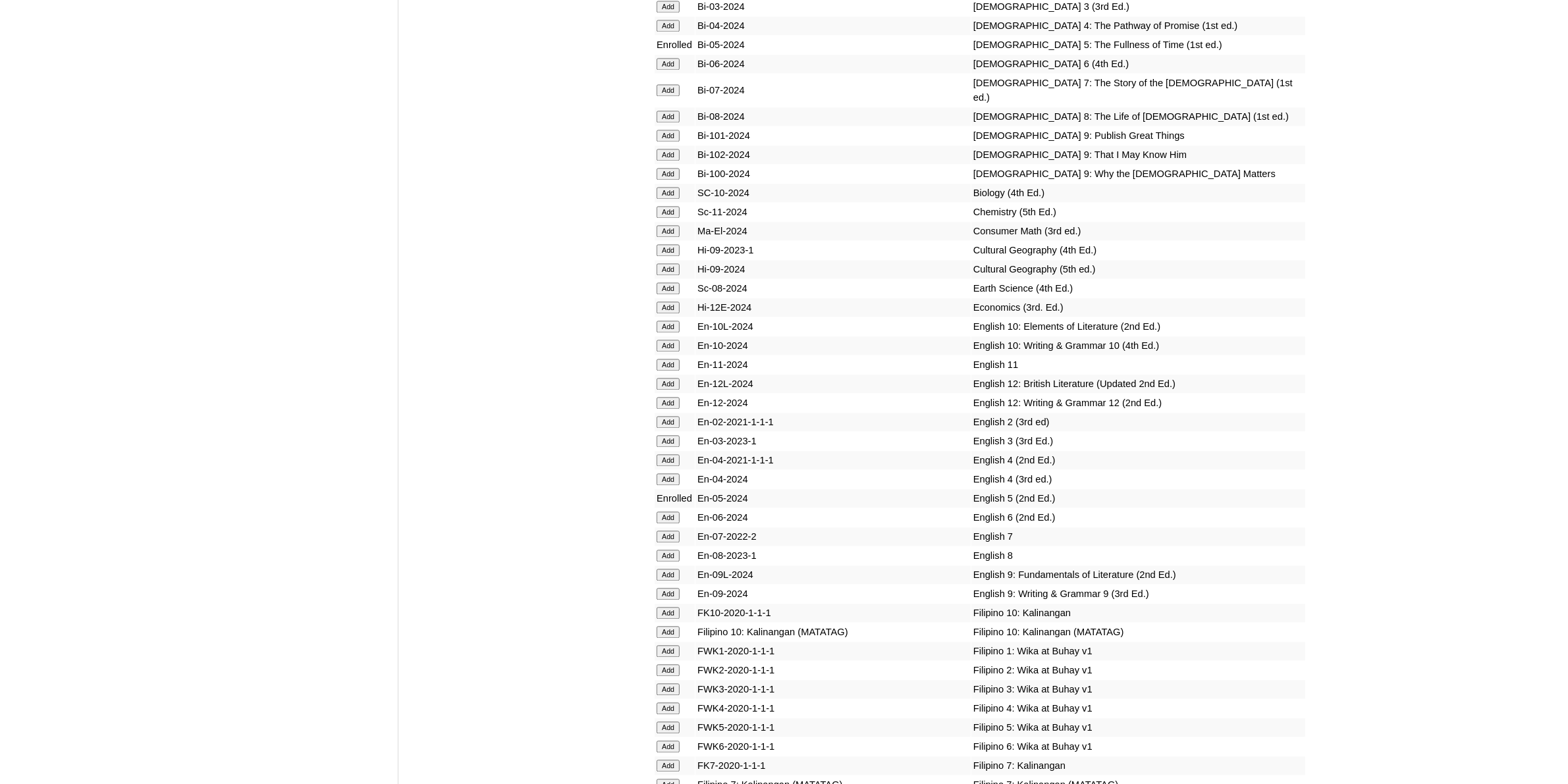
scroll to position [3703, 0]
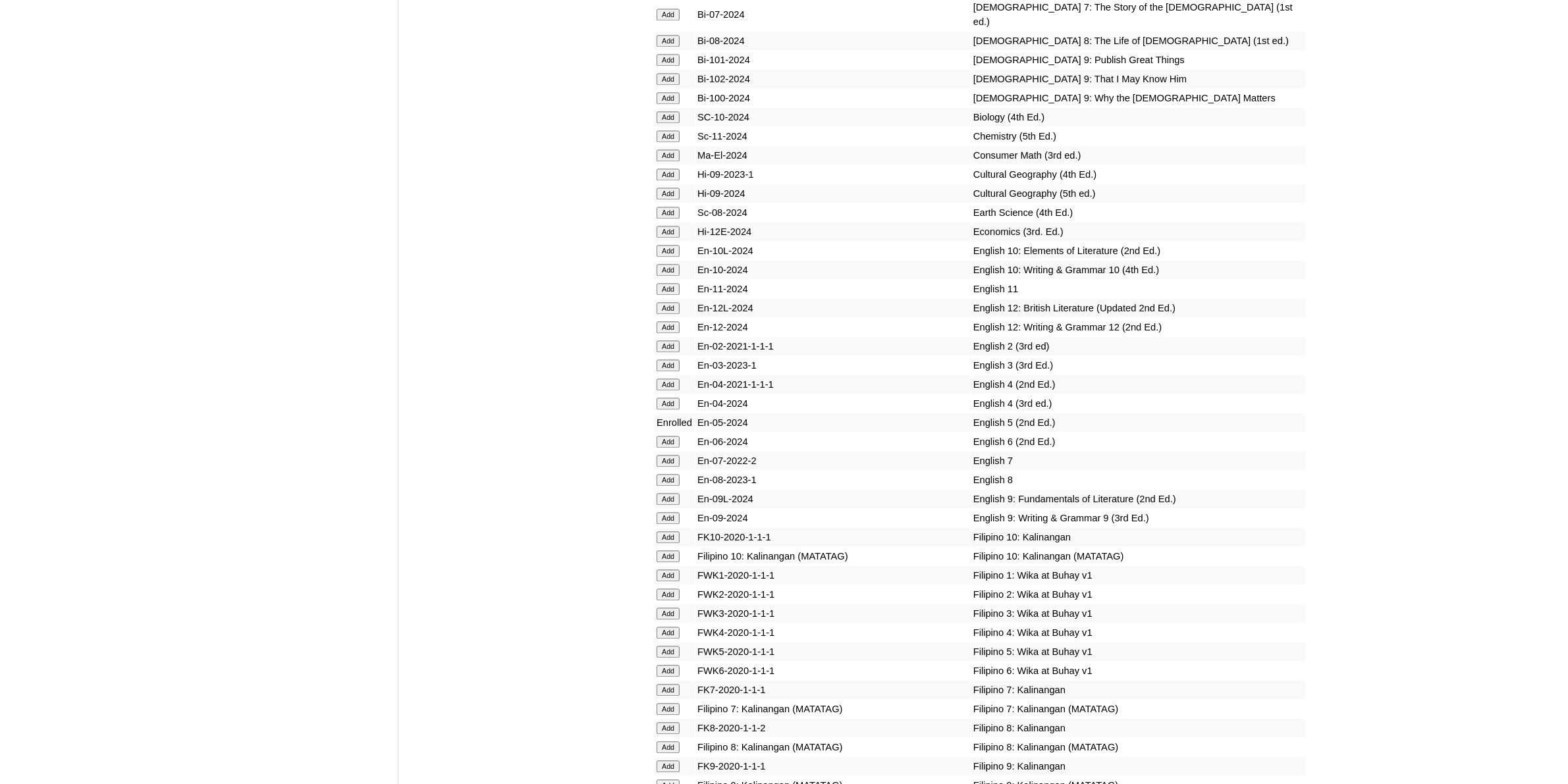
click at [672, 646] on input "Add" at bounding box center [668, 652] width 23 height 12
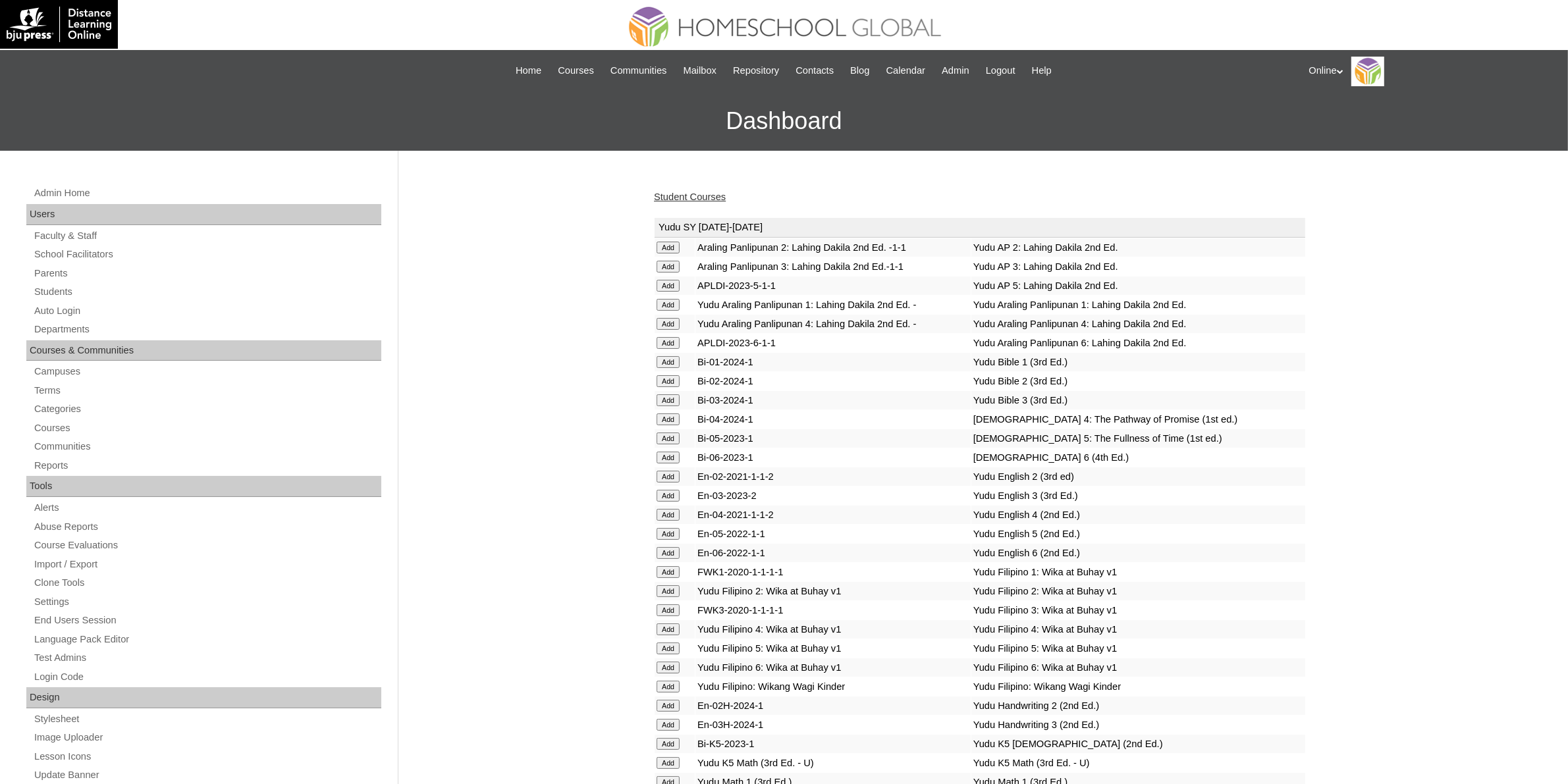
click at [715, 199] on link "Student Courses" at bounding box center [690, 197] width 72 height 10
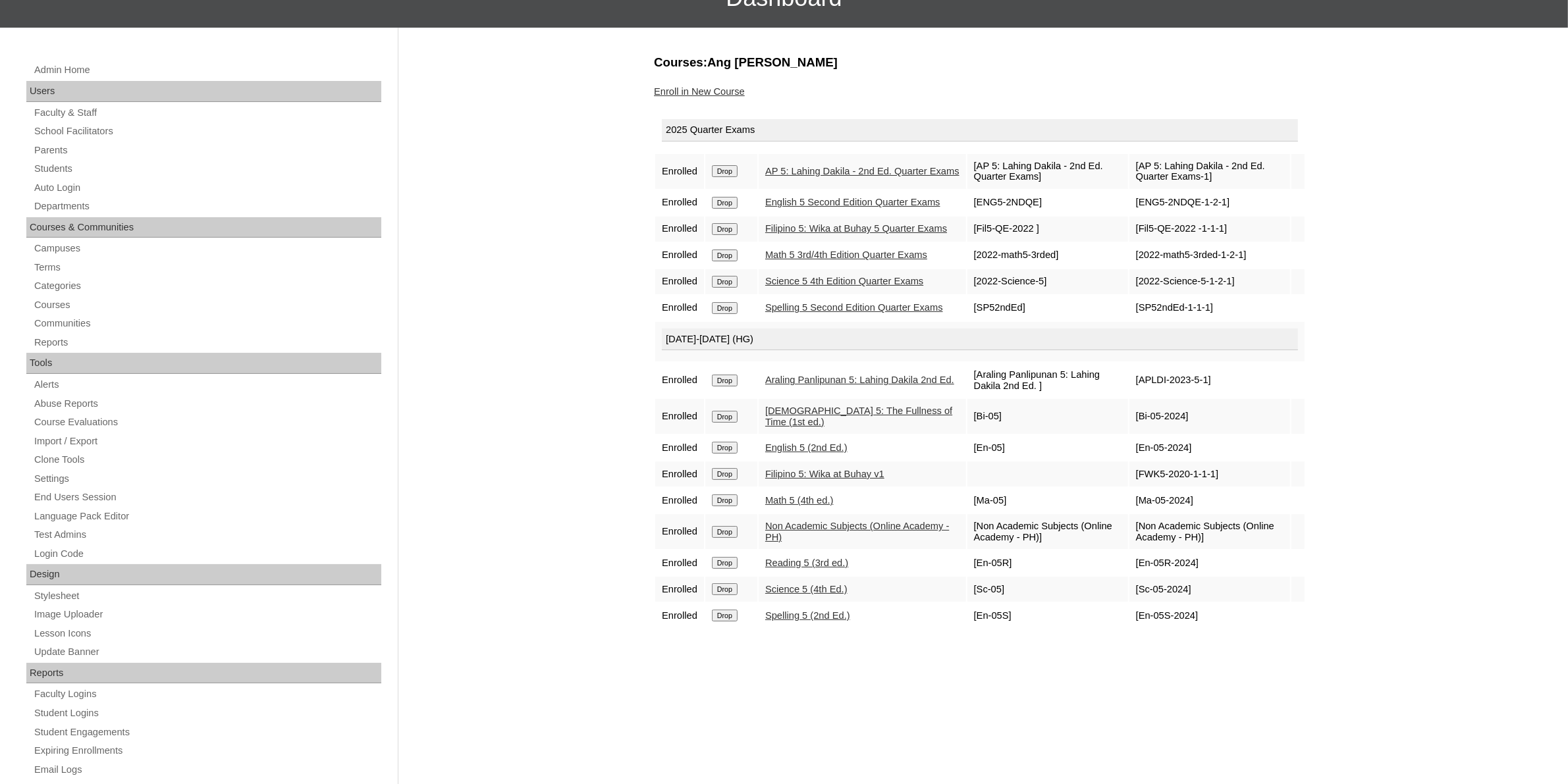
scroll to position [122, 0]
